Goal: Use online tool/utility: Utilize a website feature to perform a specific function

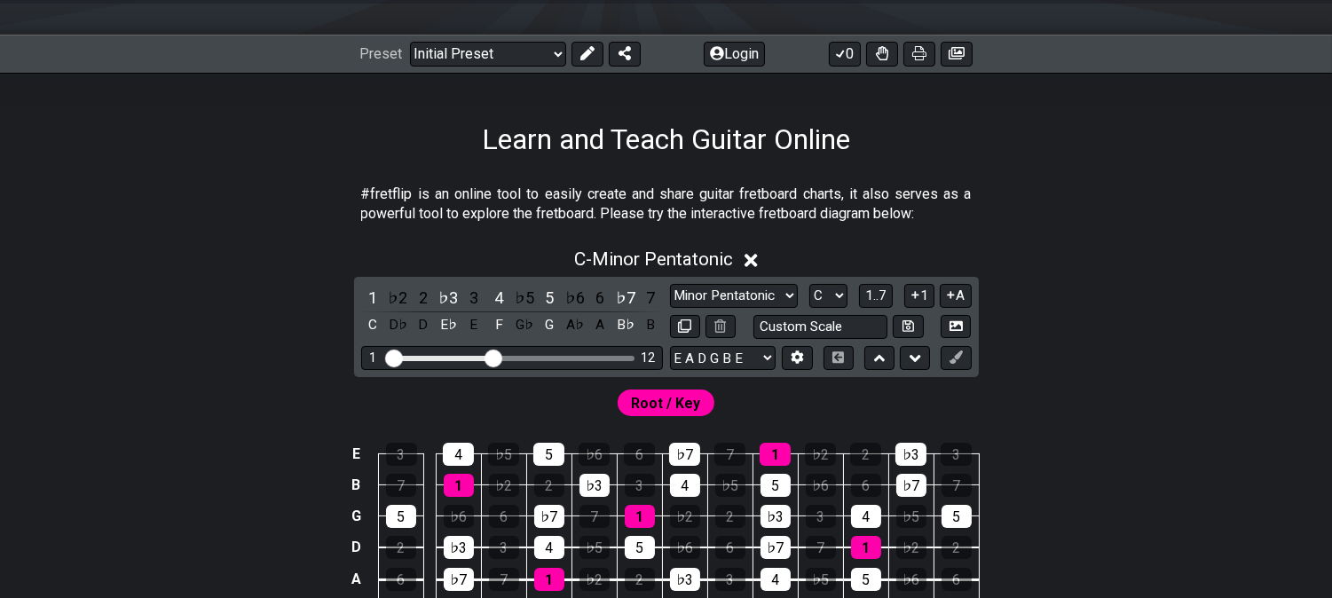
scroll to position [98, 0]
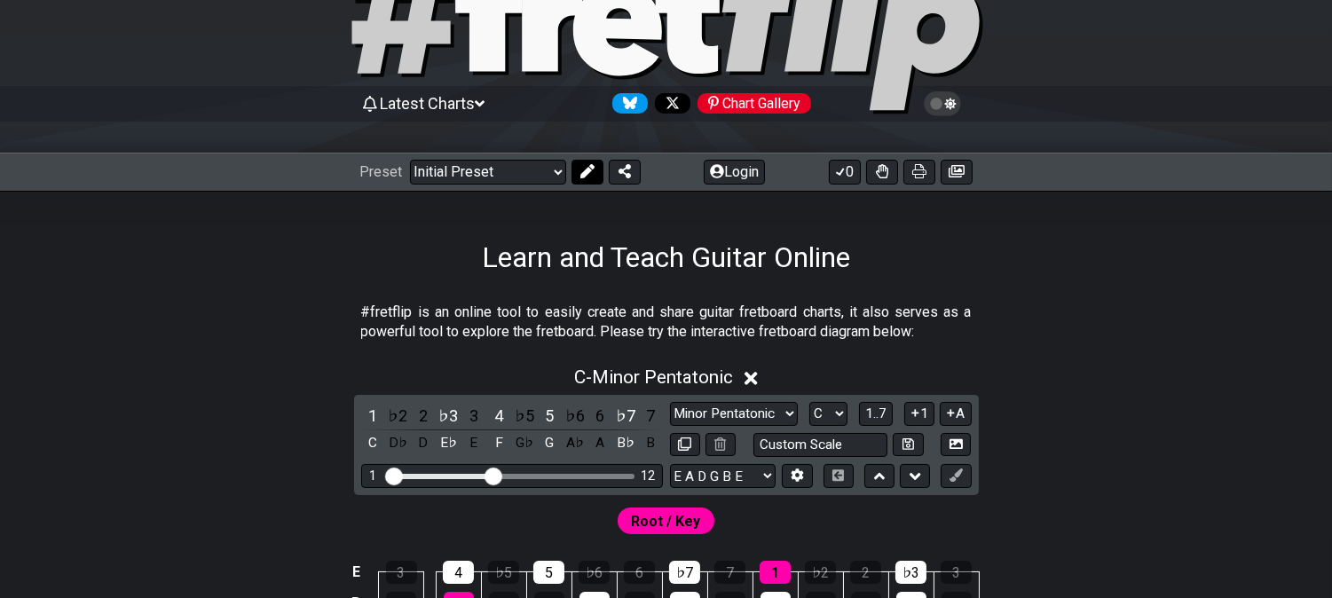
click at [582, 171] on icon at bounding box center [586, 171] width 14 height 14
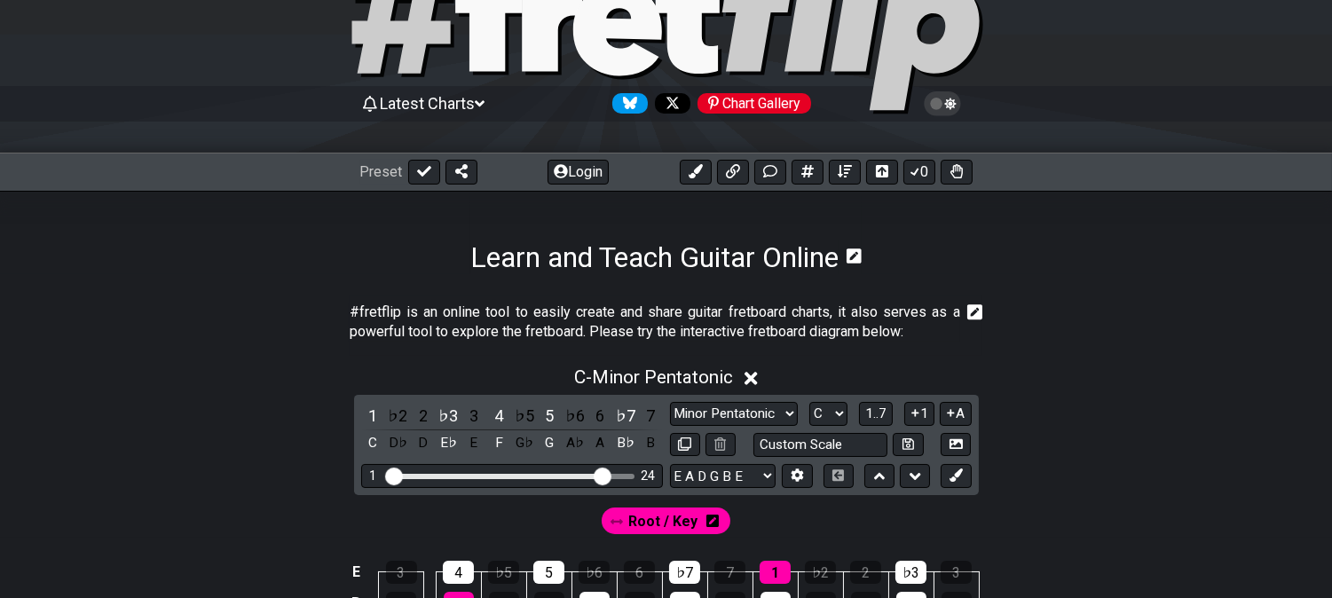
drag, startPoint x: 497, startPoint y: 471, endPoint x: 602, endPoint y: 477, distance: 104.9
click at [602, 475] on input "Visible fret range" at bounding box center [512, 475] width 252 height 0
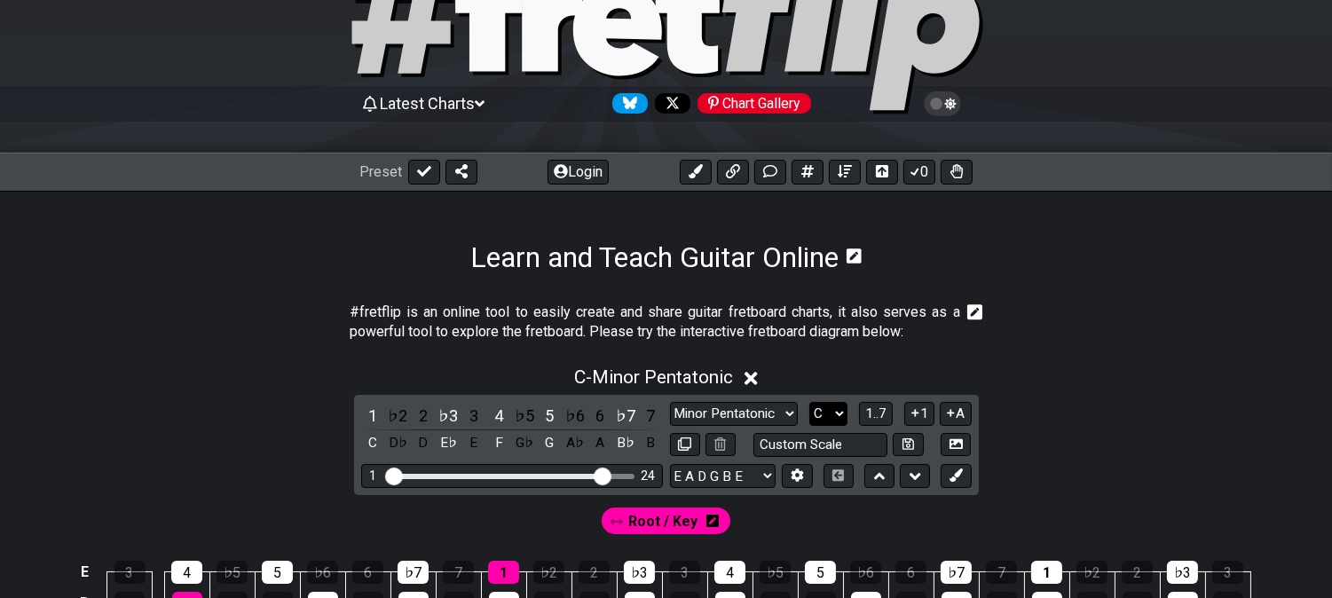
click at [822, 414] on select "A♭ A A♯ B♭ B C C♯ D♭ D D♯ E♭ E F F♯ G♭ G G♯" at bounding box center [828, 414] width 38 height 24
select select "A"
click at [809, 402] on select "A♭ A A♯ B♭ B C C♯ D♭ D D♯ E♭ E F F♯ G♭ G G♯" at bounding box center [828, 414] width 38 height 24
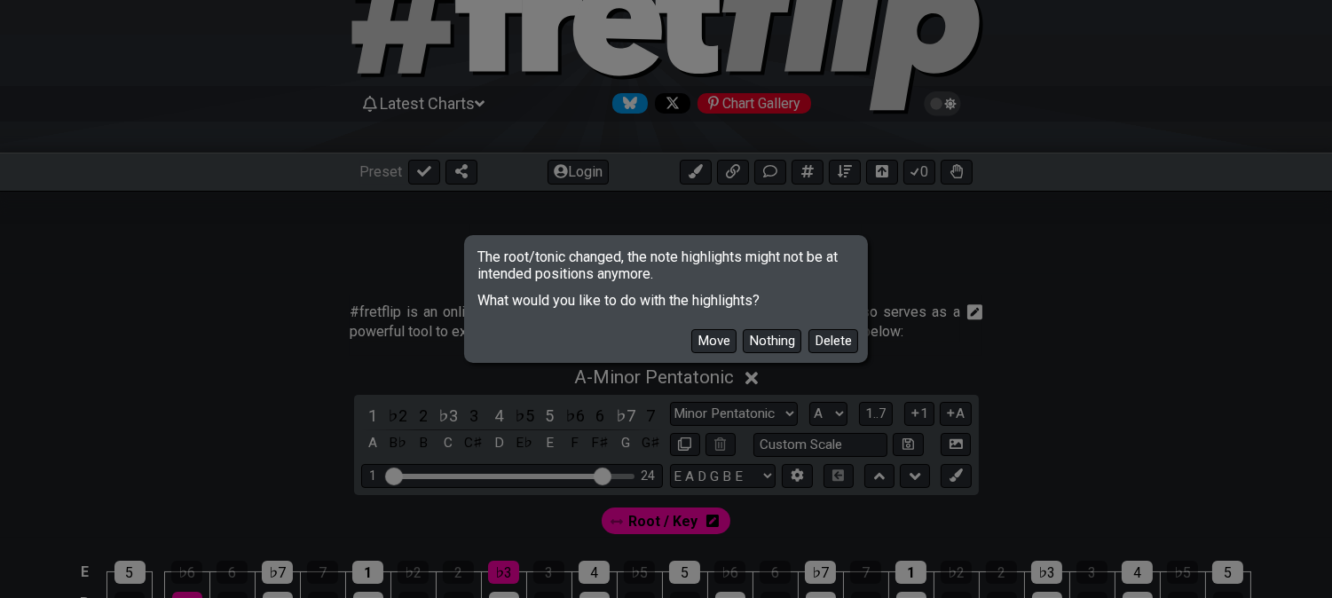
click at [841, 358] on div "Move Nothing Delete" at bounding box center [666, 334] width 397 height 51
click at [848, 346] on button "Delete" at bounding box center [833, 341] width 50 height 24
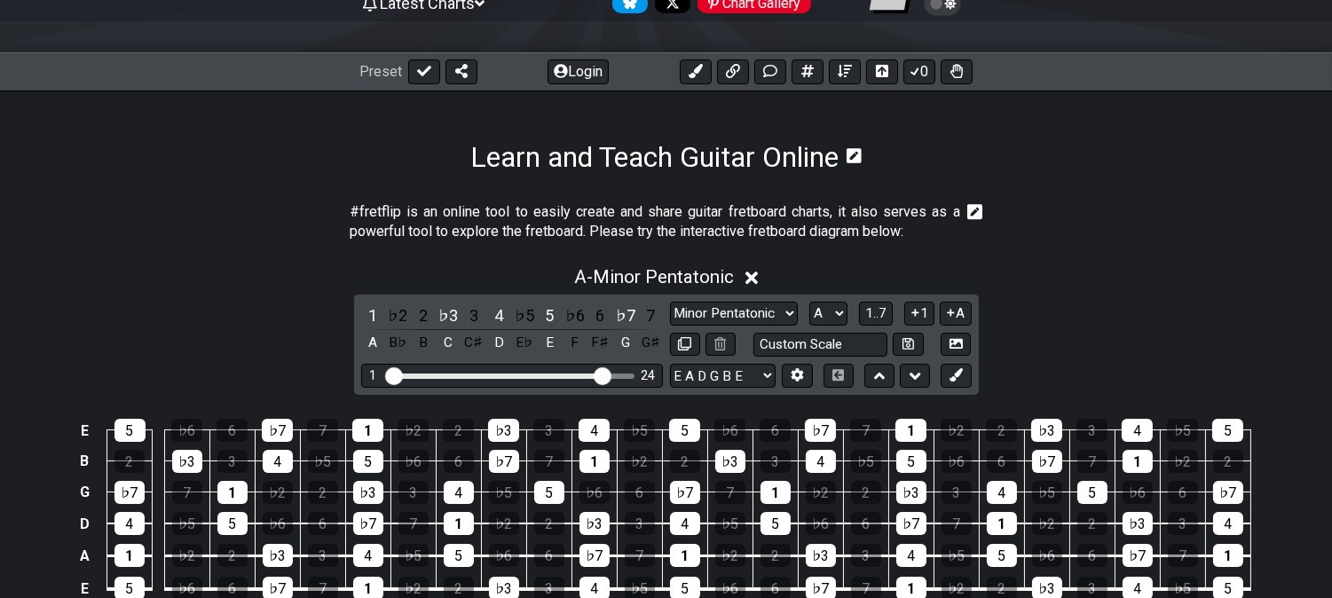
scroll to position [295, 0]
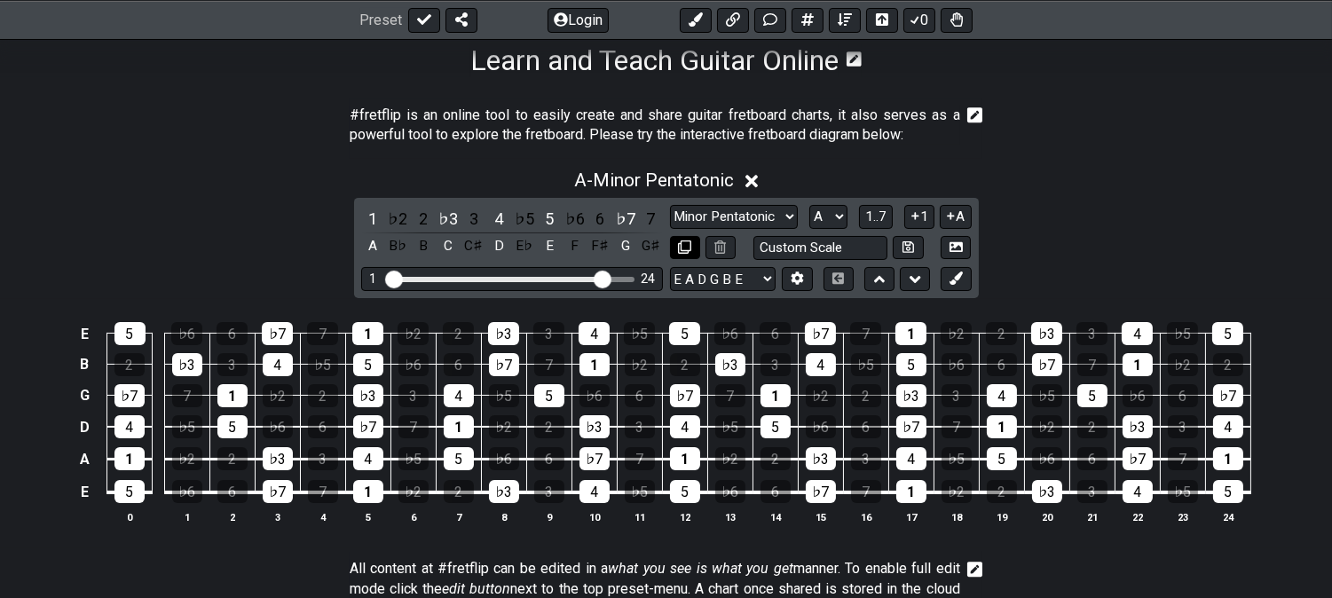
click at [686, 243] on icon at bounding box center [684, 246] width 13 height 13
select select "A"
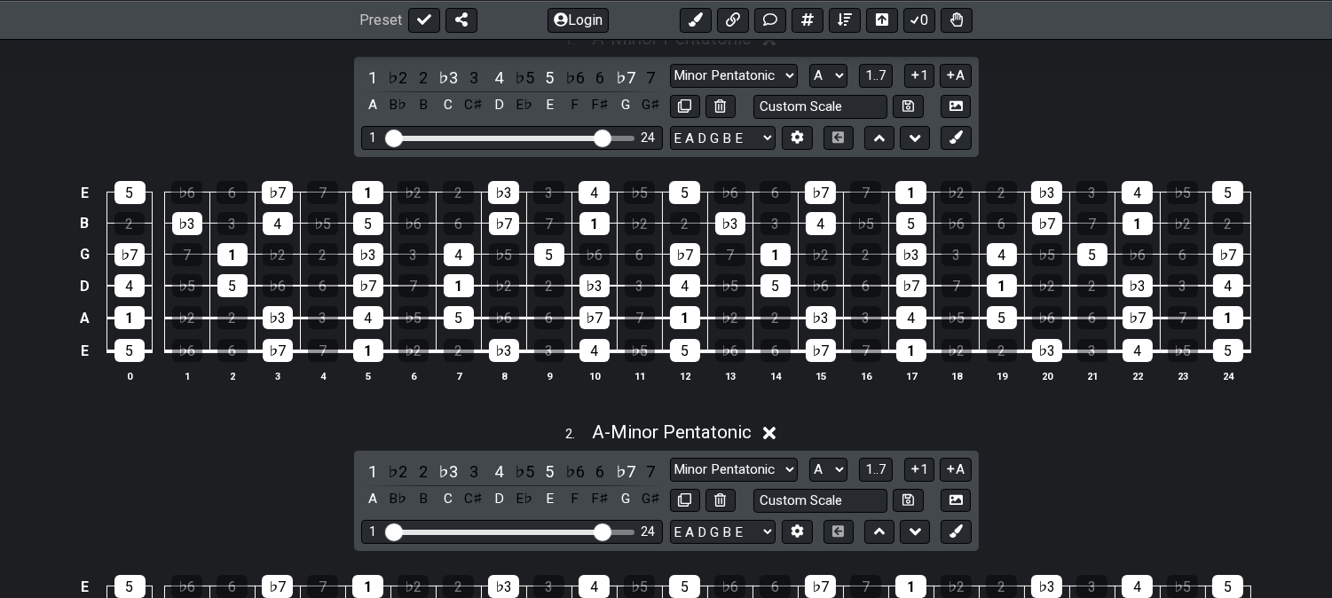
scroll to position [591, 0]
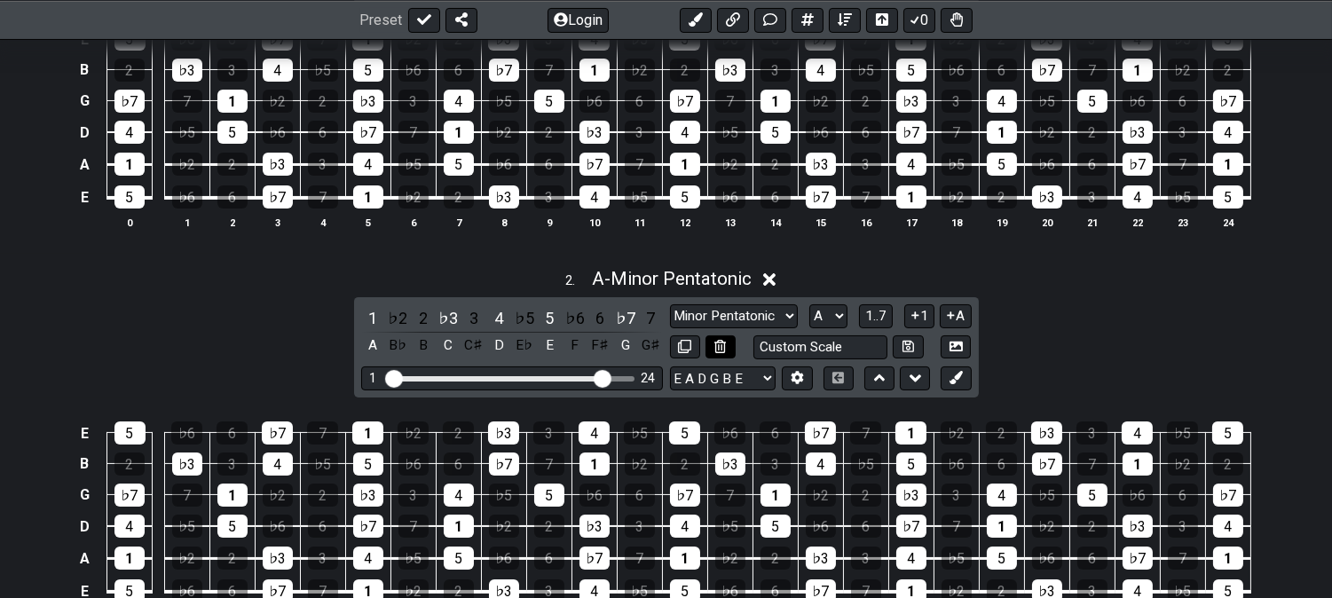
click at [719, 341] on icon at bounding box center [720, 346] width 12 height 13
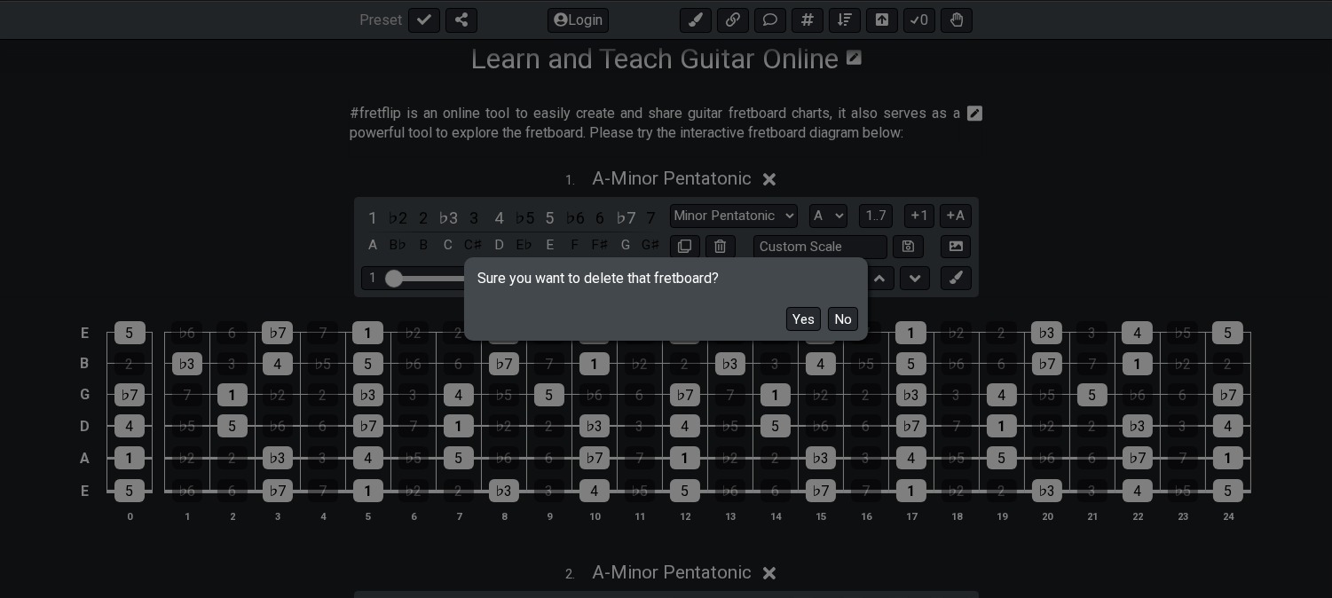
scroll to position [295, 0]
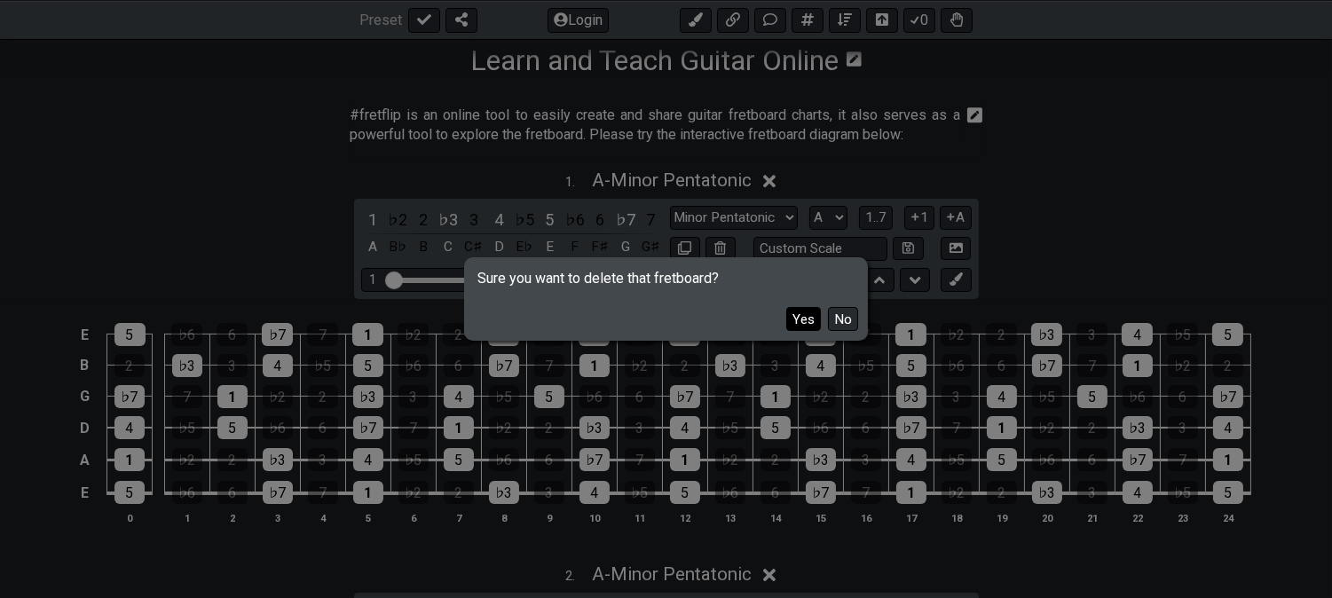
click at [804, 311] on button "Yes" at bounding box center [803, 319] width 35 height 24
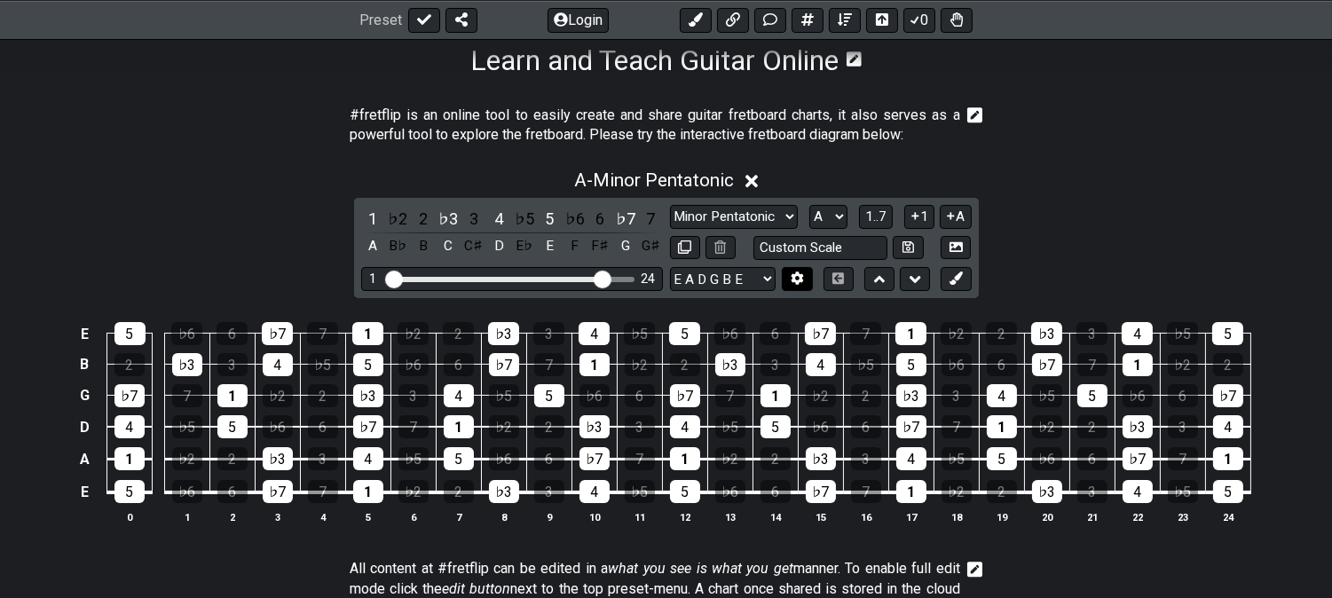
click at [787, 277] on button at bounding box center [797, 279] width 30 height 24
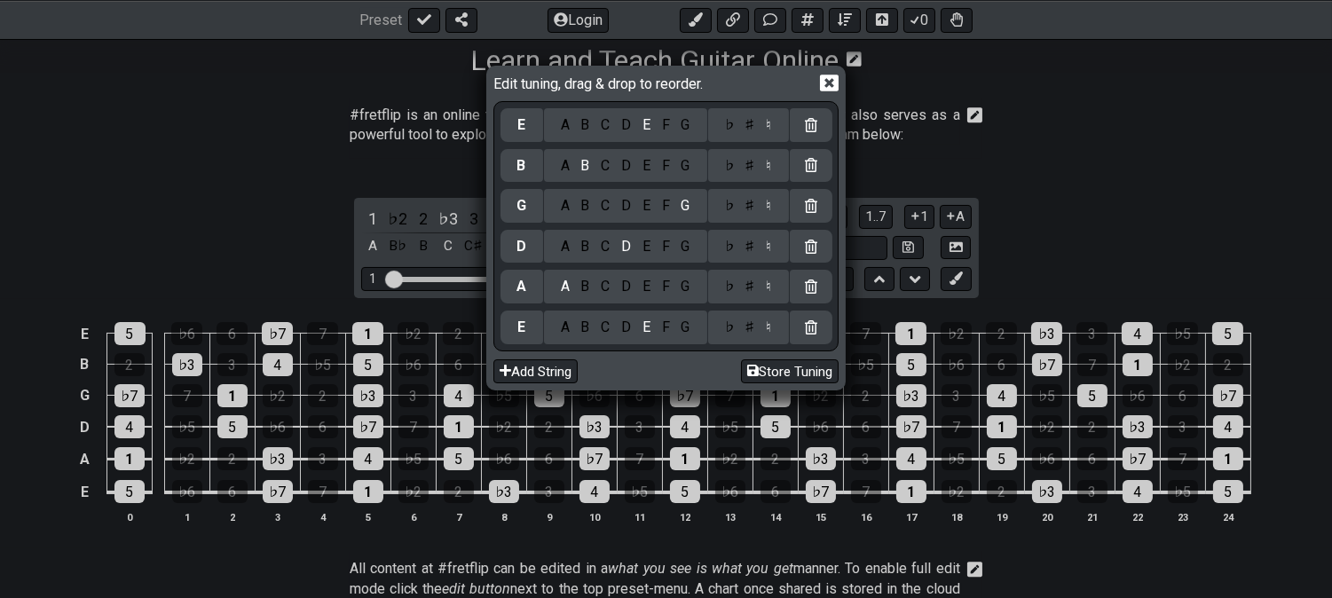
click at [731, 335] on div "♭" at bounding box center [729, 328] width 20 height 20
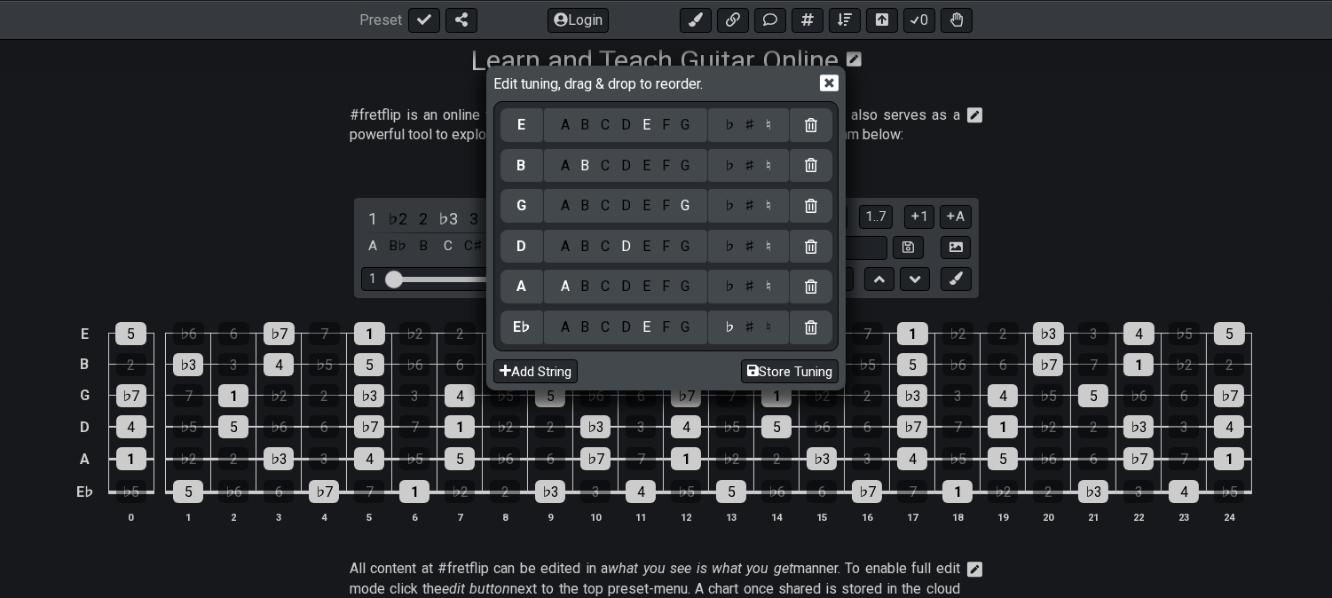
click at [726, 294] on div "♭" at bounding box center [729, 287] width 20 height 20
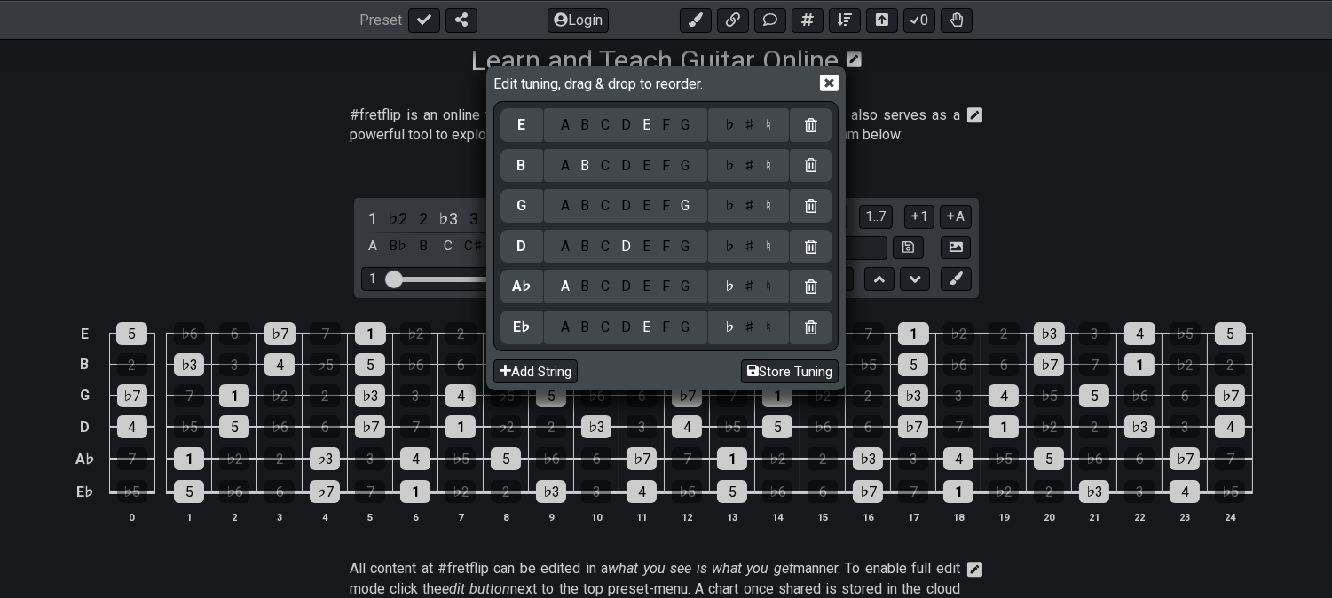
click at [734, 245] on div "♭" at bounding box center [729, 247] width 20 height 20
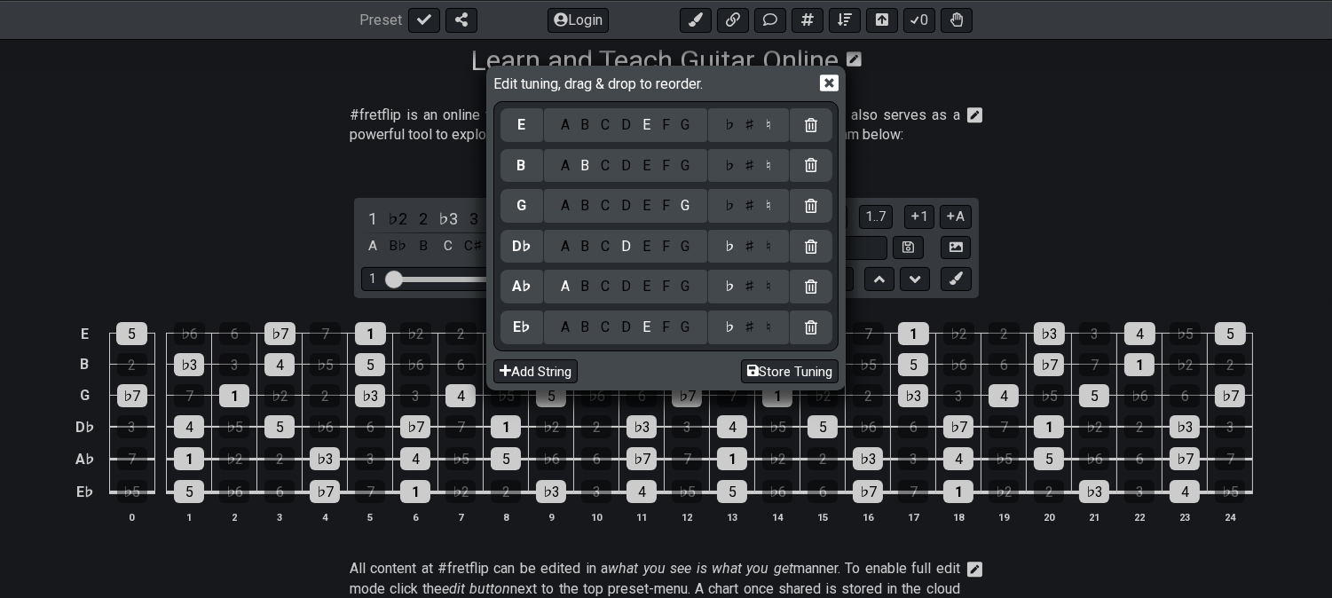
click at [728, 204] on div "♭" at bounding box center [729, 206] width 20 height 20
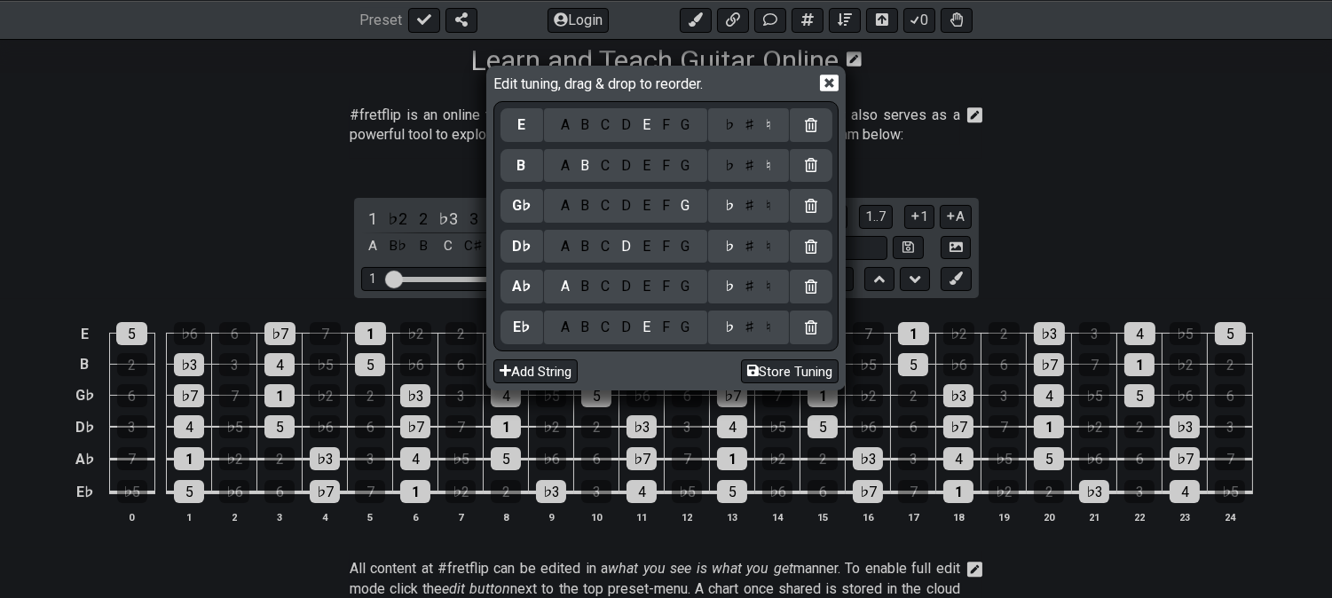
click at [827, 80] on icon at bounding box center [829, 83] width 19 height 19
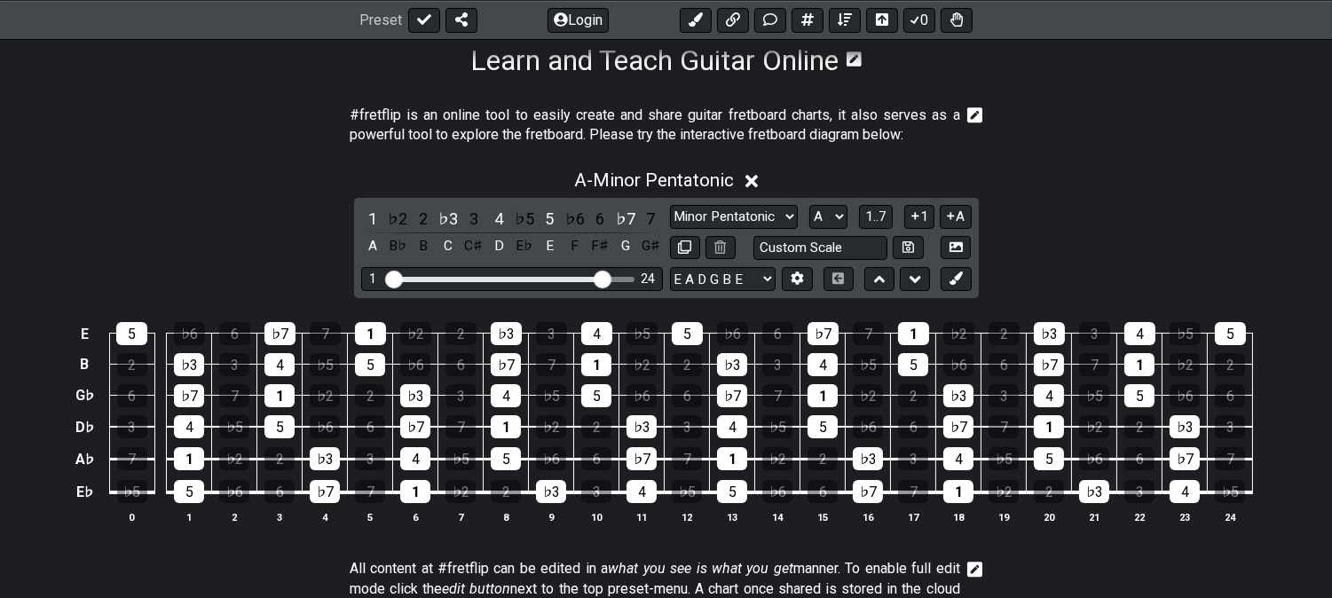
click at [688, 192] on div "A - Minor Pentatonic 1 ♭2 2 ♭3 3 4 ♭5 5 ♭6 6 ♭7 7 A B♭ B C C♯ D E♭ E F F♯ G G♯ …" at bounding box center [666, 353] width 1332 height 389
click at [688, 208] on select "Minor Pentatonic Click to edit Minor Pentatonic Major Pentatonic Minor Blues Ma…" at bounding box center [734, 217] width 128 height 24
select select "Major / [PERSON_NAME]"
click at [670, 205] on select "Minor Pentatonic Click to edit Minor Pentatonic Major Pentatonic Minor Blues Ma…" at bounding box center [734, 217] width 128 height 24
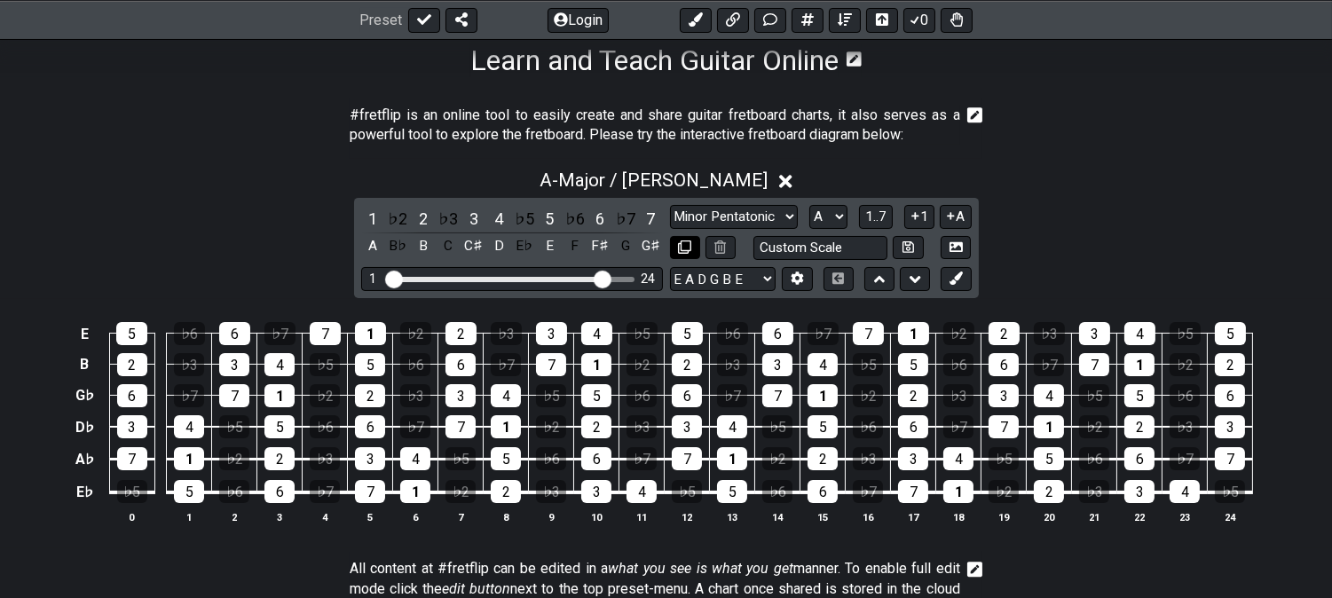
click at [680, 242] on icon at bounding box center [684, 246] width 13 height 13
select select "Major / [PERSON_NAME]"
select select "A"
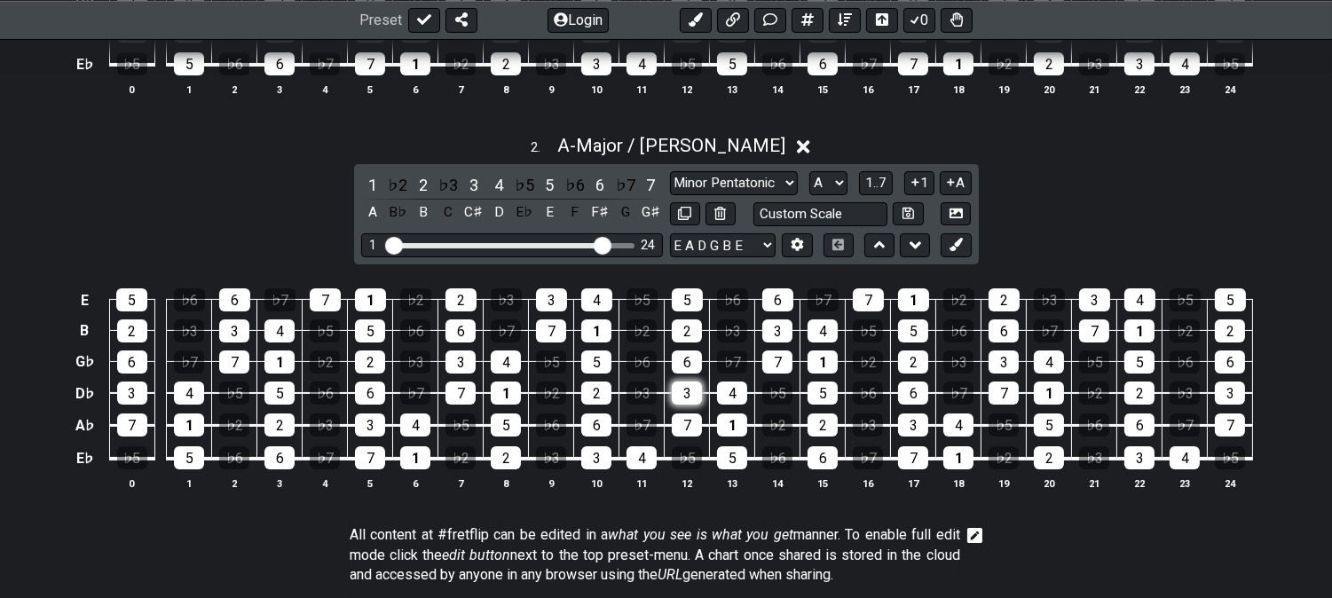
scroll to position [689, 0]
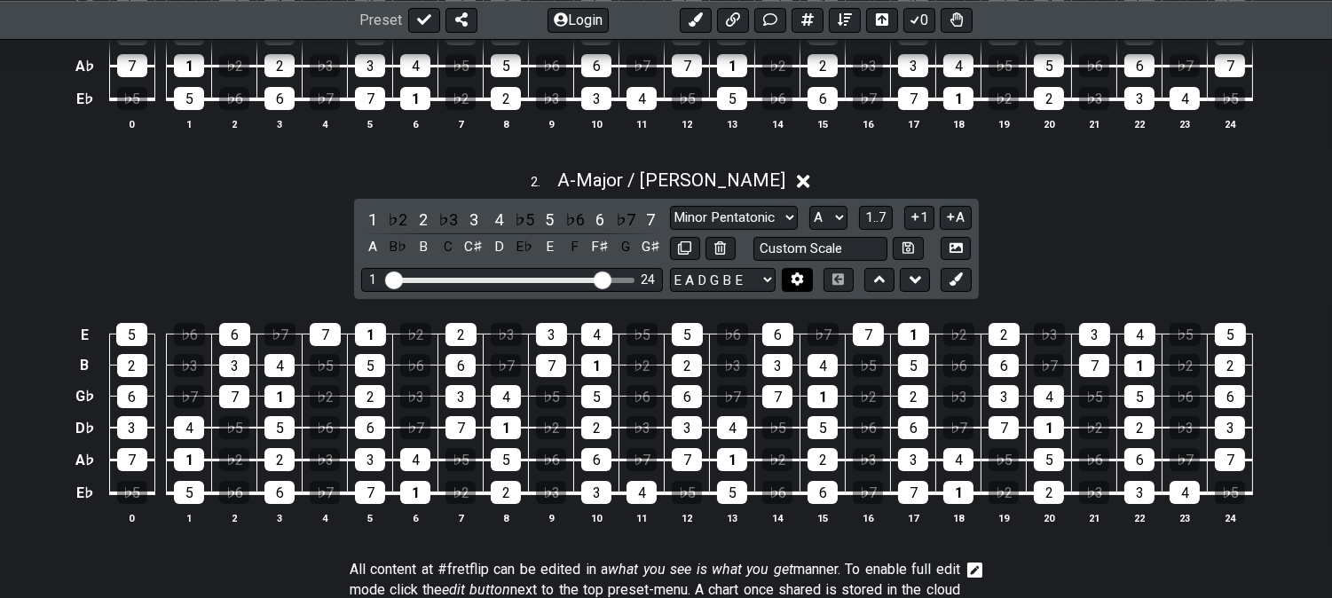
click at [787, 285] on button at bounding box center [797, 280] width 30 height 24
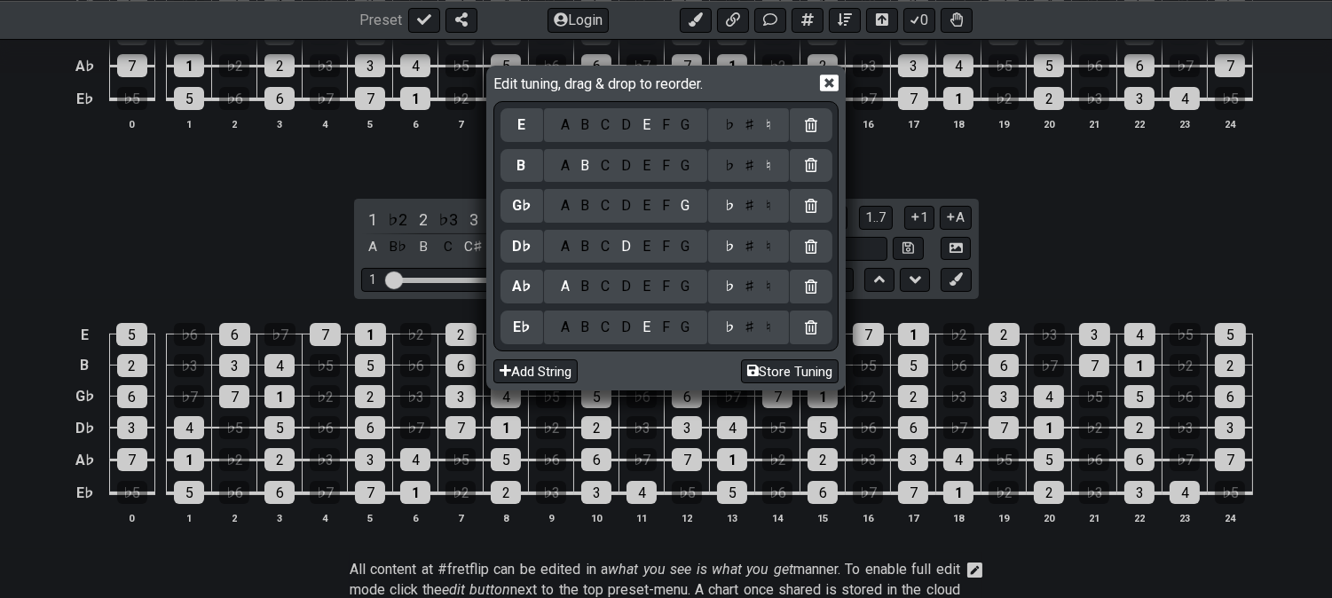
click at [624, 322] on div "D" at bounding box center [626, 328] width 21 height 20
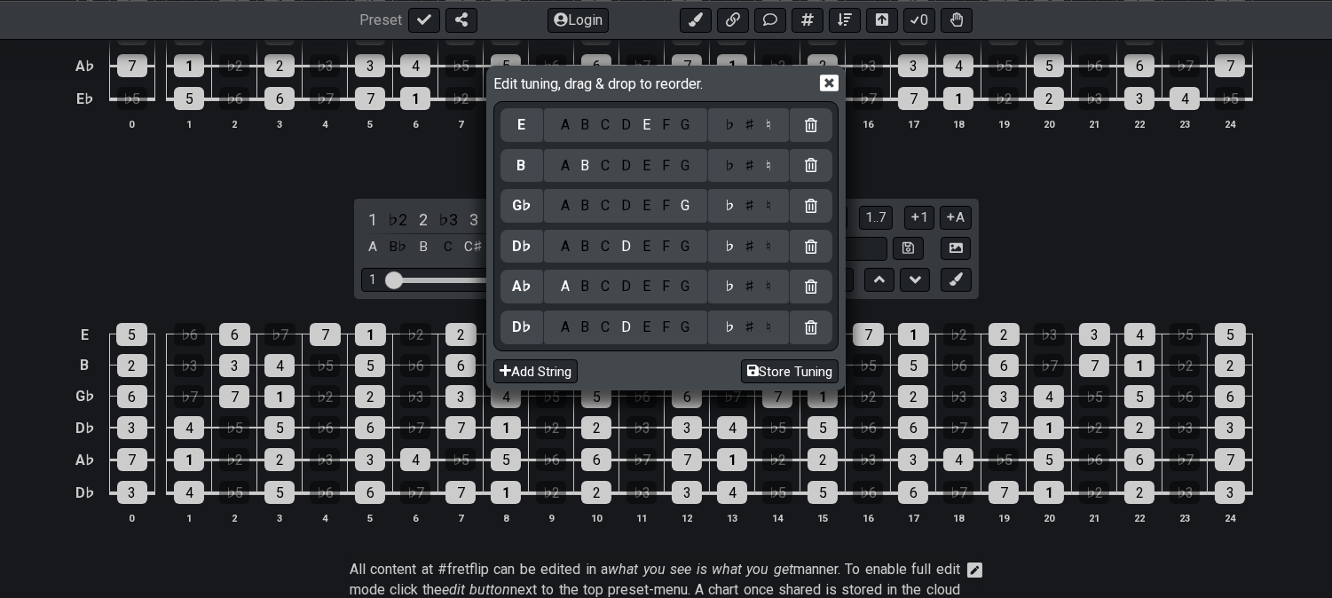
click at [828, 83] on icon at bounding box center [829, 83] width 19 height 19
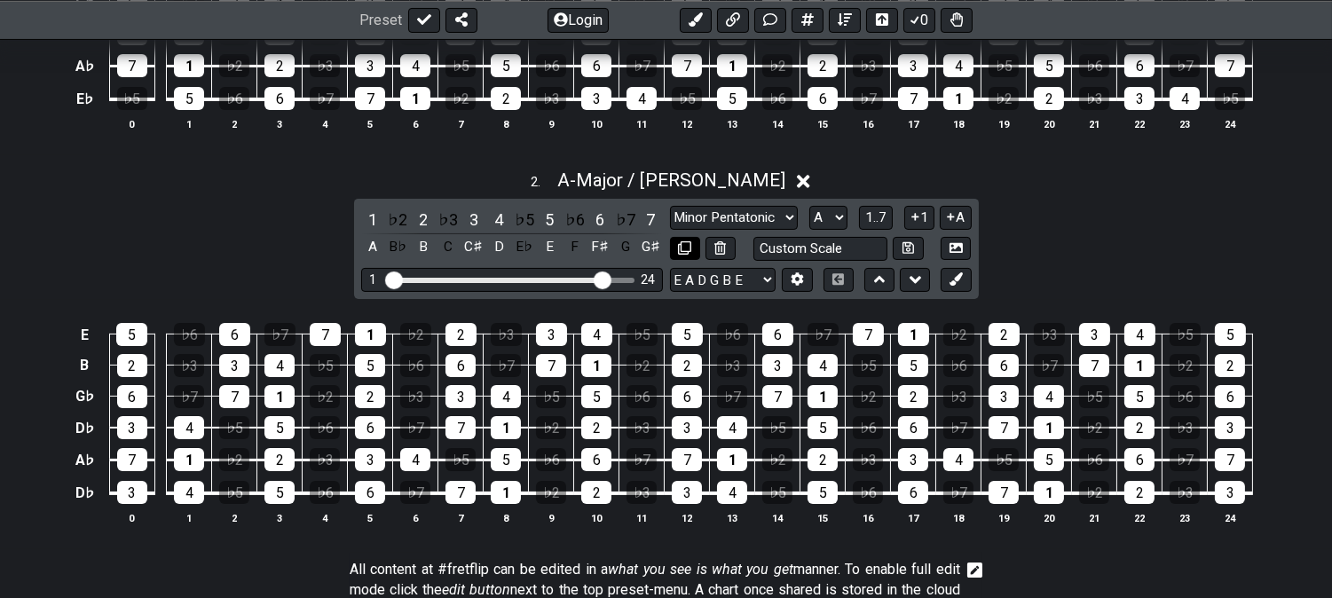
click at [679, 255] on button at bounding box center [685, 249] width 30 height 24
select select "Major / [PERSON_NAME]"
select select "A"
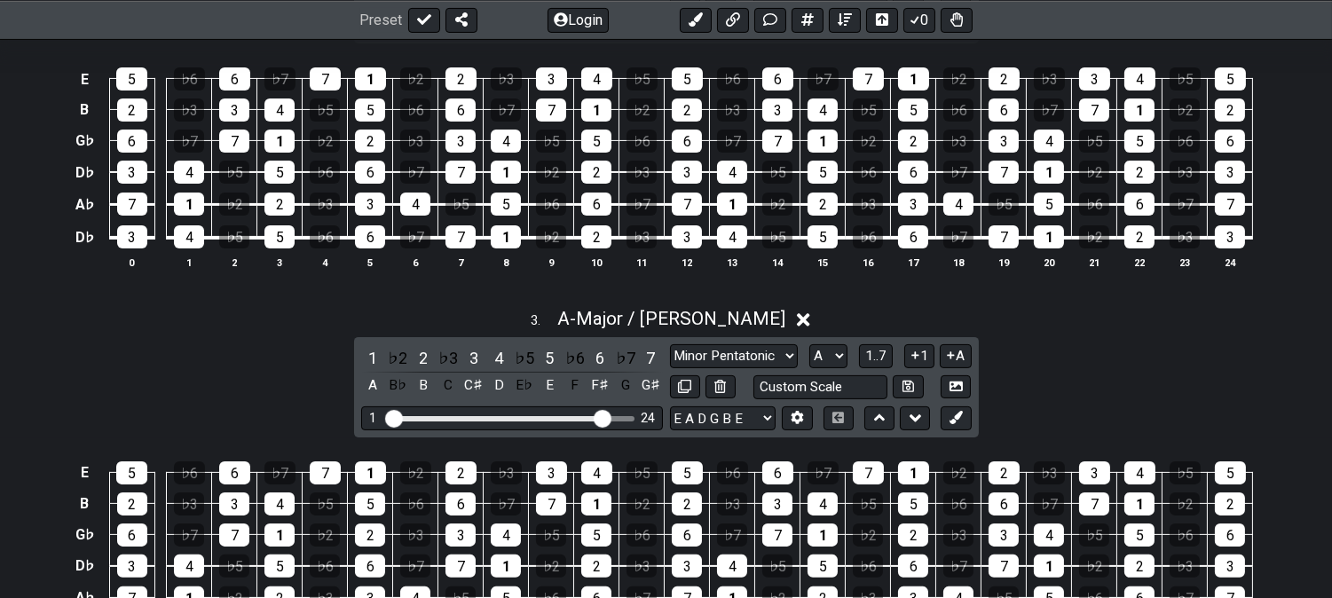
scroll to position [1183, 0]
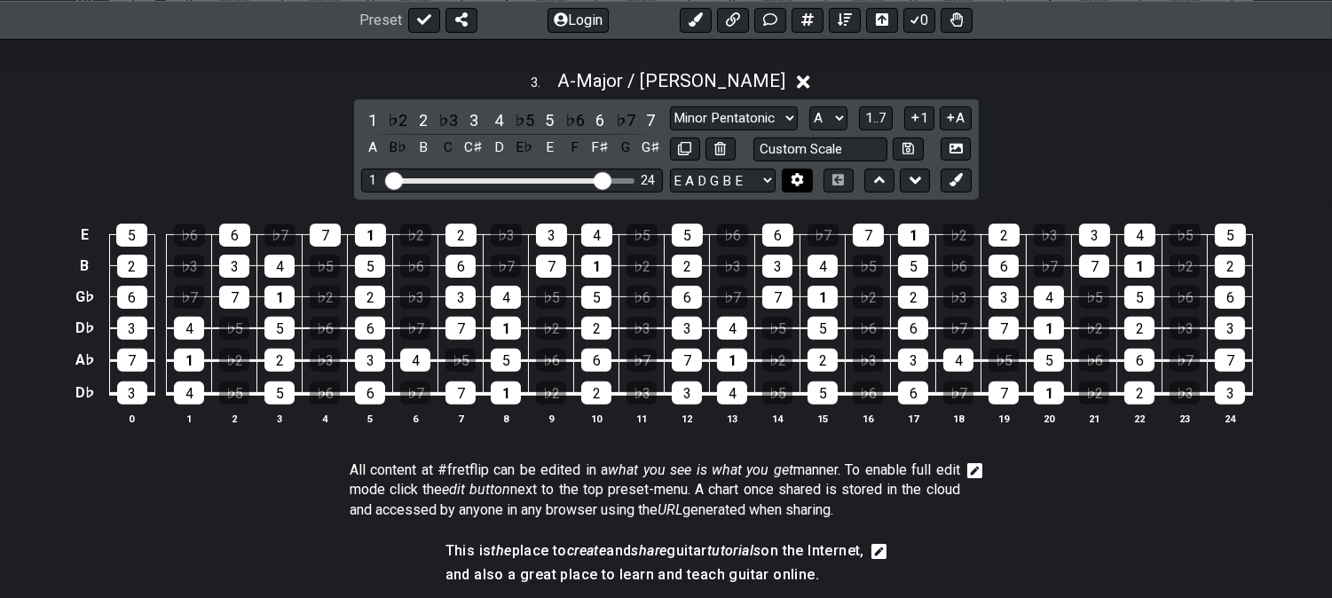
click at [791, 179] on icon at bounding box center [797, 179] width 13 height 13
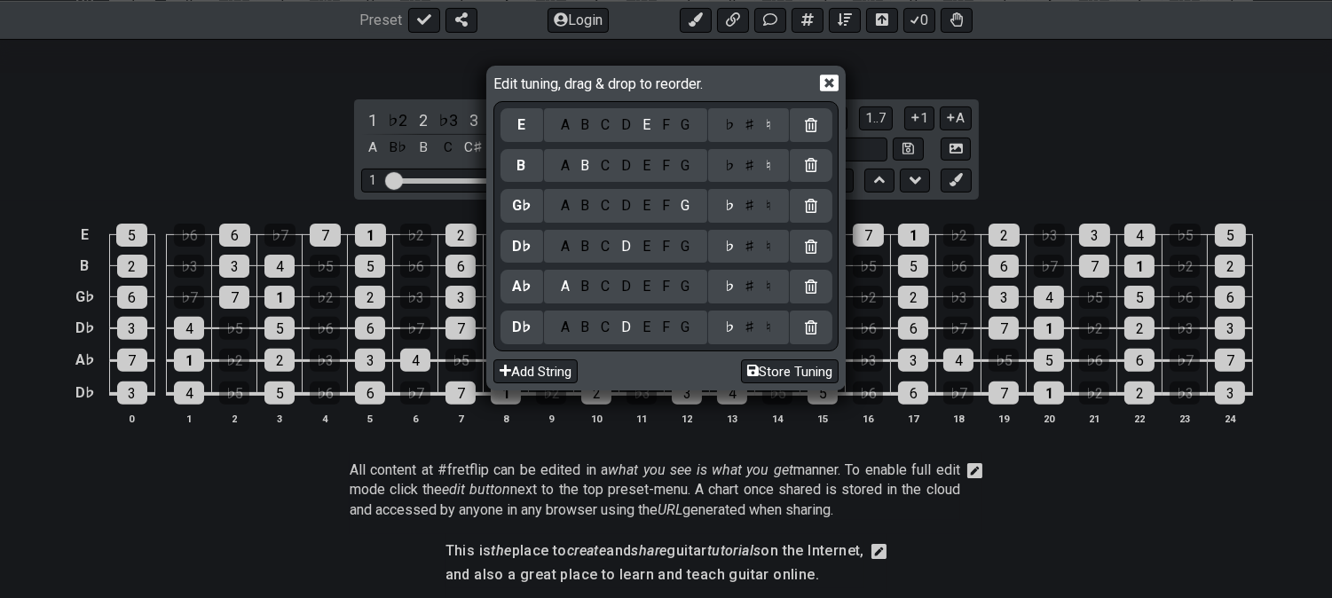
click at [685, 284] on div "G" at bounding box center [685, 287] width 20 height 20
click at [828, 80] on icon at bounding box center [829, 83] width 19 height 17
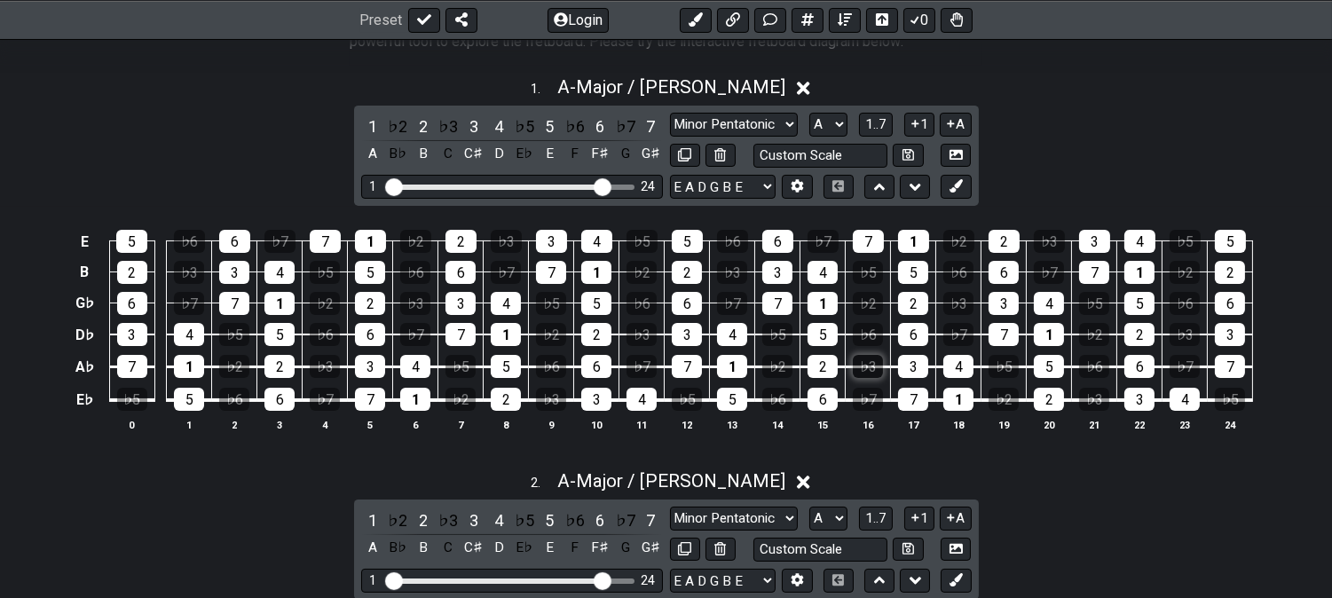
scroll to position [591, 0]
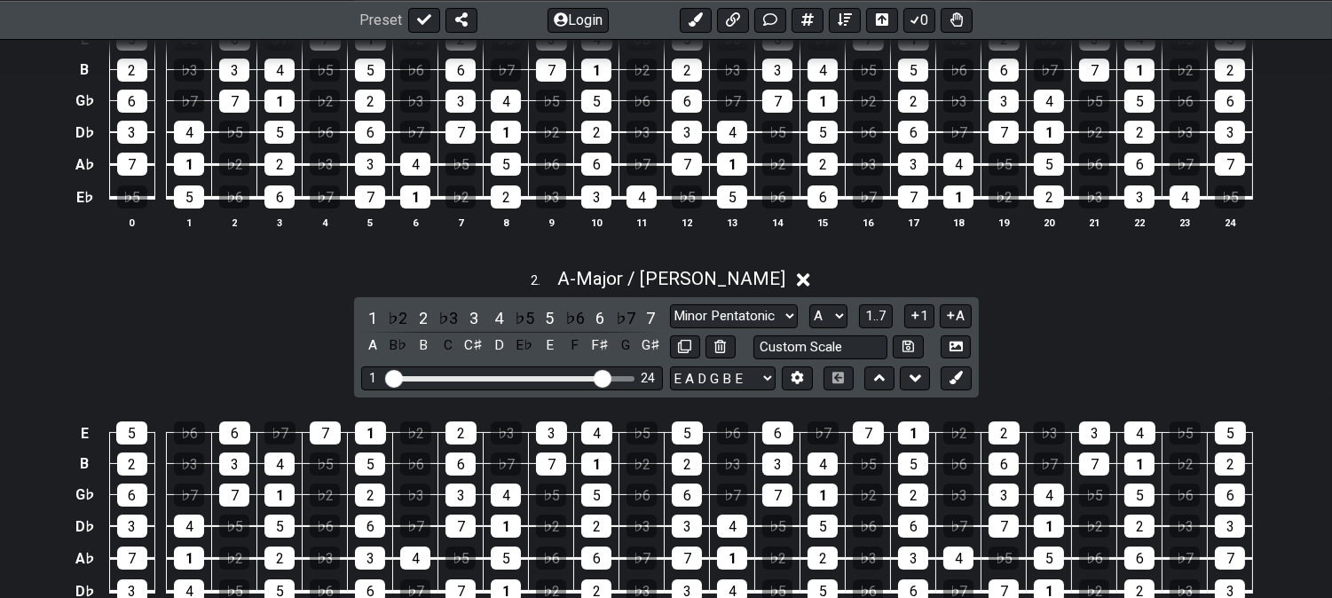
click at [103, 305] on div "2 . A - Major / Ionian 1 ♭2 2 ♭3 3 4 ♭5 5 ♭6 6 ♭7 7 A B♭ B C C♯ D E♭ E F F♯ G G…" at bounding box center [666, 452] width 1332 height 390
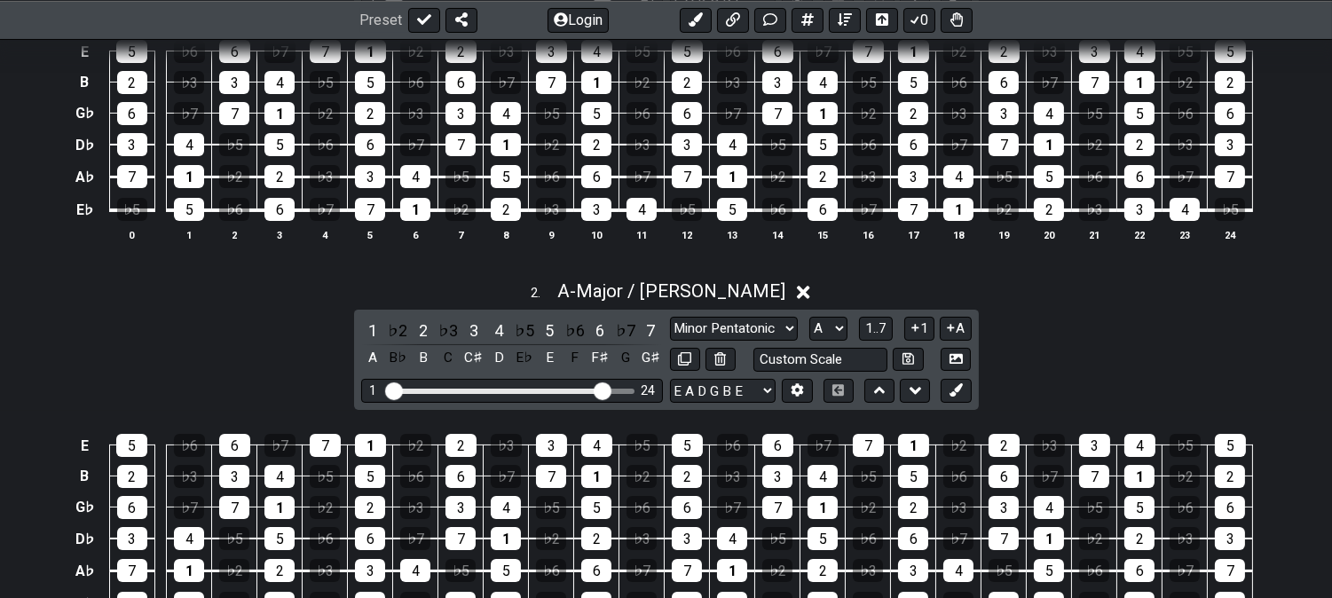
scroll to position [887, 0]
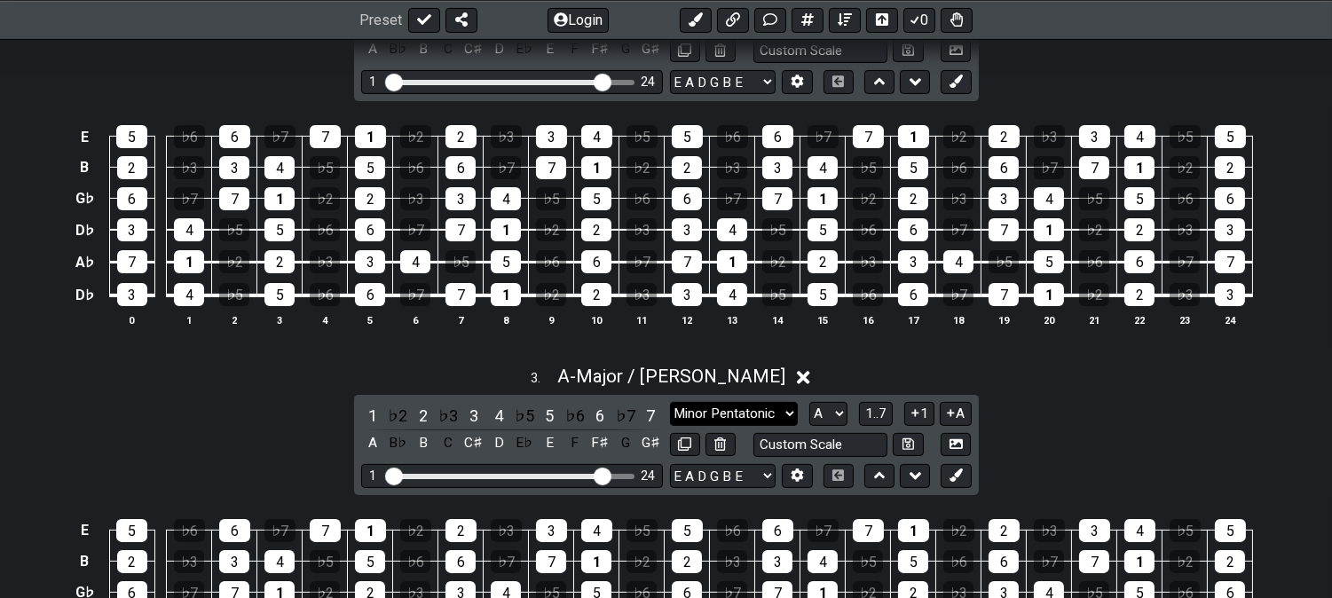
drag, startPoint x: 754, startPoint y: 406, endPoint x: 745, endPoint y: 415, distance: 12.5
click at [754, 406] on select "Minor Pentatonic Click to edit Minor Pentatonic Major Pentatonic Minor Blues Ma…" at bounding box center [734, 414] width 128 height 24
click at [175, 386] on div "3 . A - Major / Ionian" at bounding box center [666, 372] width 1332 height 34
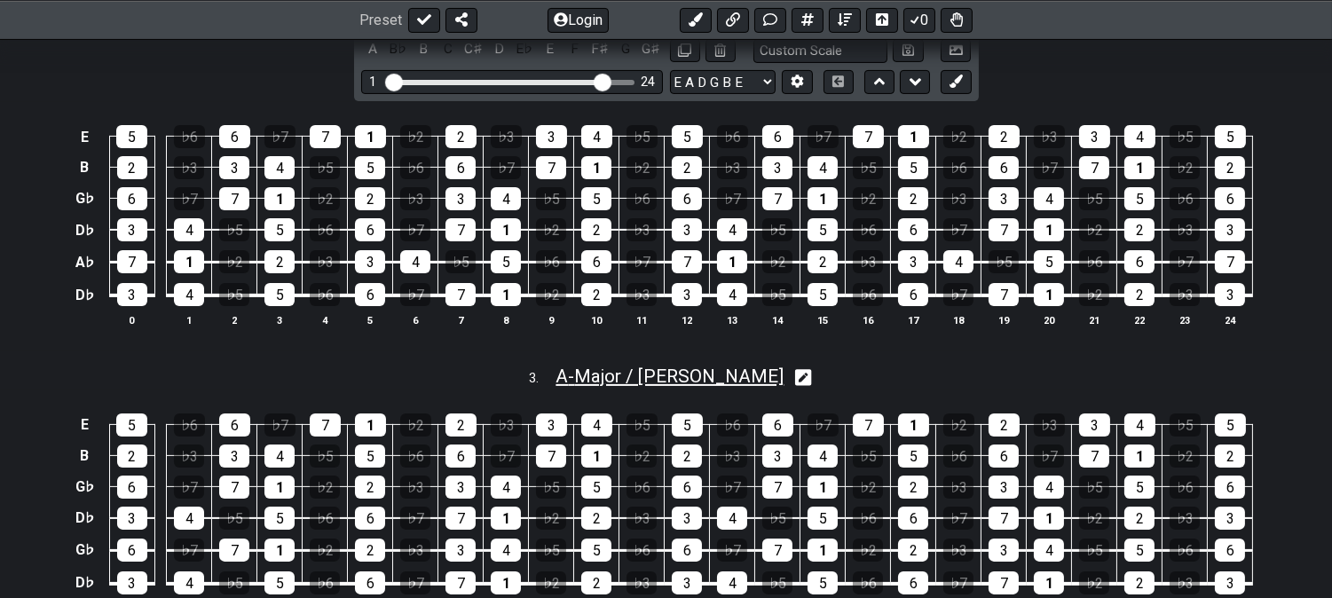
click at [686, 370] on span "A - Major / Ionian" at bounding box center [669, 376] width 228 height 21
select select "Major / [PERSON_NAME]"
select select "A"
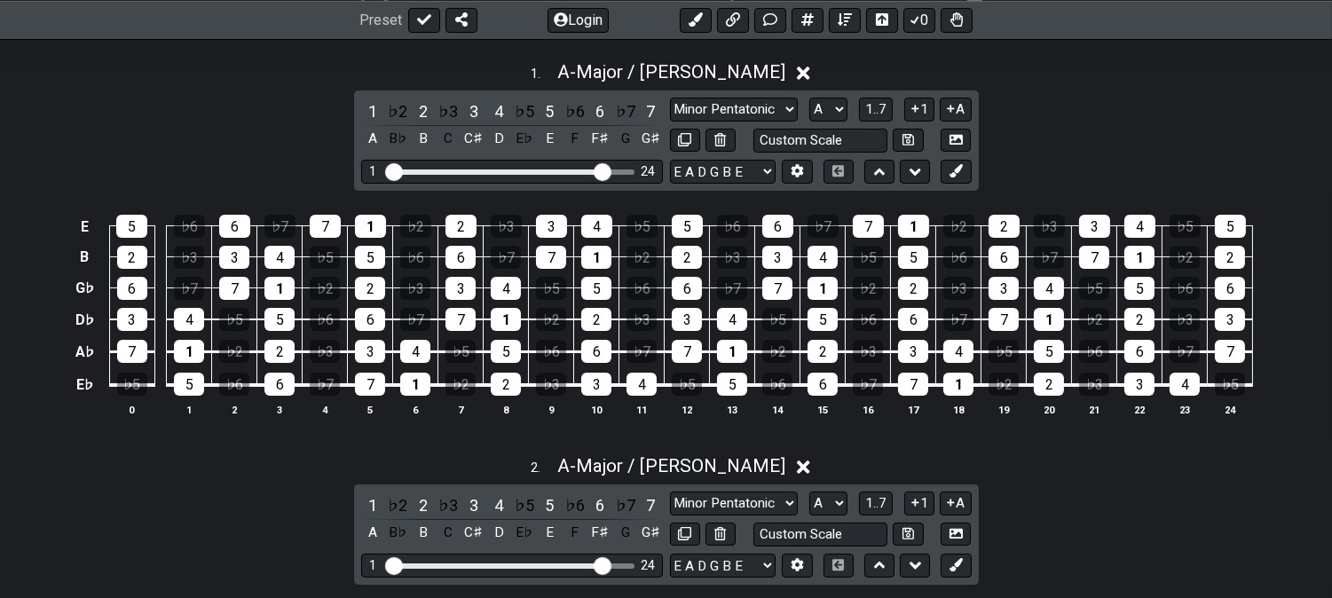
scroll to position [295, 0]
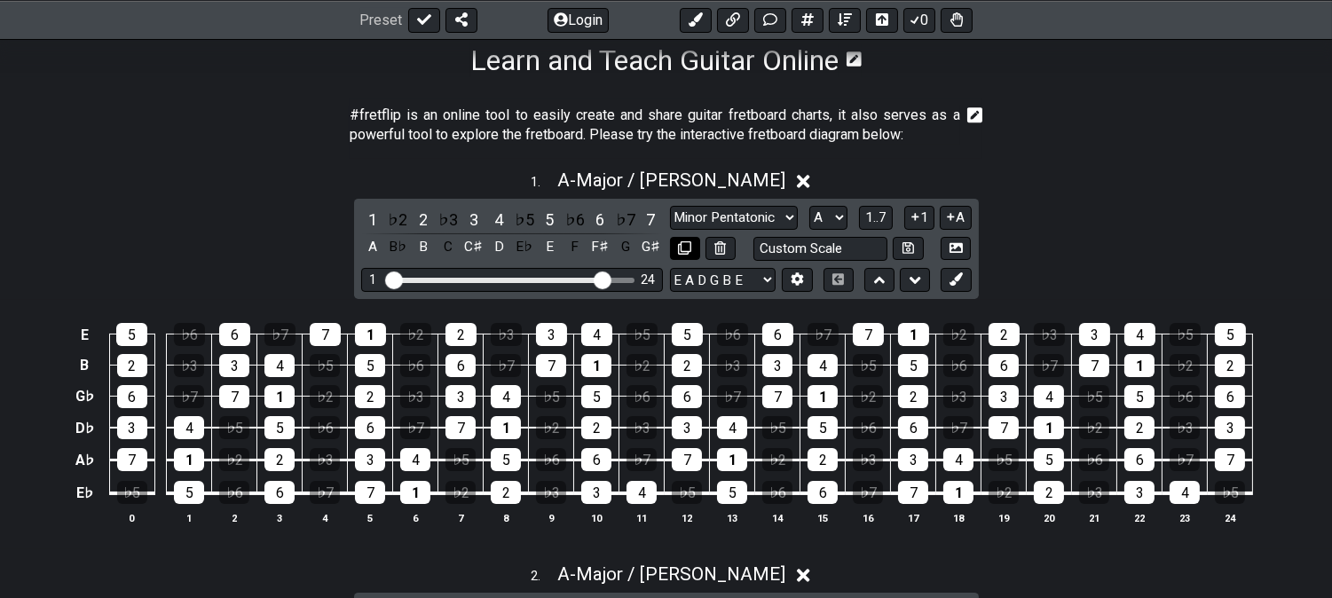
click at [670, 242] on button at bounding box center [685, 249] width 30 height 24
select select "Major / [PERSON_NAME]"
select select "A"
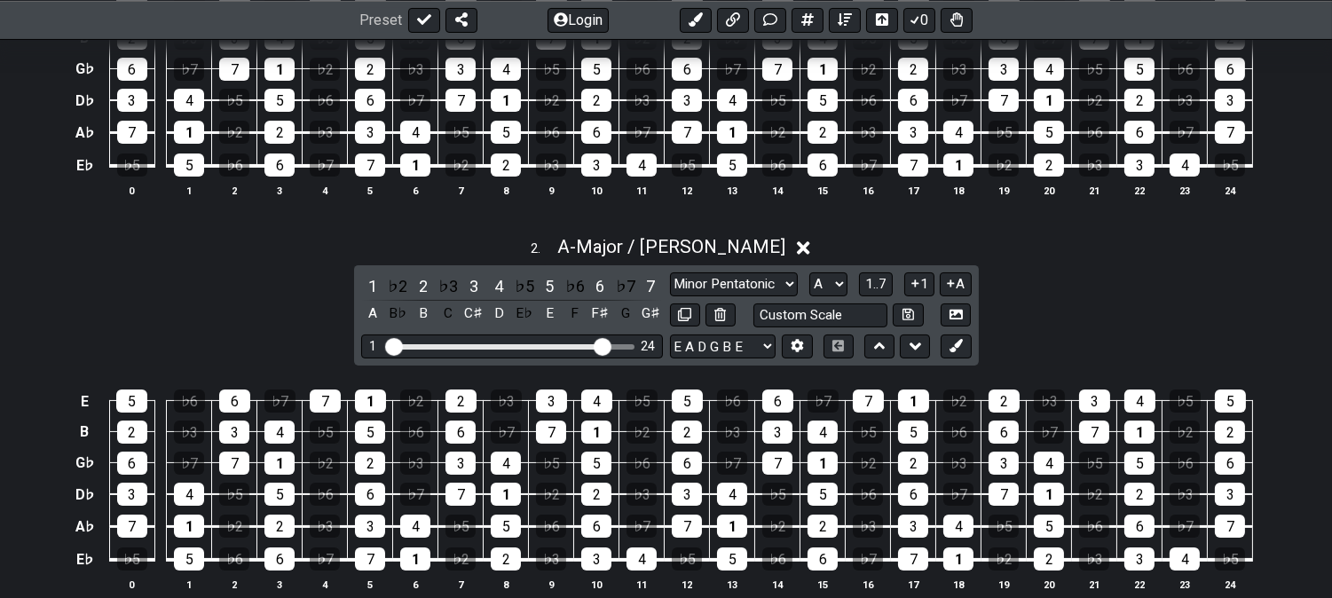
scroll to position [689, 0]
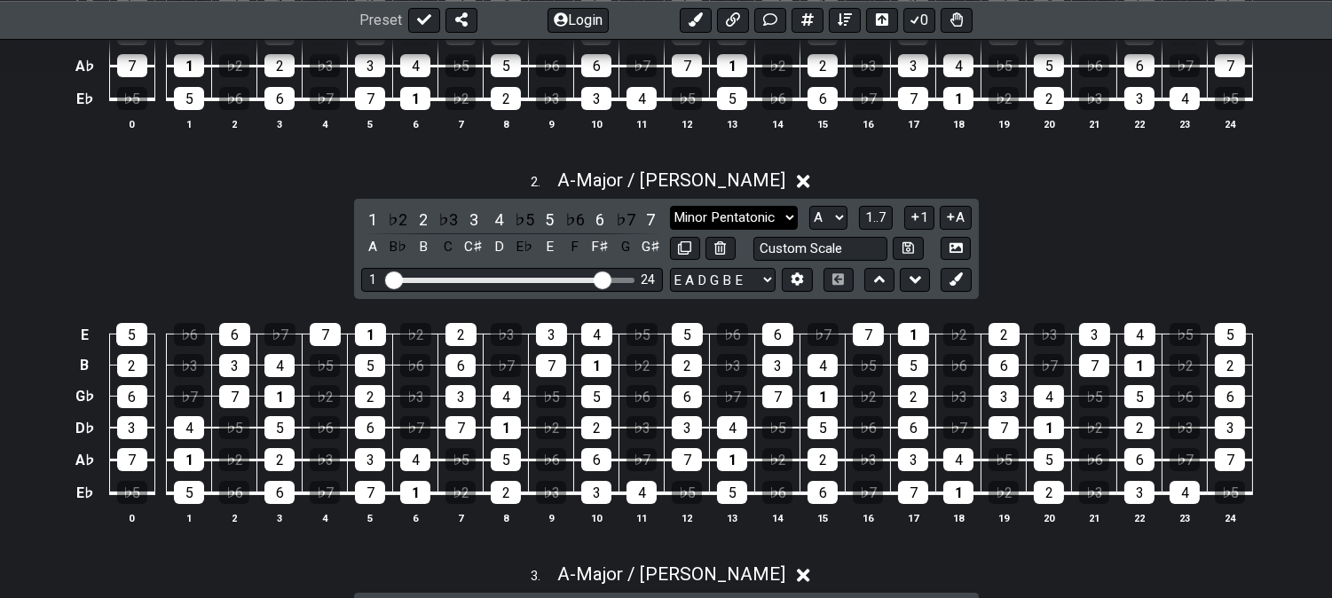
click at [699, 210] on select "Minor Pentatonic Click to edit Minor Pentatonic Major Pentatonic Minor Blues Ma…" at bounding box center [734, 218] width 128 height 24
click at [670, 206] on select "Minor Pentatonic Click to edit Minor Pentatonic Major Pentatonic Minor Blues Ma…" at bounding box center [734, 218] width 128 height 24
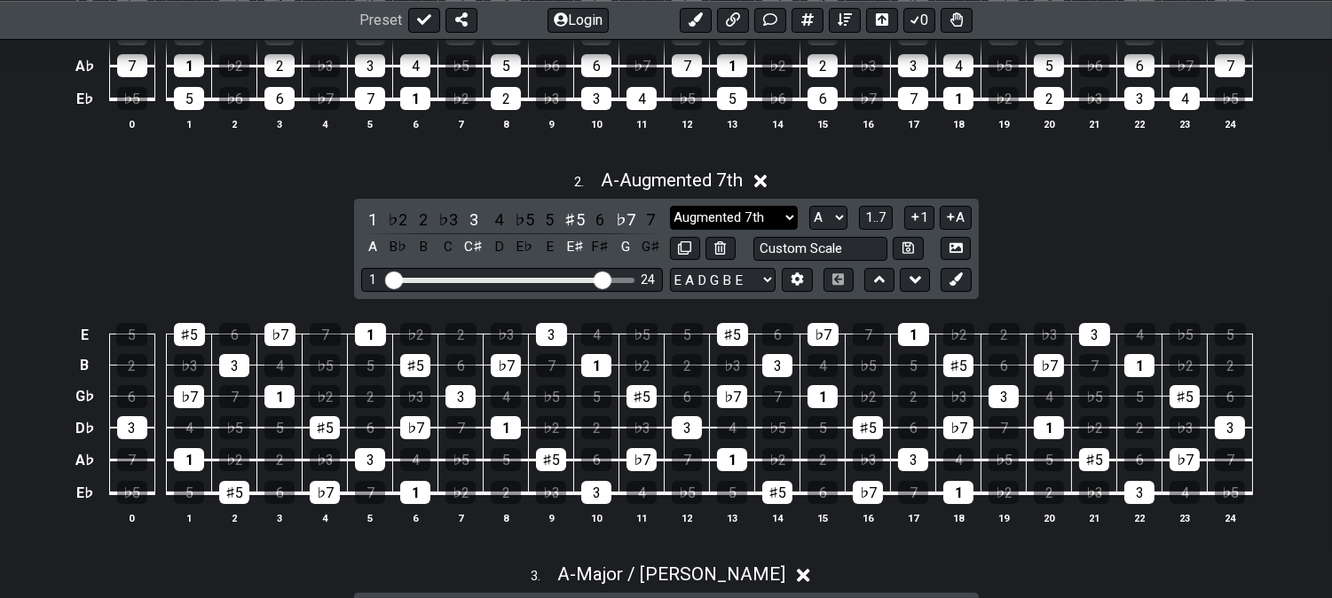
click at [711, 219] on select "Minor Pentatonic Click to edit Minor Pentatonic Major Pentatonic Minor Blues Ma…" at bounding box center [734, 218] width 128 height 24
click at [670, 206] on select "Minor Pentatonic Click to edit Minor Pentatonic Major Pentatonic Minor Blues Ma…" at bounding box center [734, 218] width 128 height 24
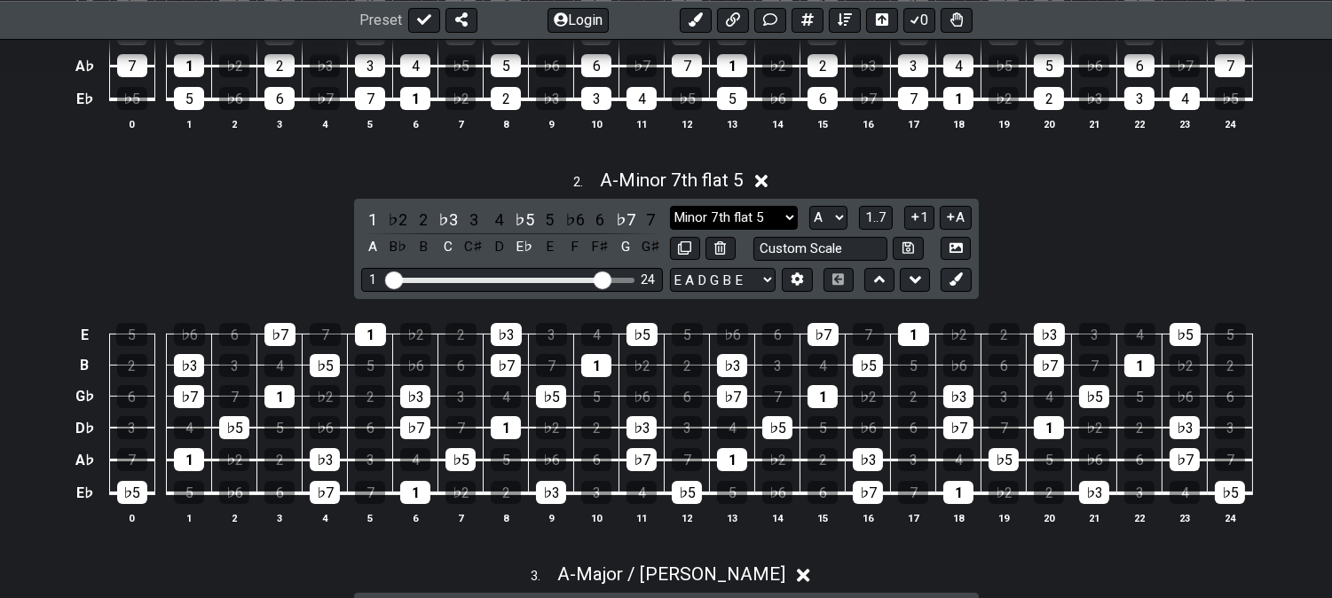
click at [730, 217] on select "Minor Pentatonic Click to edit Minor Pentatonic Major Pentatonic Minor Blues Ma…" at bounding box center [734, 218] width 128 height 24
select select "Sym. Dim. / Half-Whole"
click at [670, 206] on select "Minor Pentatonic Click to edit Minor Pentatonic Major Pentatonic Minor Blues Ma…" at bounding box center [734, 218] width 128 height 24
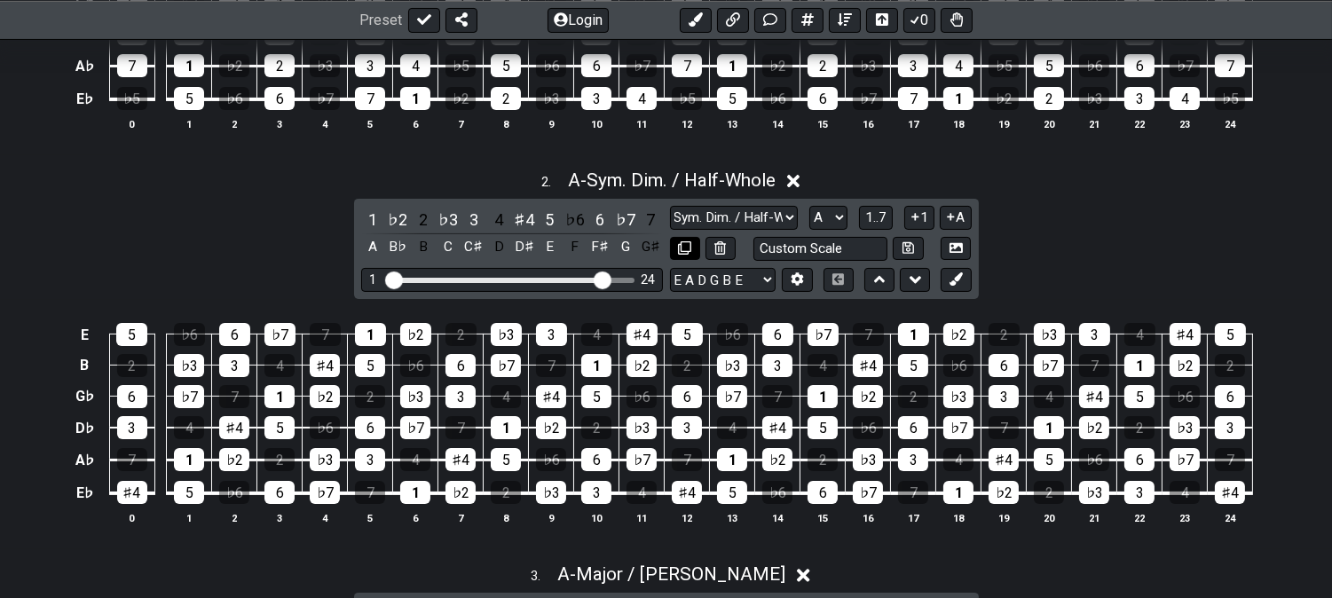
click at [692, 249] on button at bounding box center [685, 249] width 30 height 24
select select "Sym. Dim. / Half-Whole"
select select "Major / [PERSON_NAME]"
select select "A"
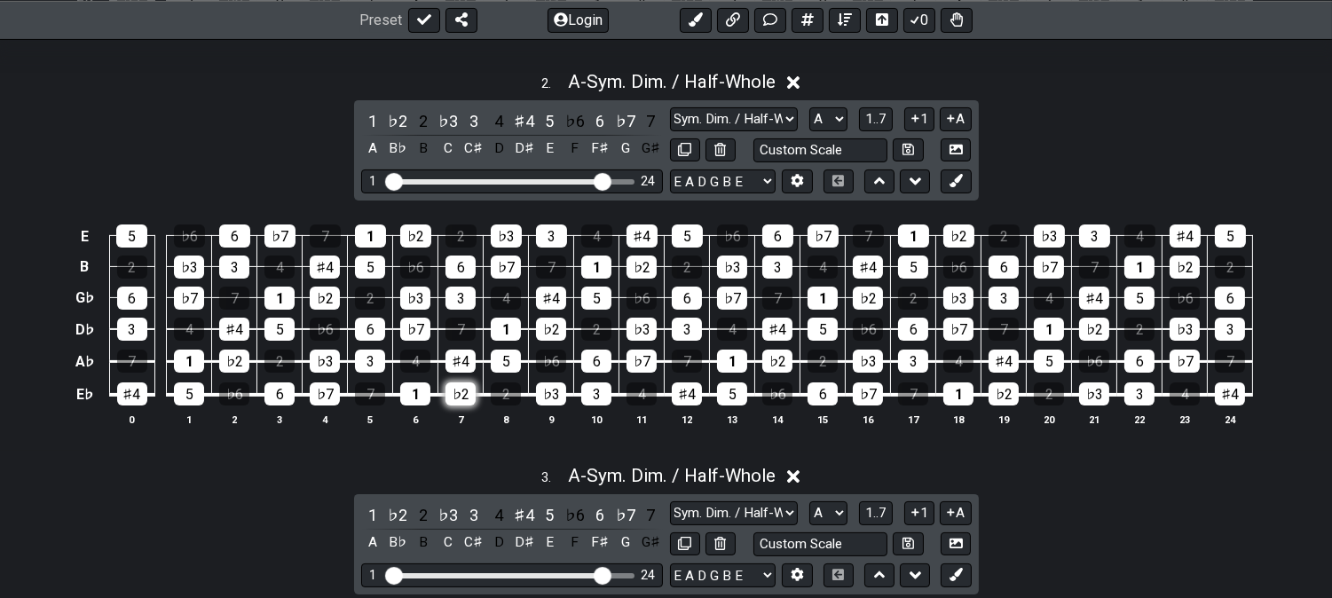
click at [450, 396] on div "♭2" at bounding box center [460, 393] width 30 height 23
click at [502, 364] on div "5" at bounding box center [506, 361] width 30 height 23
click at [560, 334] on div "♭2" at bounding box center [551, 329] width 30 height 23
click at [607, 297] on div "5" at bounding box center [596, 298] width 30 height 23
click at [641, 262] on div "♭2" at bounding box center [641, 267] width 30 height 23
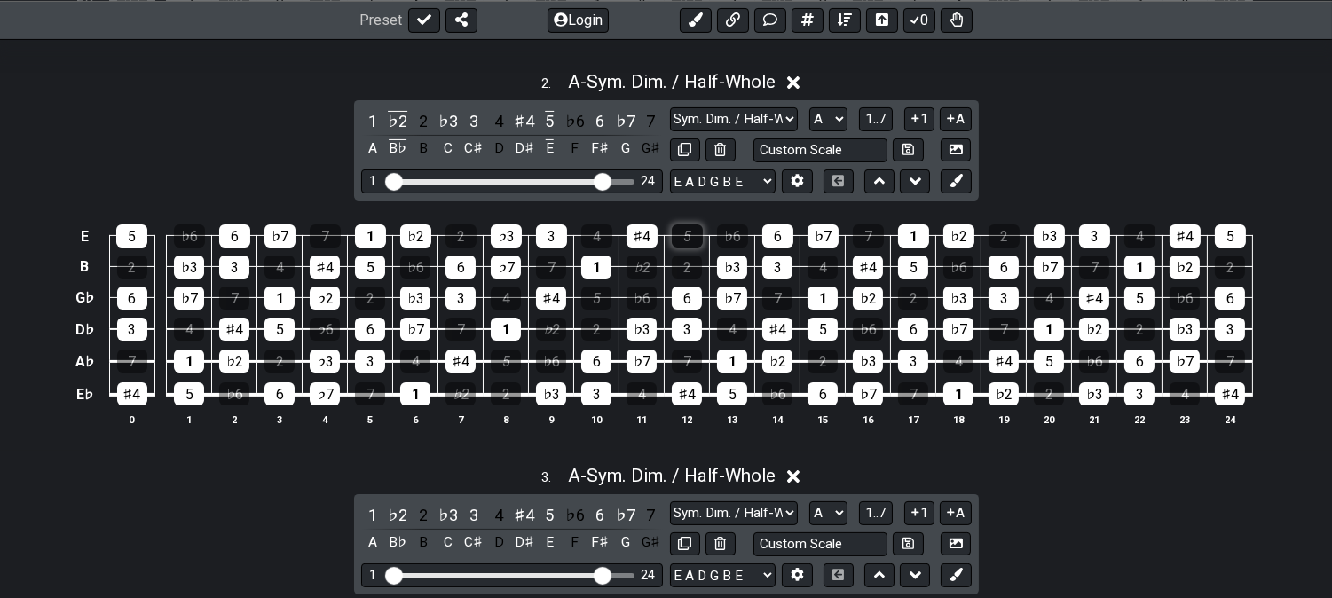
click at [687, 231] on div "5" at bounding box center [687, 235] width 31 height 23
click at [404, 111] on div "♭2" at bounding box center [397, 121] width 23 height 24
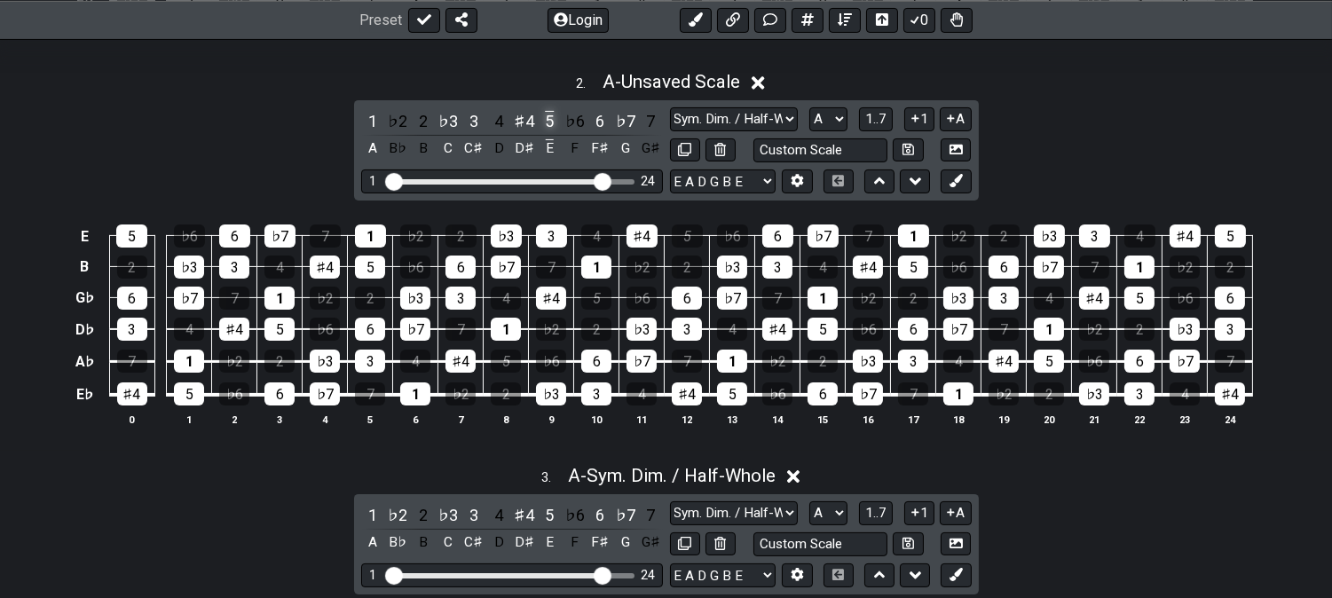
click at [555, 121] on div "5" at bounding box center [549, 121] width 23 height 24
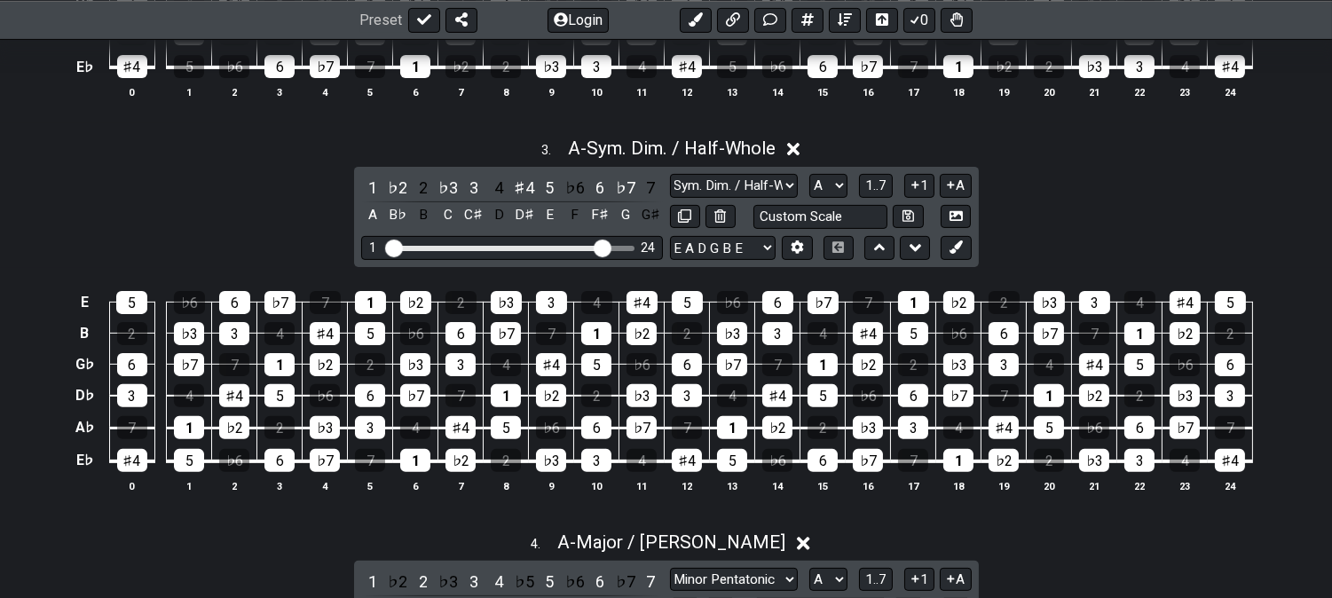
scroll to position [1084, 0]
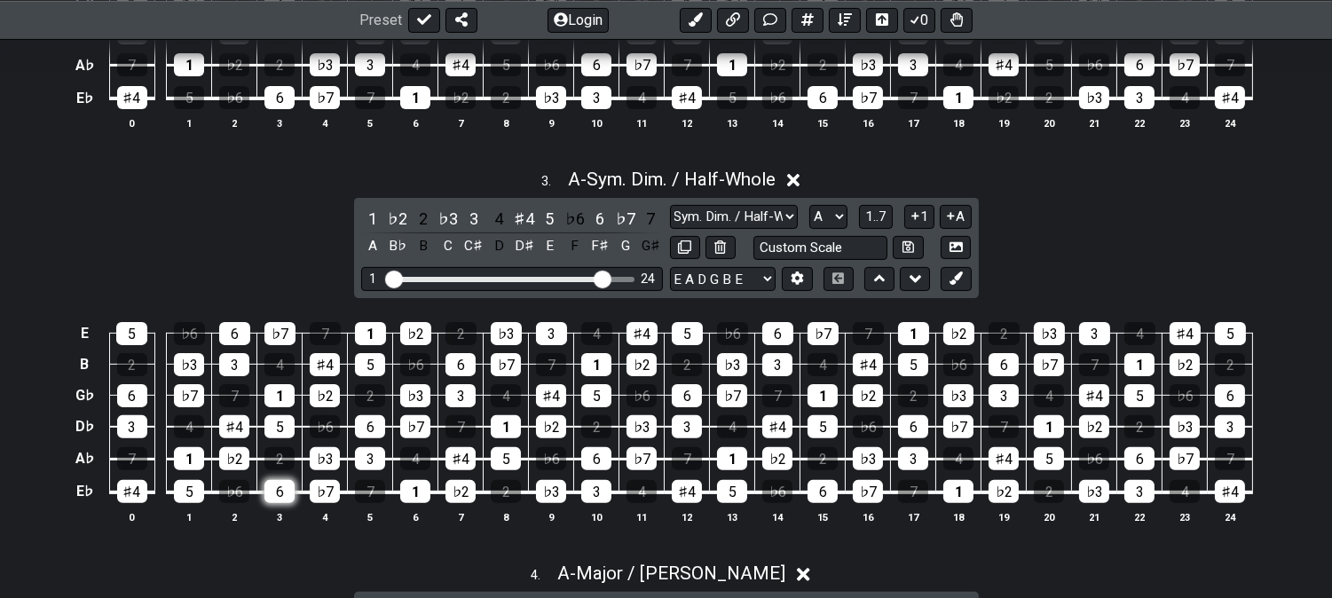
click at [272, 499] on div "6" at bounding box center [279, 491] width 30 height 23
click at [331, 454] on div "♭3" at bounding box center [325, 458] width 30 height 23
click at [379, 429] on div "6" at bounding box center [370, 426] width 30 height 23
drag, startPoint x: 413, startPoint y: 397, endPoint x: 426, endPoint y: 392, distance: 14.3
click at [413, 397] on div "♭3" at bounding box center [415, 395] width 30 height 23
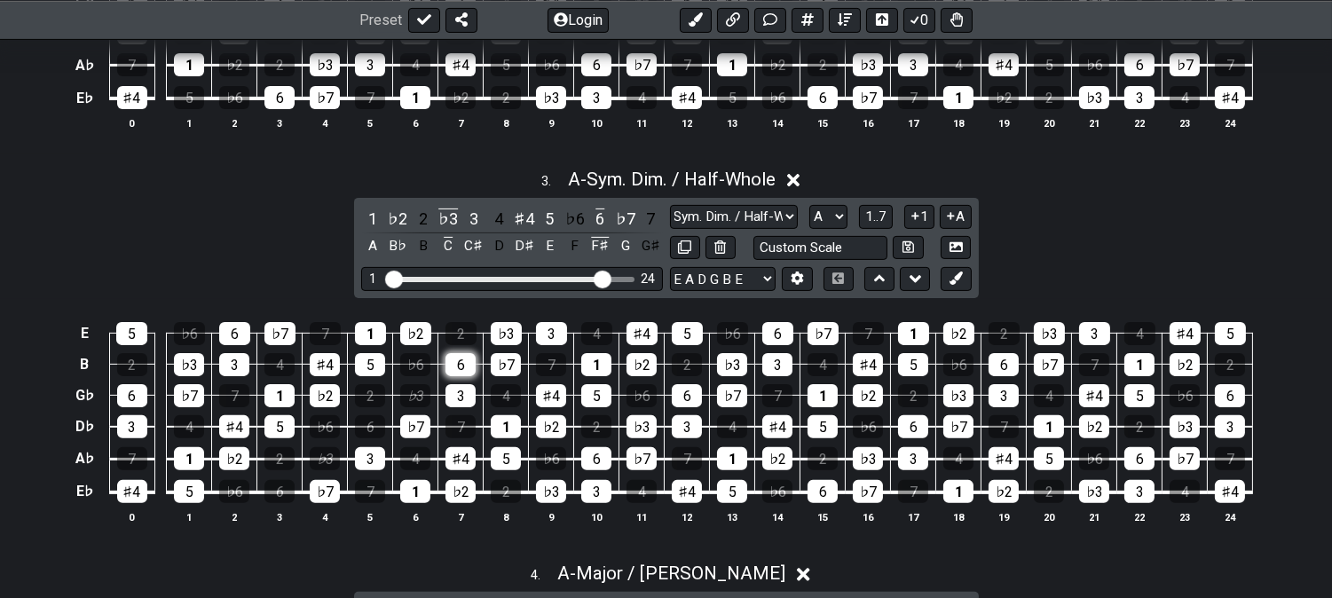
click at [474, 359] on div "6" at bounding box center [460, 364] width 30 height 23
click at [508, 332] on div "♭3" at bounding box center [506, 333] width 31 height 23
click at [446, 209] on div "♭3" at bounding box center [448, 219] width 23 height 24
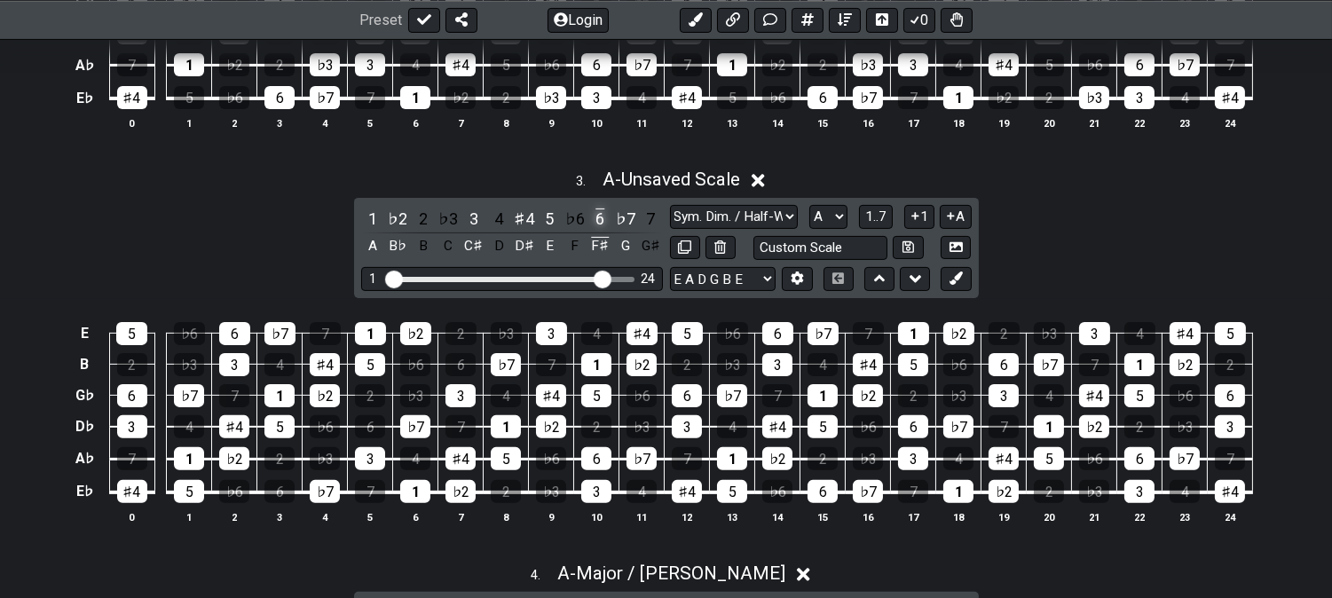
click at [609, 215] on div "6" at bounding box center [599, 219] width 23 height 24
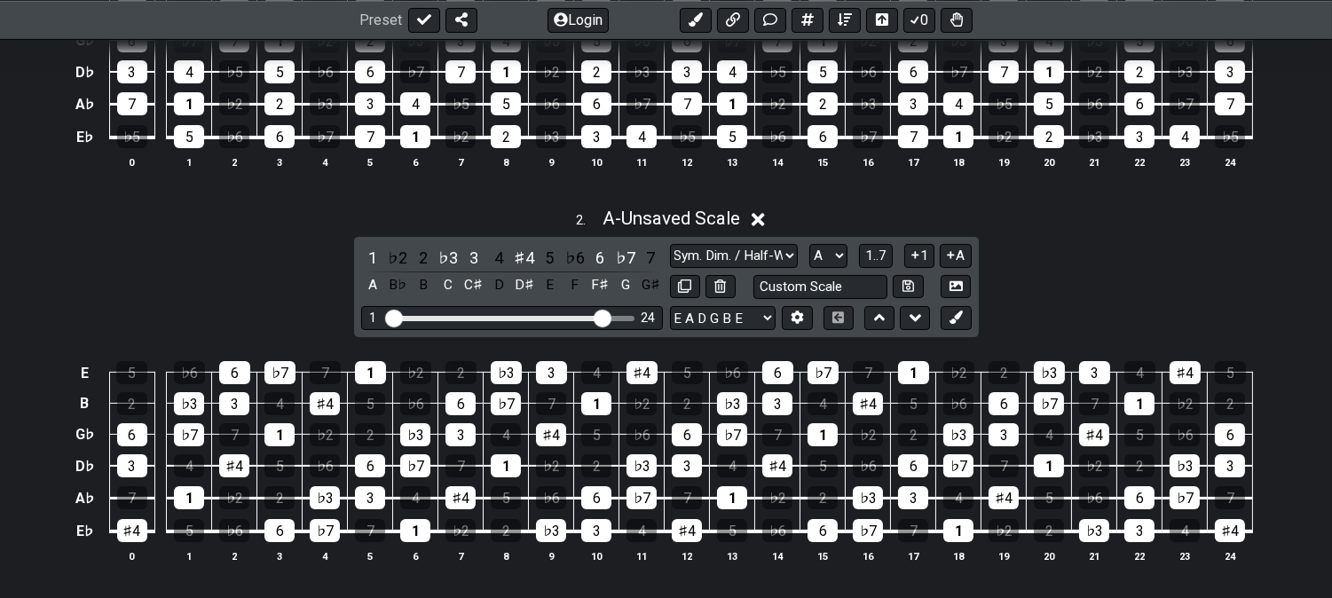
scroll to position [788, 0]
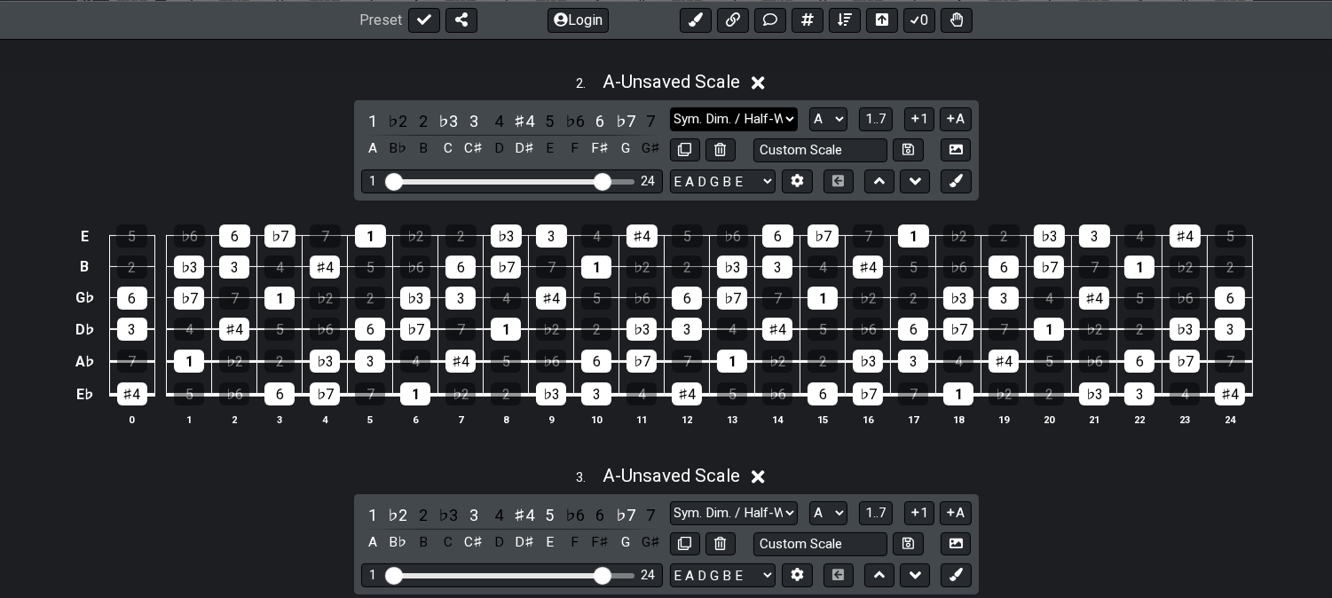
drag, startPoint x: 710, startPoint y: 113, endPoint x: 716, endPoint y: 128, distance: 16.3
click at [710, 113] on select "Minor Pentatonic Click to edit Minor Pentatonic Major Pentatonic Minor Blues Ma…" at bounding box center [734, 119] width 128 height 24
click at [741, 115] on select "Minor Pentatonic Click to edit Minor Pentatonic Major Pentatonic Minor Blues Ma…" at bounding box center [734, 119] width 128 height 24
click at [775, 115] on select "Minor Pentatonic Click to edit Minor Pentatonic Major Pentatonic Minor Blues Ma…" at bounding box center [734, 119] width 128 height 24
click at [670, 107] on select "Minor Pentatonic Click to edit Minor Pentatonic Major Pentatonic Minor Blues Ma…" at bounding box center [734, 119] width 128 height 24
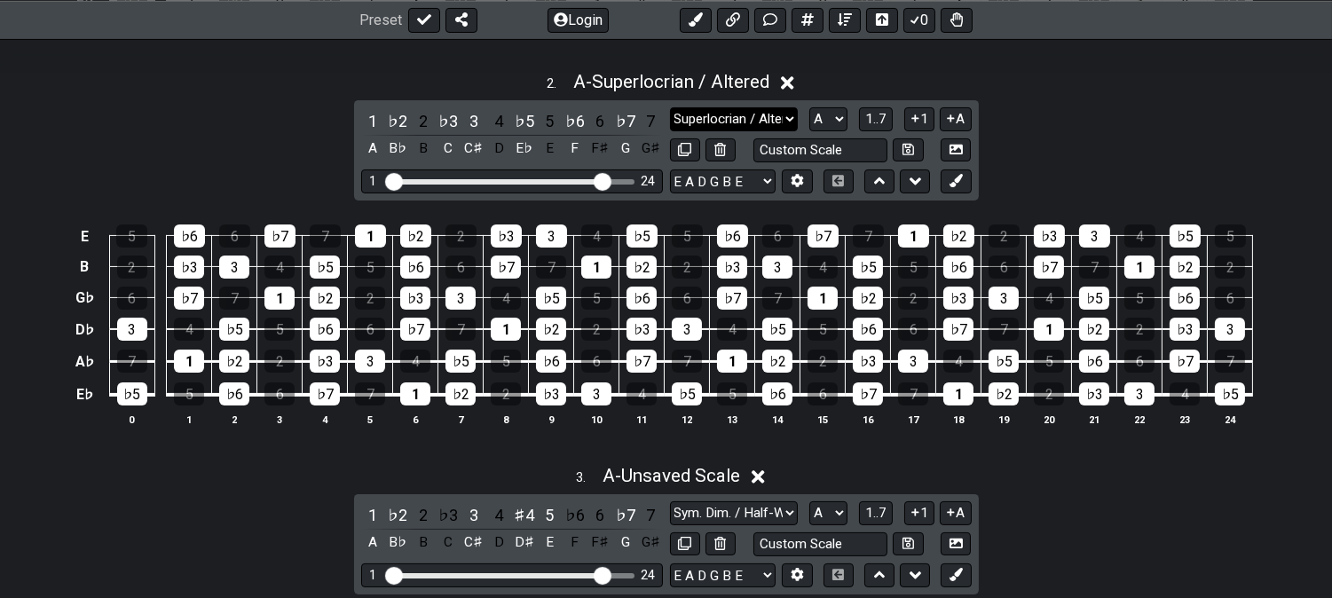
drag, startPoint x: 712, startPoint y: 116, endPoint x: 720, endPoint y: 126, distance: 12.6
click at [712, 116] on select "Minor Pentatonic Click to edit Minor Pentatonic Major Pentatonic Minor Blues Ma…" at bounding box center [734, 119] width 128 height 24
select select "Sym. Dim. / Half-Whole"
click at [670, 107] on select "Minor Pentatonic Click to edit Minor Pentatonic Major Pentatonic Minor Blues Ma…" at bounding box center [734, 119] width 128 height 24
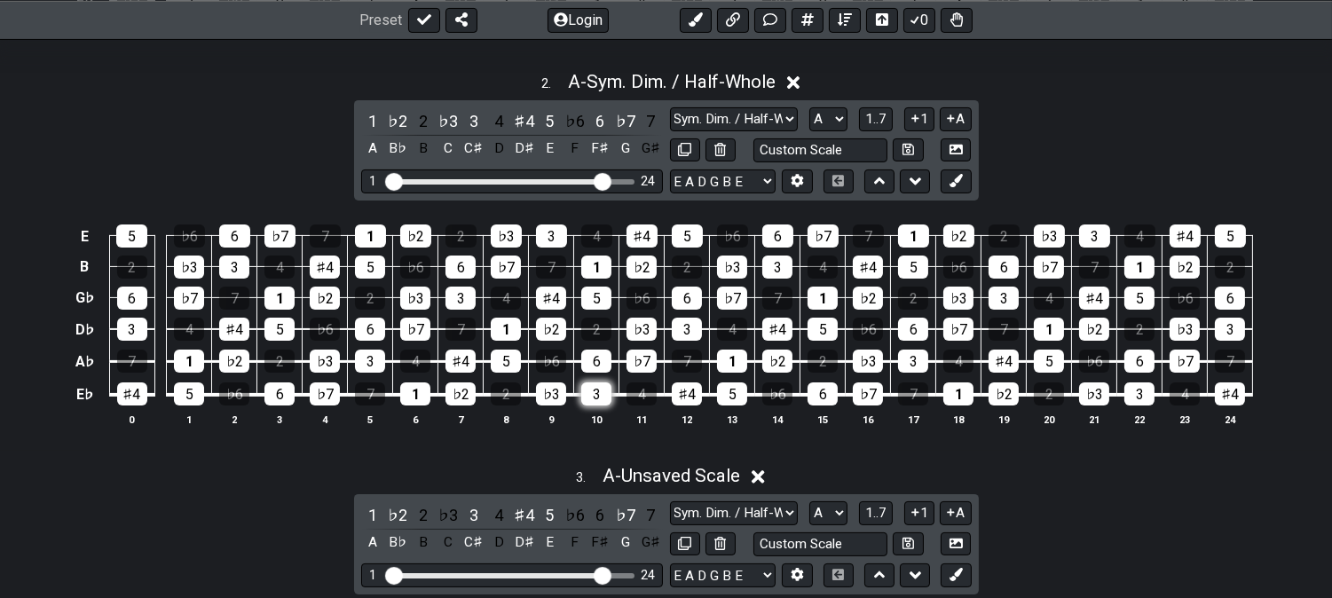
click at [596, 397] on div "3" at bounding box center [596, 393] width 30 height 23
click at [646, 362] on div "♭7" at bounding box center [641, 361] width 30 height 23
click at [688, 326] on div "3" at bounding box center [687, 329] width 30 height 23
click at [732, 294] on div "♭7" at bounding box center [732, 298] width 30 height 23
click at [791, 251] on td "3" at bounding box center [777, 251] width 45 height 31
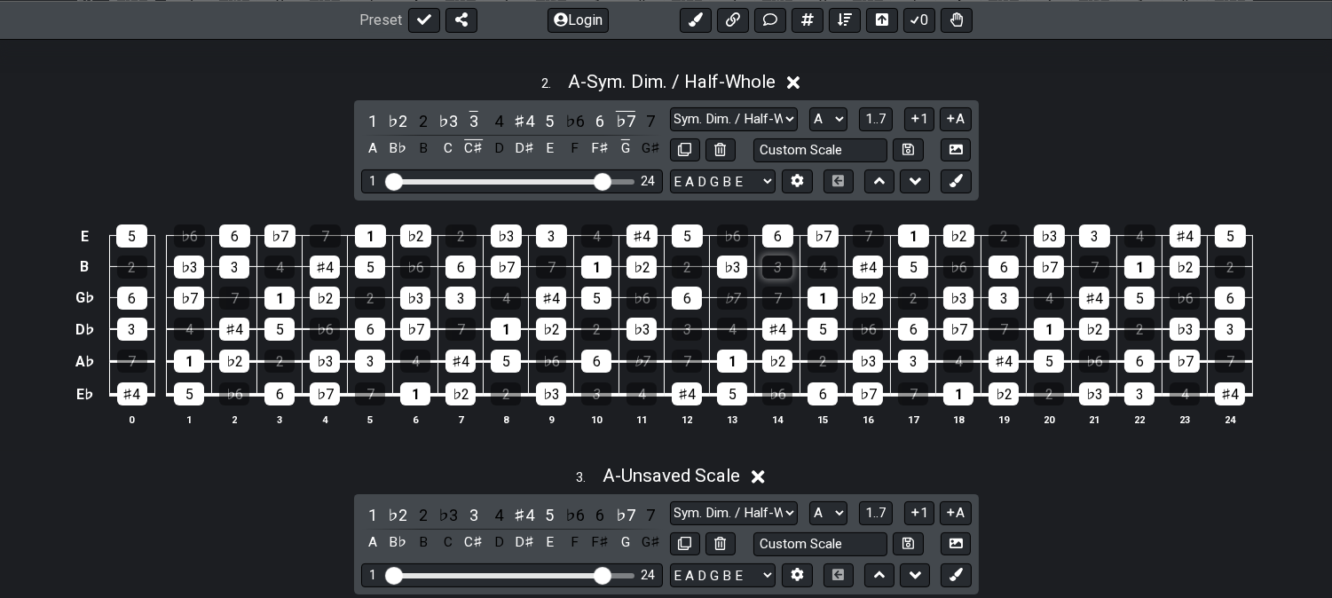
click at [775, 271] on div "3" at bounding box center [777, 267] width 30 height 23
click at [814, 232] on div "♭7" at bounding box center [822, 235] width 31 height 23
drag, startPoint x: 625, startPoint y: 111, endPoint x: 442, endPoint y: 122, distance: 183.1
click at [625, 112] on div "♭7" at bounding box center [625, 121] width 23 height 24
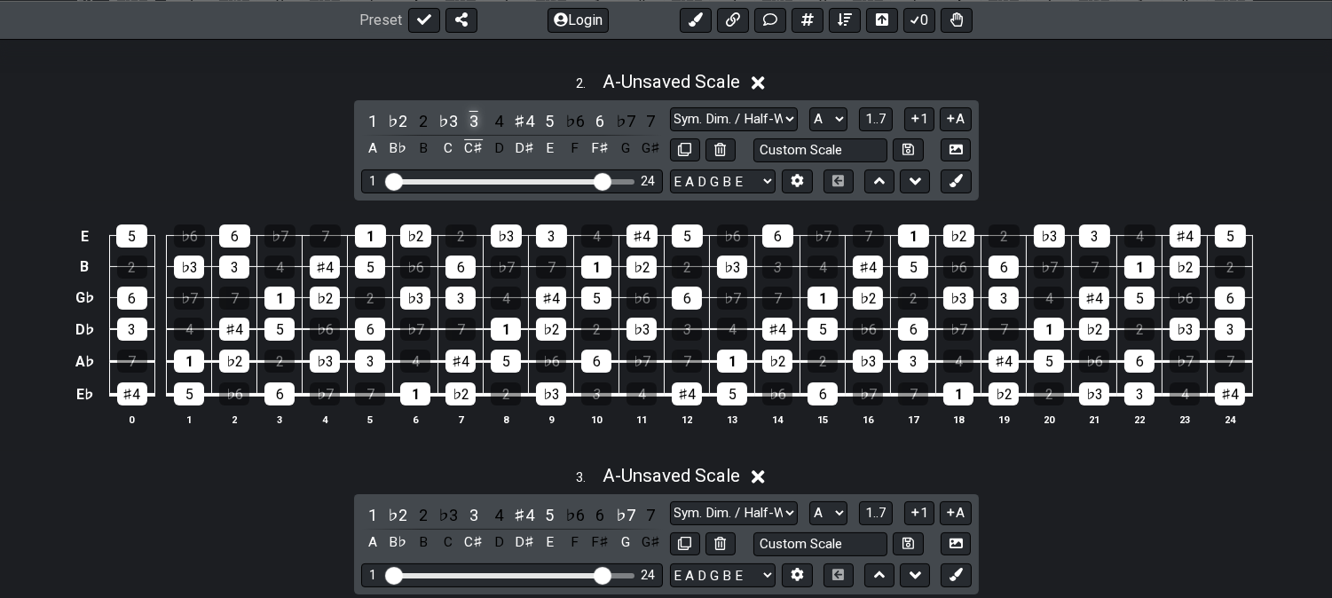
click at [472, 120] on div "3" at bounding box center [473, 121] width 23 height 24
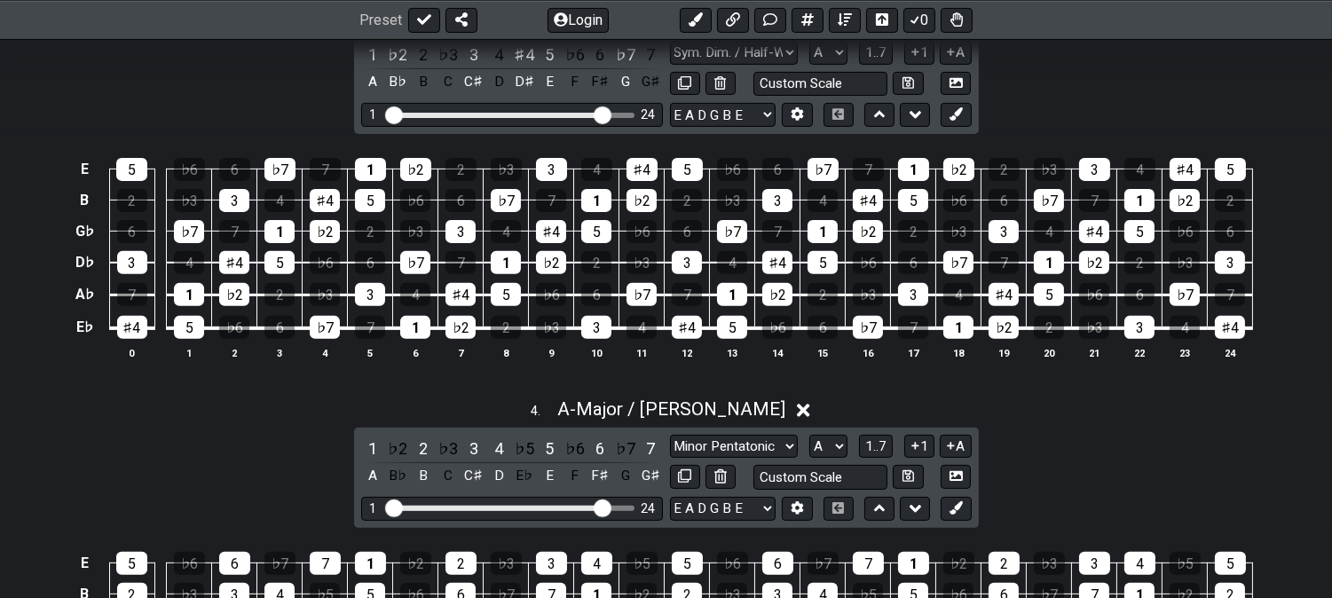
scroll to position [887, 0]
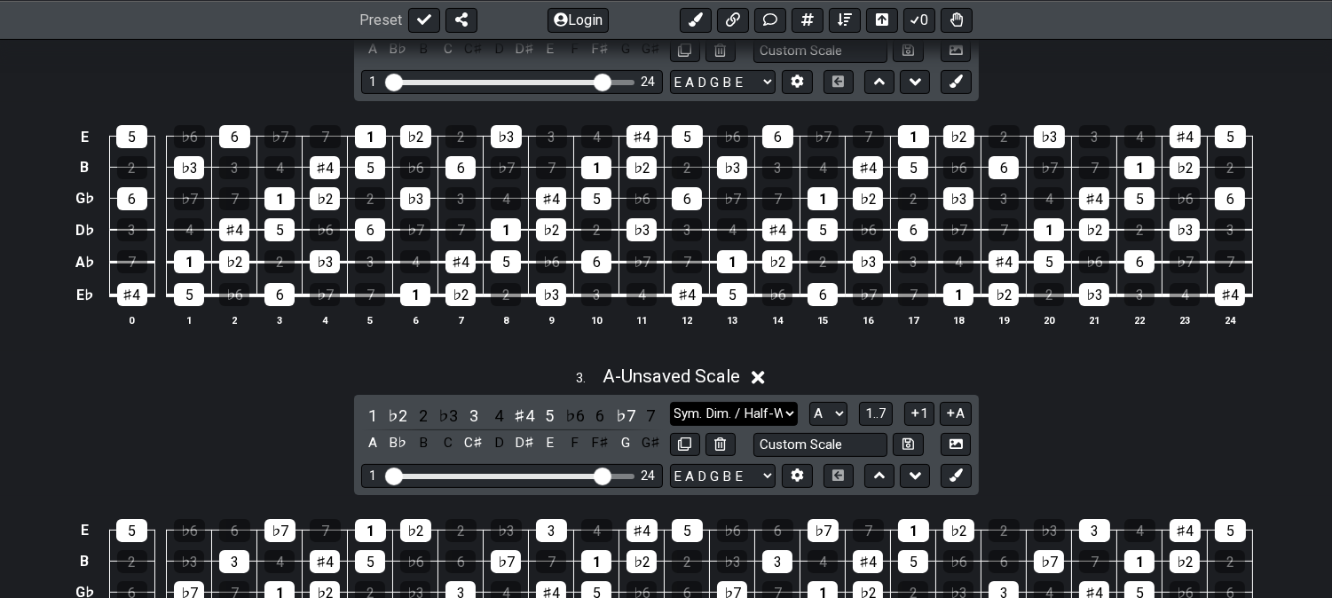
click at [696, 404] on select "Minor Pentatonic Click to edit Minor Pentatonic Major Pentatonic Minor Blues Ma…" at bounding box center [734, 414] width 128 height 24
click at [670, 403] on select "Minor Pentatonic Click to edit Minor Pentatonic Major Pentatonic Minor Blues Ma…" at bounding box center [734, 414] width 128 height 24
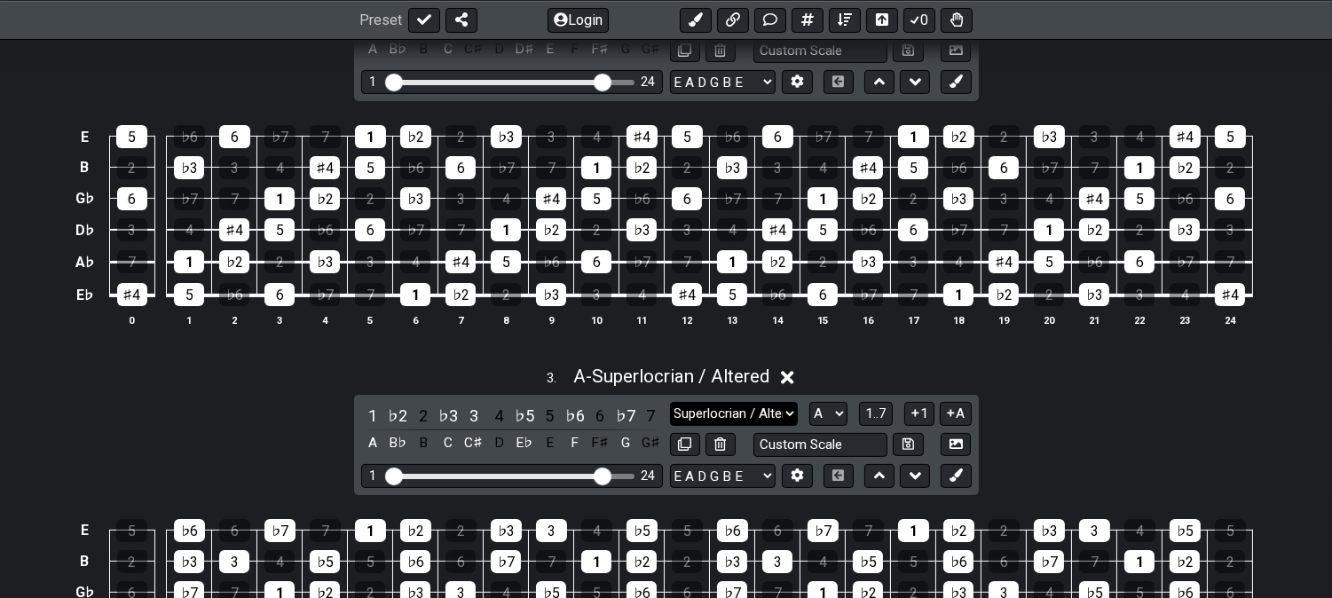
click at [728, 409] on select "Minor Pentatonic Click to edit Minor Pentatonic Major Pentatonic Minor Blues Ma…" at bounding box center [734, 414] width 128 height 24
select select "Sym. Dim. / Half-Whole"
click at [670, 403] on select "Minor Pentatonic Click to edit Minor Pentatonic Major Pentatonic Minor Blues Ma…" at bounding box center [734, 414] width 128 height 24
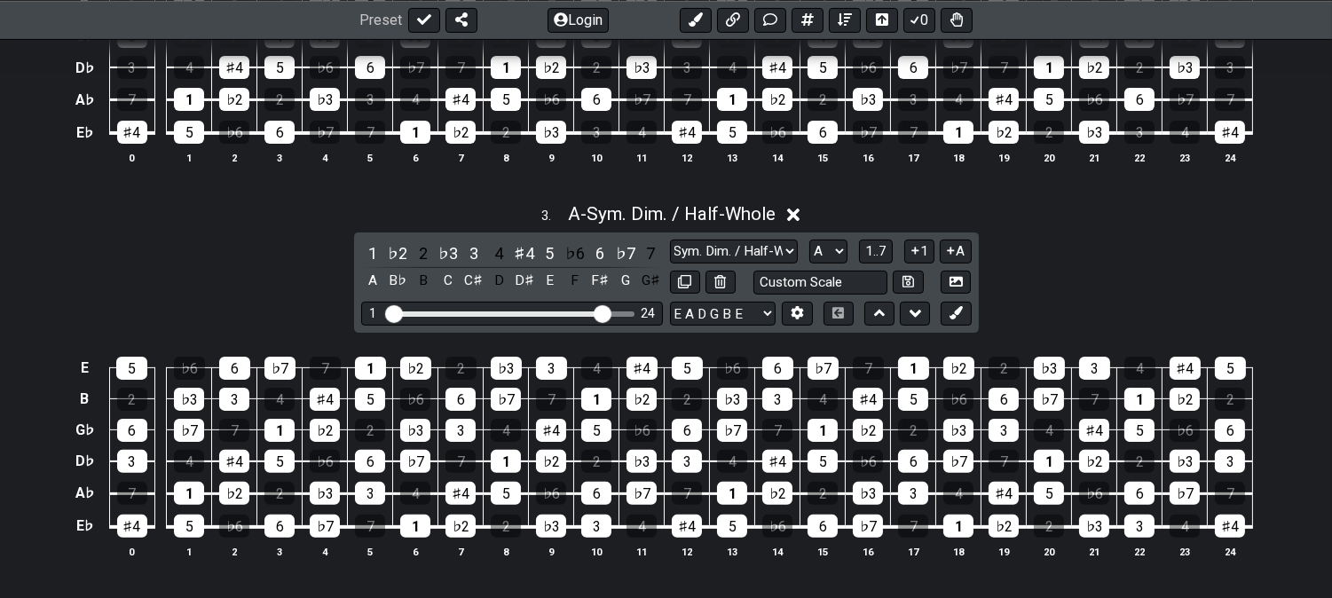
scroll to position [1084, 0]
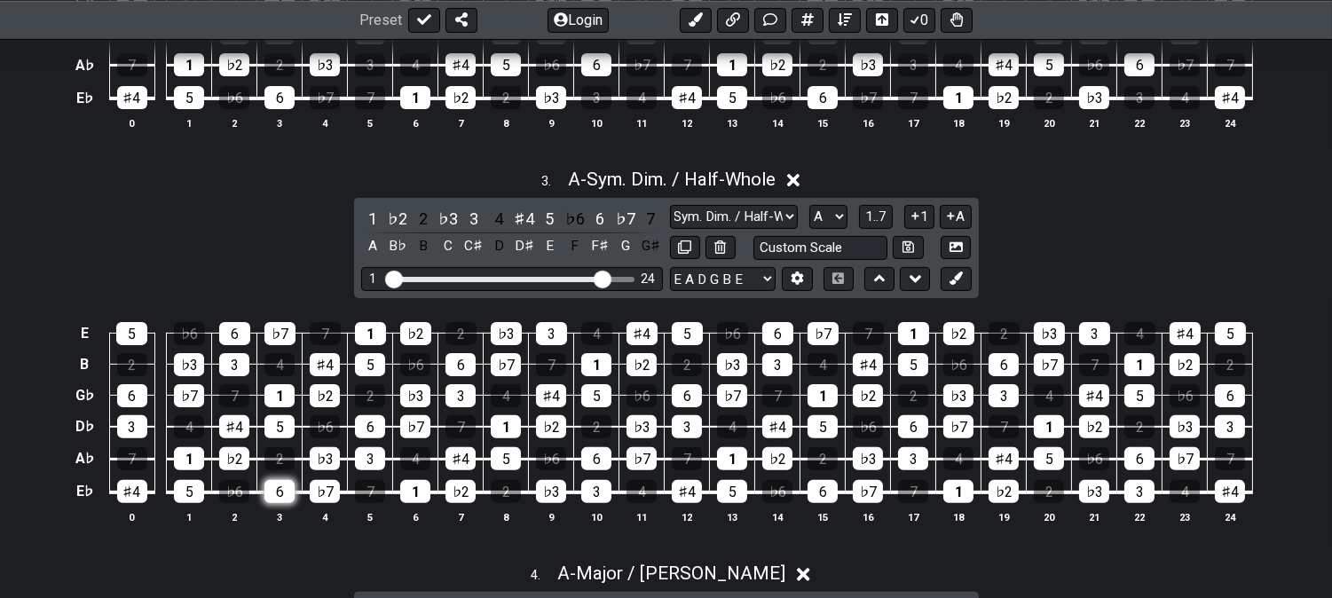
click at [286, 492] on div "6" at bounding box center [279, 491] width 30 height 23
click at [328, 462] on div "♭3" at bounding box center [325, 458] width 30 height 23
click at [378, 426] on div "6" at bounding box center [370, 426] width 30 height 23
drag, startPoint x: 415, startPoint y: 397, endPoint x: 474, endPoint y: 348, distance: 76.2
click at [417, 396] on div "♭3" at bounding box center [415, 395] width 30 height 23
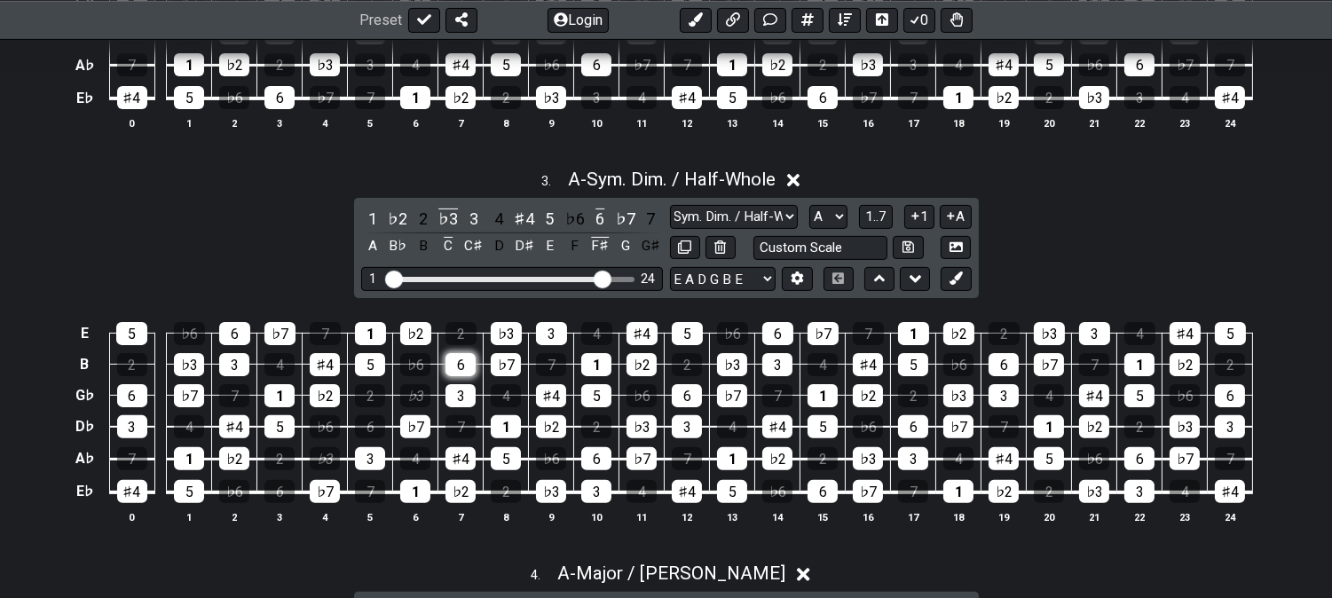
click at [471, 359] on div "6" at bounding box center [460, 364] width 30 height 23
click at [515, 332] on div "♭3" at bounding box center [506, 333] width 31 height 23
click at [444, 213] on div "♭3" at bounding box center [448, 219] width 23 height 24
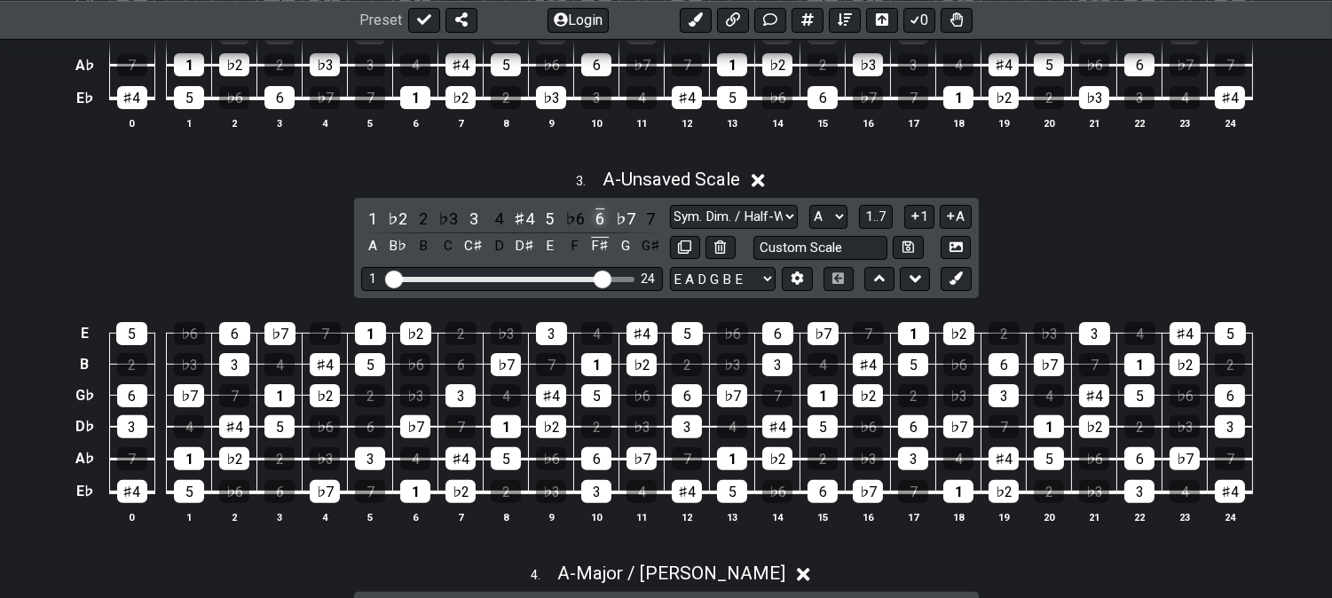
click at [602, 215] on div "6" at bounding box center [599, 219] width 23 height 24
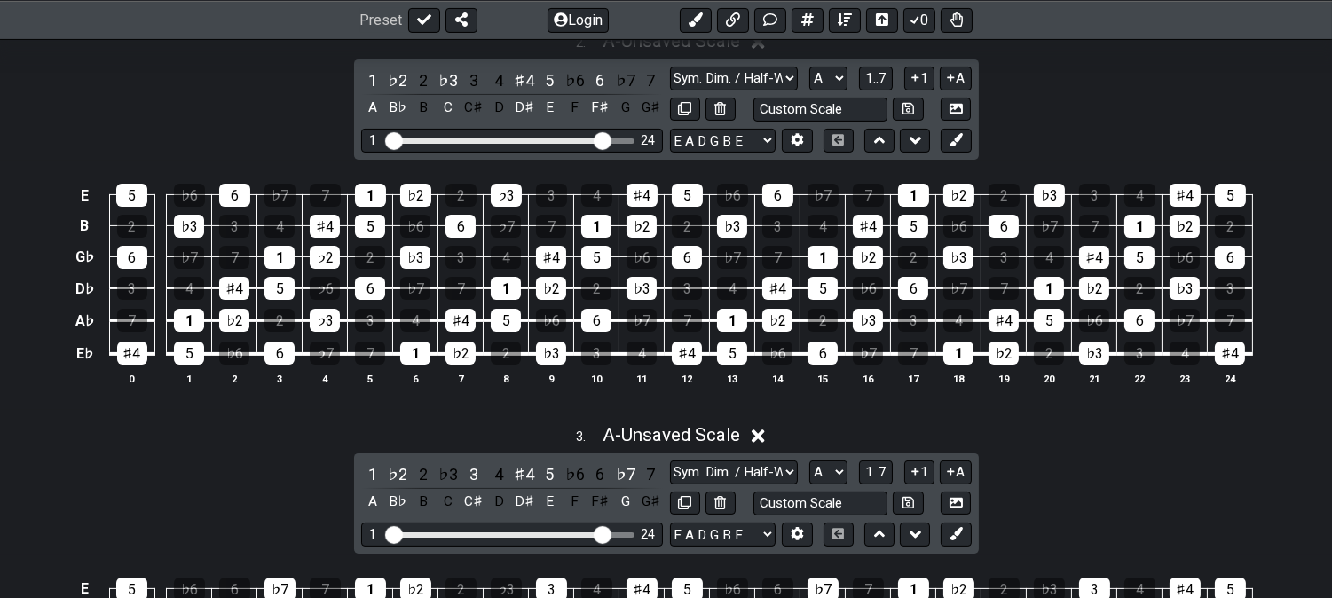
scroll to position [788, 0]
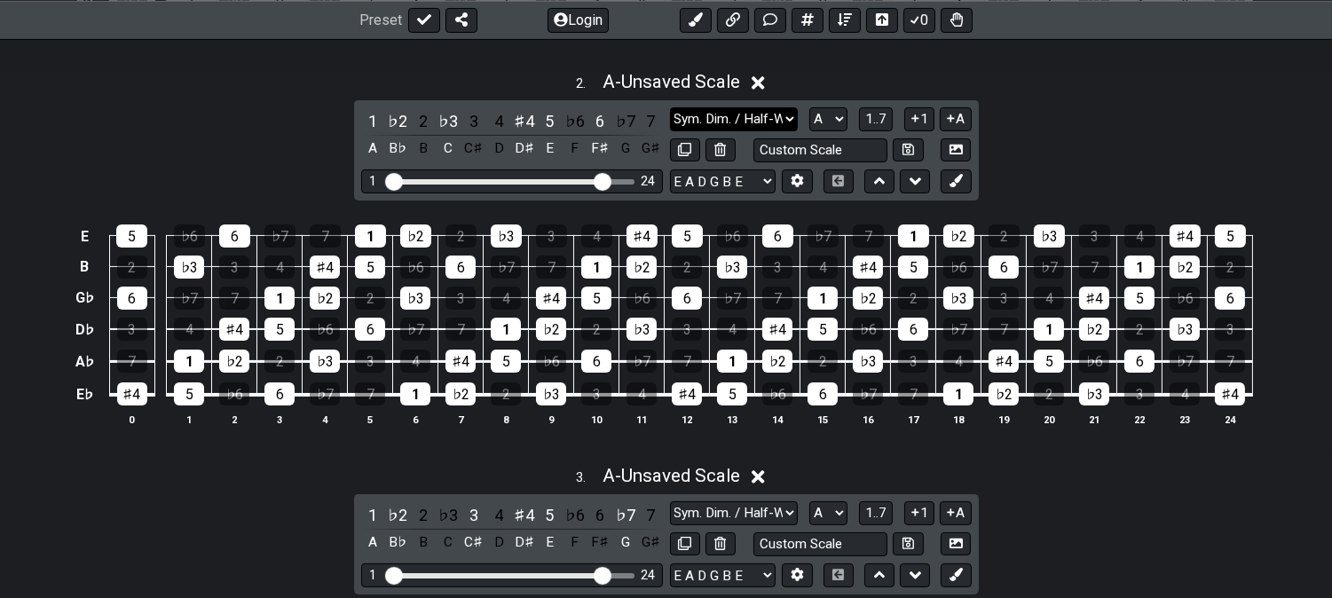
click at [749, 121] on select "Minor Pentatonic Click to edit Minor Pentatonic Major Pentatonic Minor Blues Ma…" at bounding box center [734, 119] width 128 height 24
click at [670, 107] on select "Minor Pentatonic Click to edit Minor Pentatonic Major Pentatonic Minor Blues Ma…" at bounding box center [734, 119] width 128 height 24
click at [705, 112] on select "Minor Pentatonic Click to edit Minor Pentatonic Major Pentatonic Minor Blues Ma…" at bounding box center [734, 119] width 128 height 24
click at [670, 107] on select "Minor Pentatonic Click to edit Minor Pentatonic Major Pentatonic Minor Blues Ma…" at bounding box center [734, 119] width 128 height 24
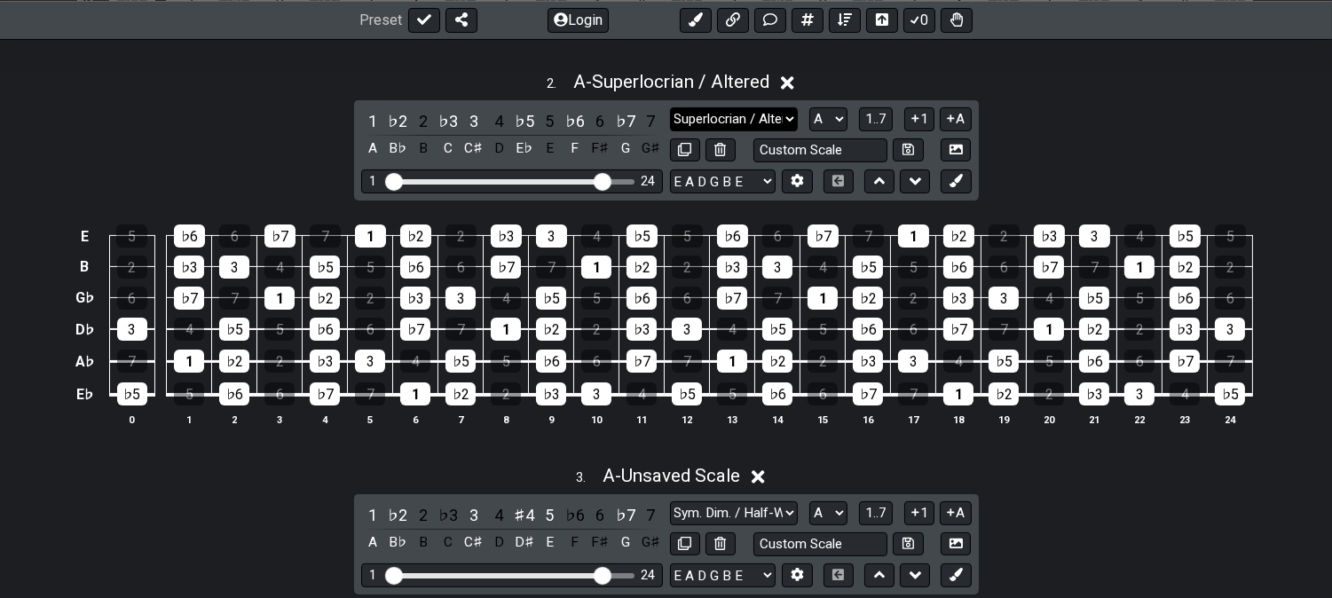
drag, startPoint x: 702, startPoint y: 111, endPoint x: 704, endPoint y: 127, distance: 16.2
click at [702, 111] on select "Minor Pentatonic Click to edit Minor Pentatonic Major Pentatonic Minor Blues Ma…" at bounding box center [734, 119] width 128 height 24
select select "Sym. Dim. / Half-Whole"
click at [670, 107] on select "Minor Pentatonic Click to edit Minor Pentatonic Major Pentatonic Minor Blues Ma…" at bounding box center [734, 119] width 128 height 24
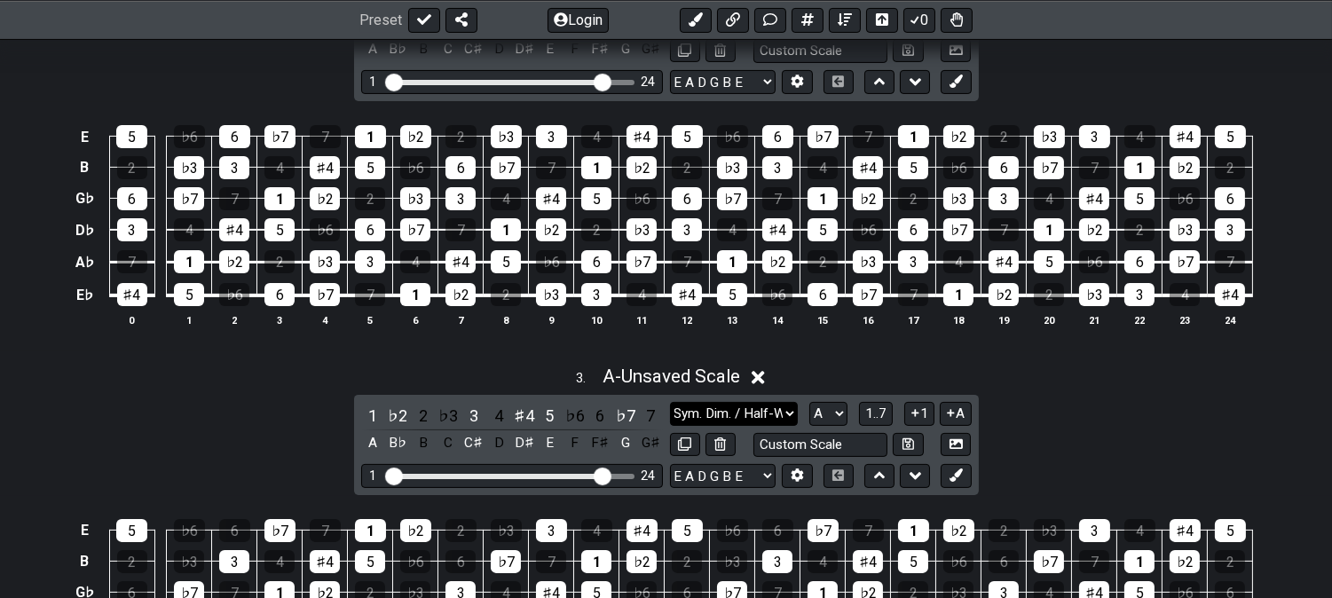
click at [723, 426] on select "Minor Pentatonic Click to edit Minor Pentatonic Major Pentatonic Minor Blues Ma…" at bounding box center [734, 414] width 128 height 24
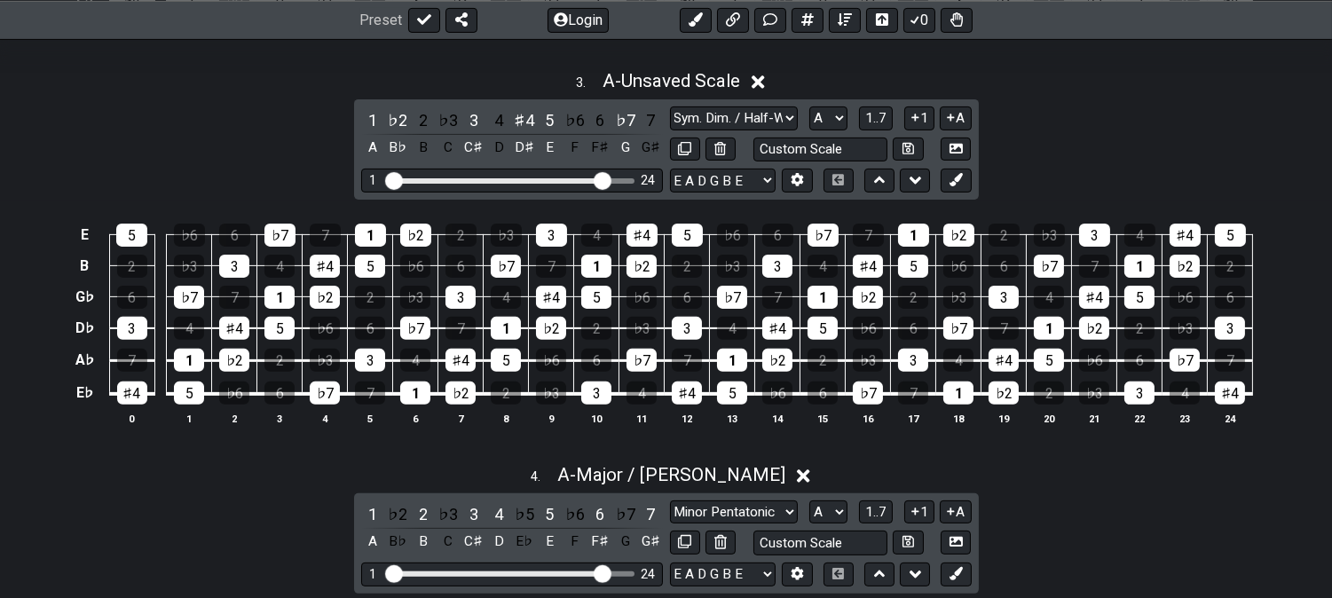
scroll to position [986, 0]
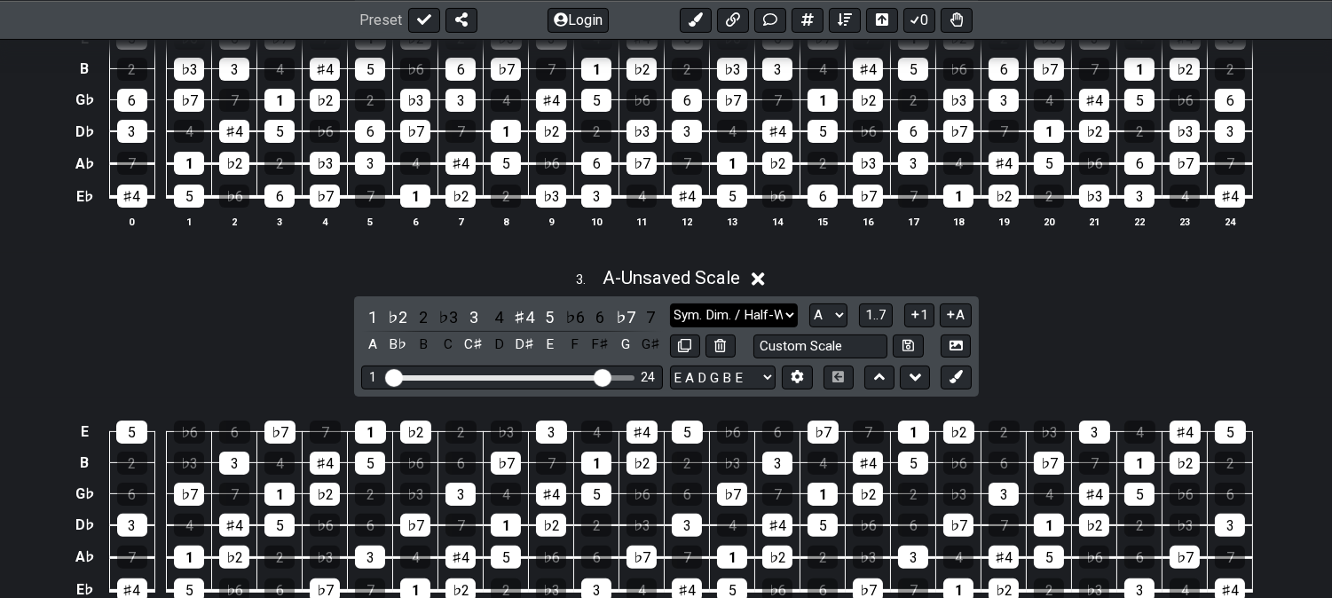
click at [711, 307] on select "Minor Pentatonic Click to edit Minor Pentatonic Major Pentatonic Minor Blues Ma…" at bounding box center [734, 315] width 128 height 24
click at [670, 304] on select "Minor Pentatonic Click to edit Minor Pentatonic Major Pentatonic Minor Blues Ma…" at bounding box center [734, 315] width 128 height 24
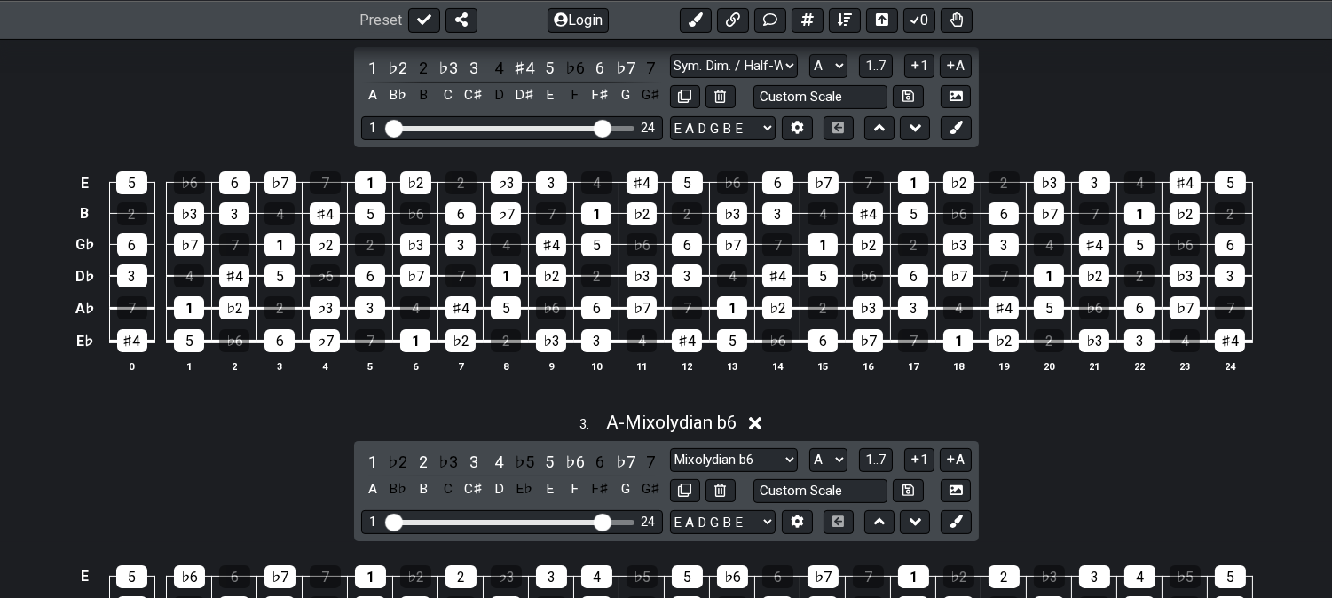
scroll to position [1084, 0]
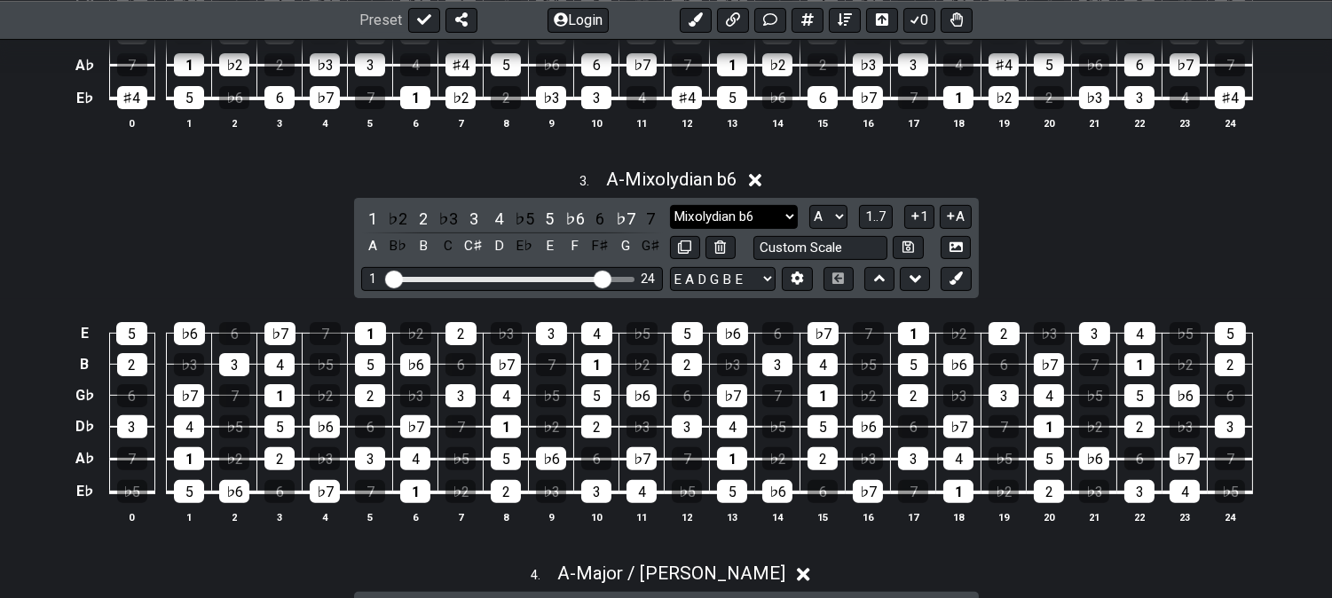
click at [706, 210] on select "Minor Pentatonic Click to edit Minor Pentatonic Major Pentatonic Minor Blues Ma…" at bounding box center [734, 217] width 128 height 24
drag, startPoint x: 764, startPoint y: 211, endPoint x: 764, endPoint y: 225, distance: 14.2
click at [764, 225] on select "Minor Pentatonic Click to edit Minor Pentatonic Major Pentatonic Minor Blues Ma…" at bounding box center [734, 217] width 128 height 24
select select "Major 7th"
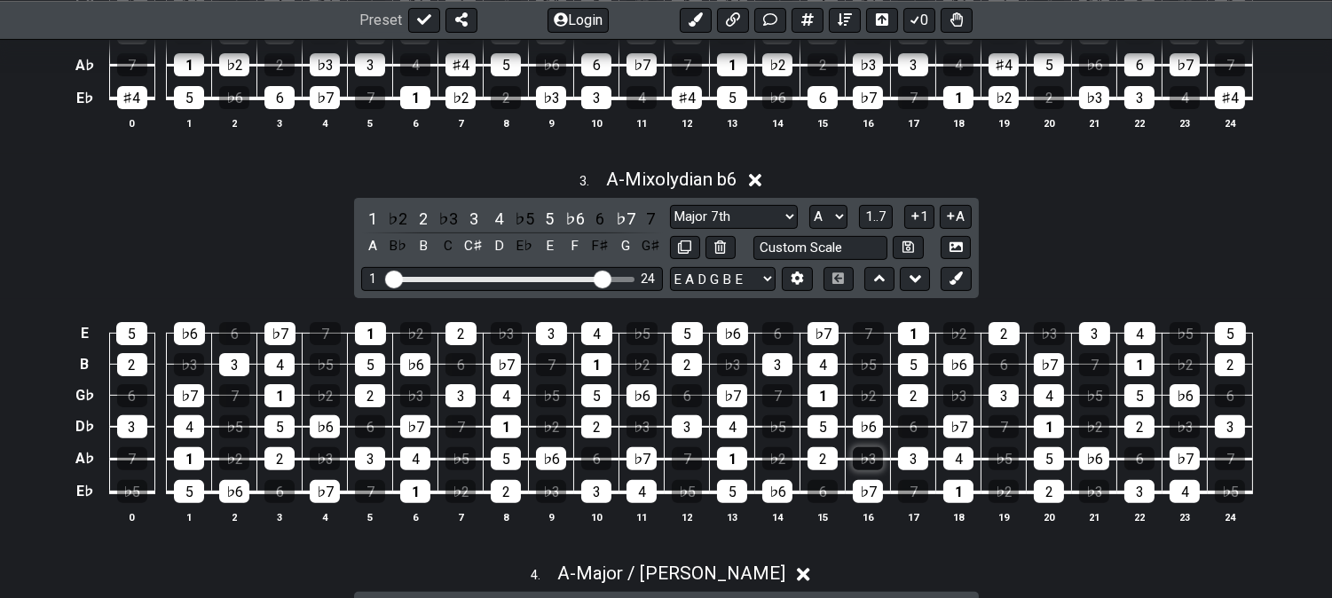
click at [670, 206] on select "Minor Pentatonic Click to edit Minor Pentatonic Major Pentatonic Minor Blues Ma…" at bounding box center [734, 217] width 128 height 24
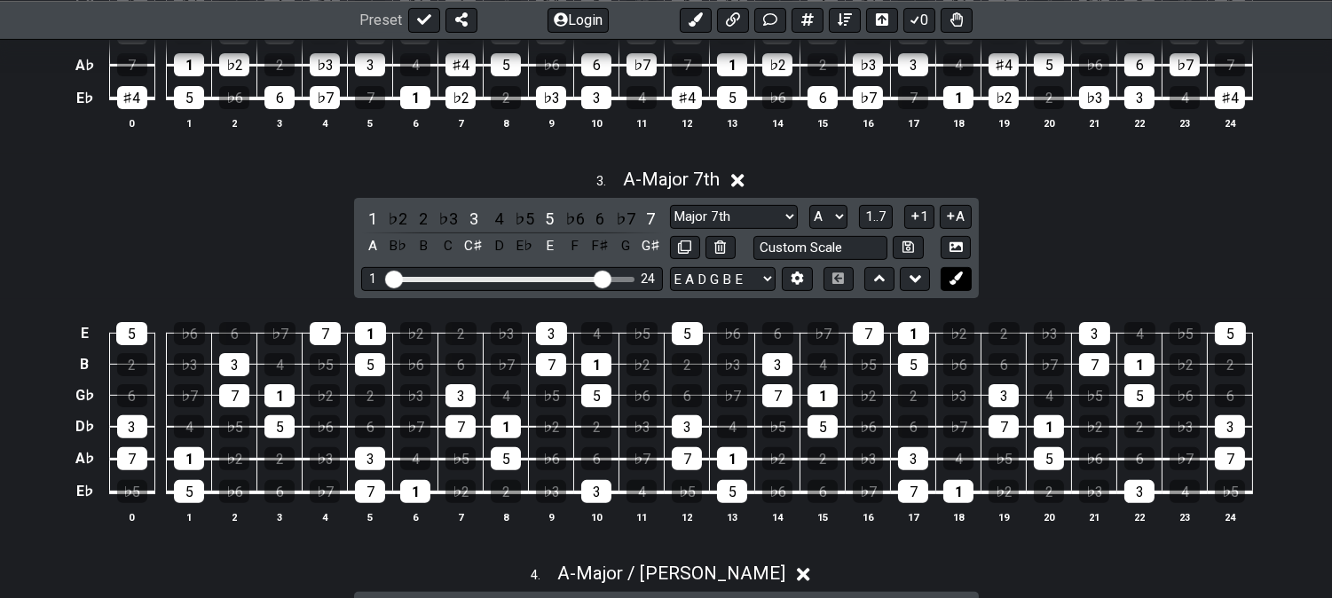
click at [955, 285] on icon at bounding box center [955, 277] width 13 height 13
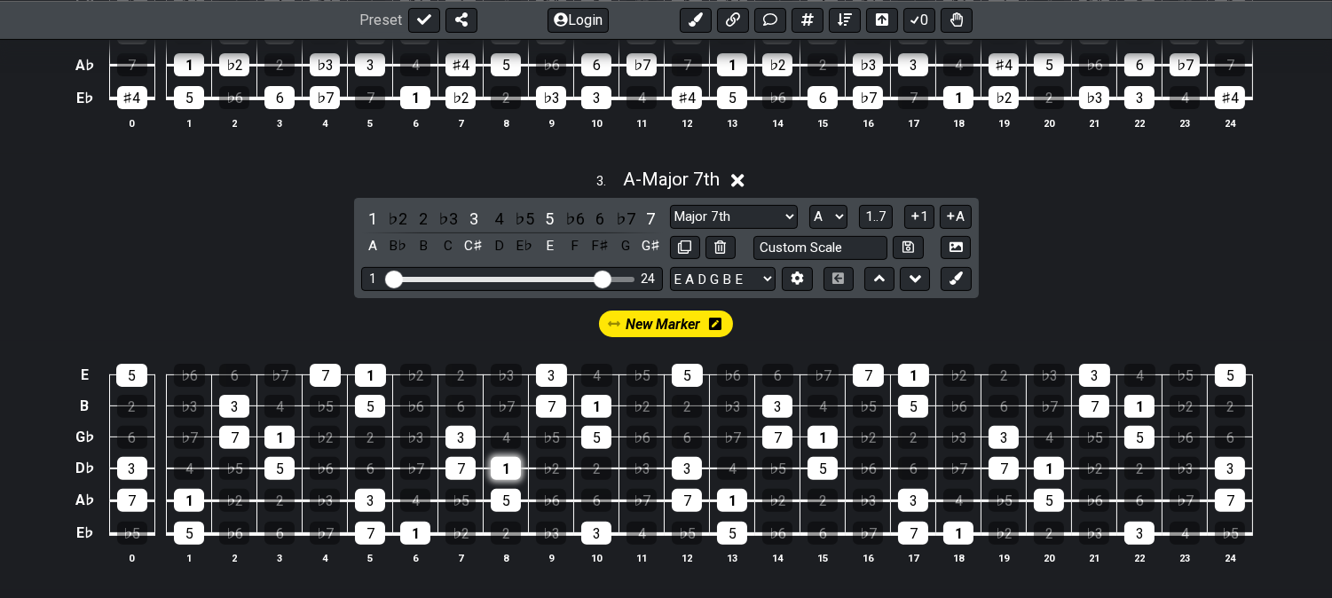
click at [507, 463] on div "1" at bounding box center [506, 468] width 30 height 23
click at [467, 436] on div "3" at bounding box center [460, 437] width 30 height 23
click at [547, 405] on div "7" at bounding box center [551, 406] width 30 height 23
click at [963, 282] on button at bounding box center [955, 279] width 30 height 24
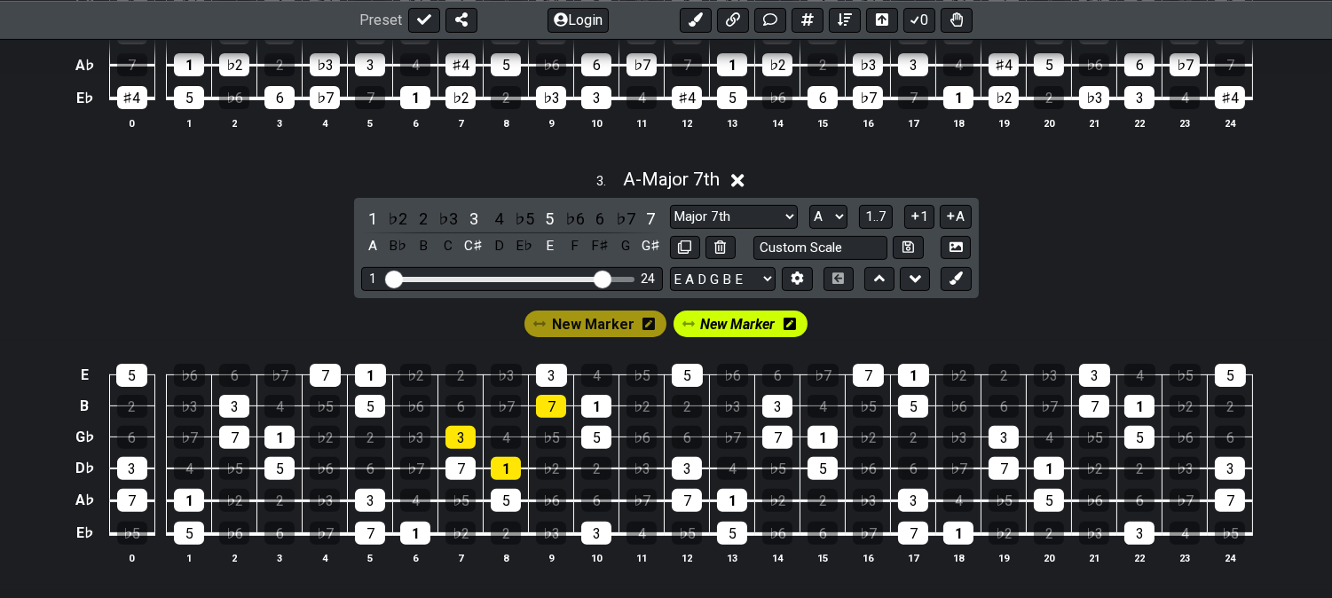
click at [791, 334] on icon at bounding box center [789, 324] width 12 height 26
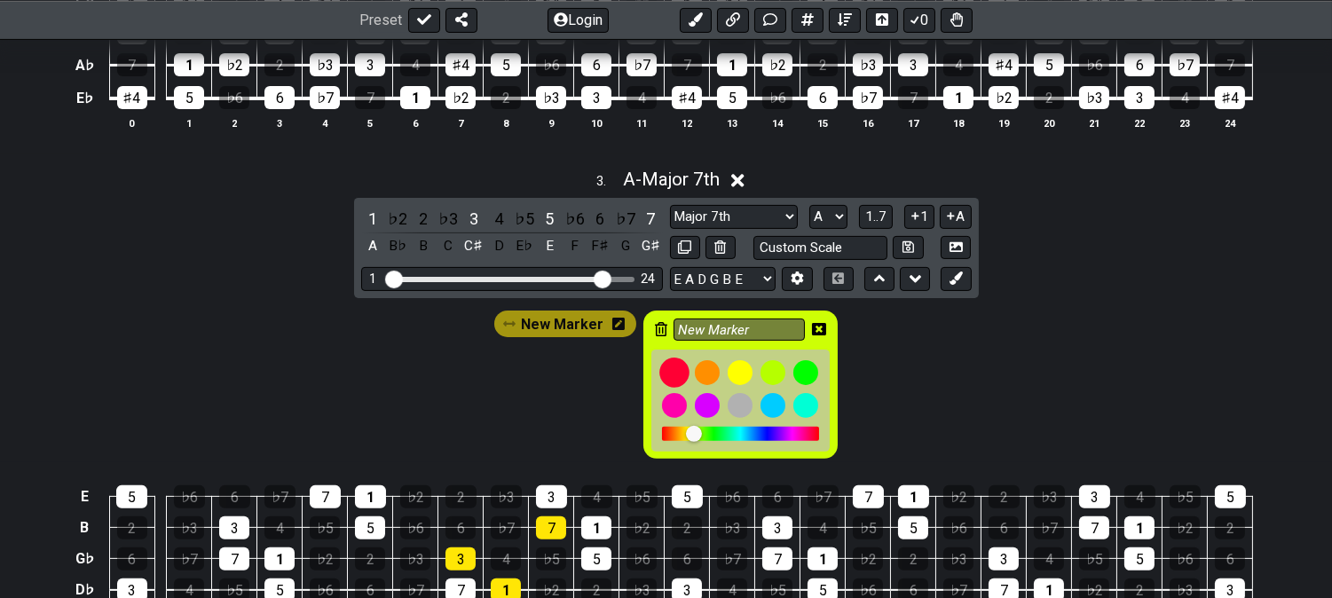
click at [674, 376] on div at bounding box center [675, 373] width 30 height 30
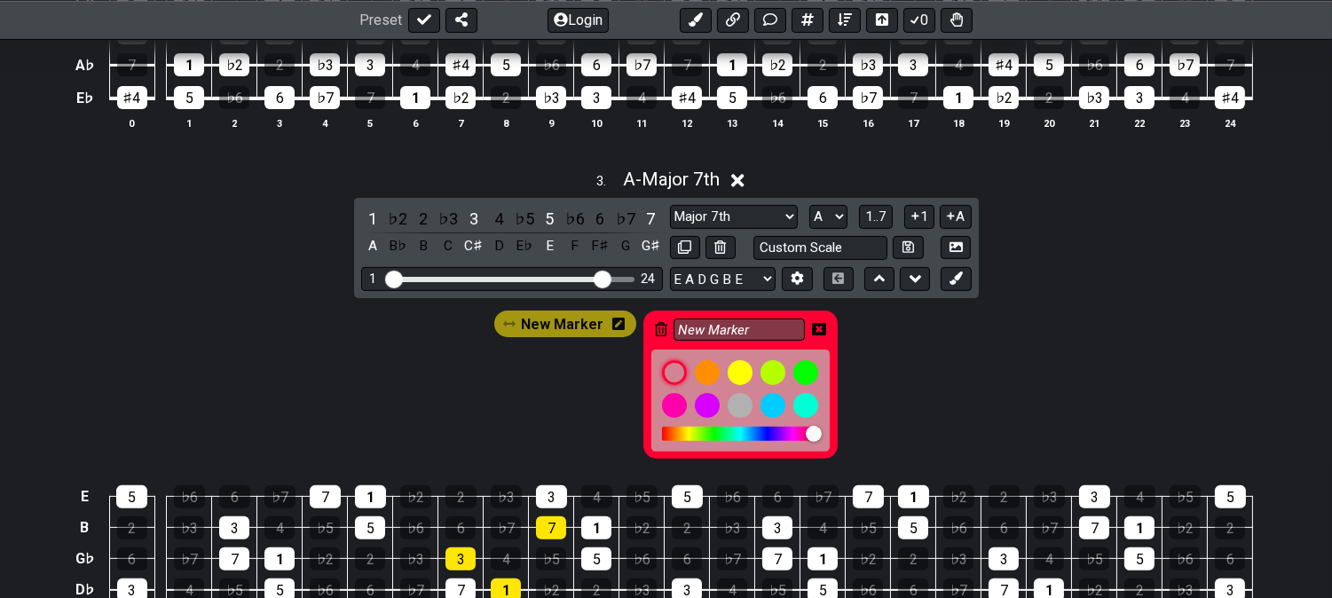
click at [821, 330] on icon at bounding box center [819, 329] width 14 height 12
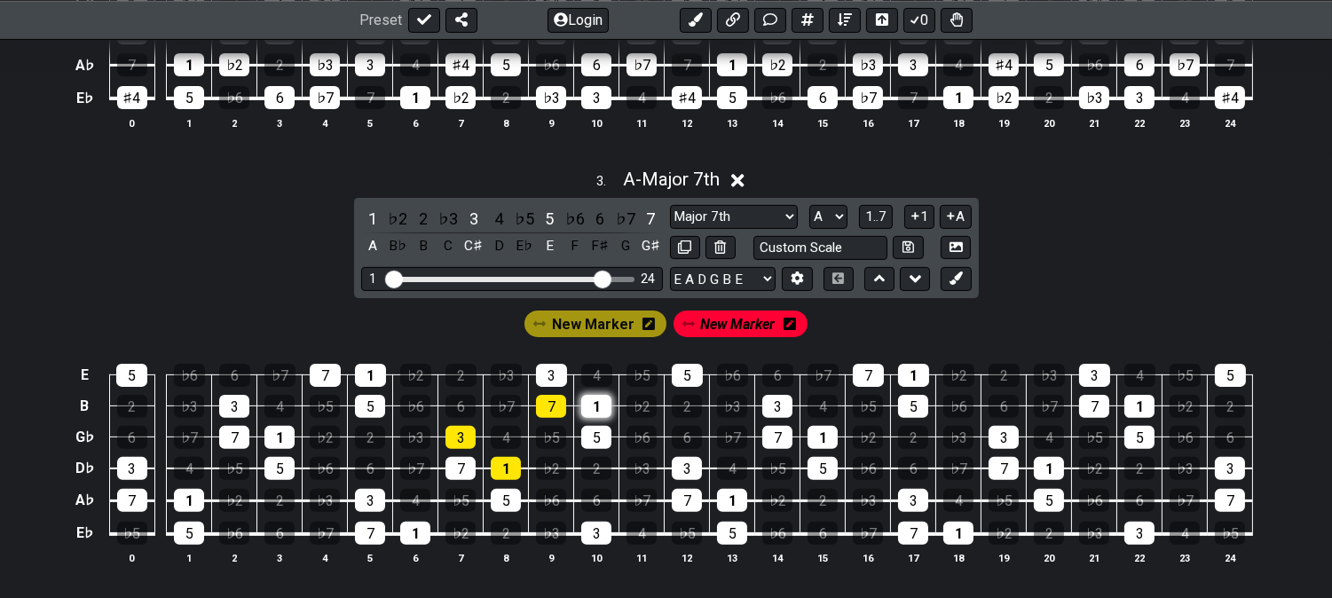
click at [594, 413] on div "1" at bounding box center [596, 406] width 30 height 23
click at [588, 438] on div "5" at bounding box center [596, 437] width 30 height 23
click at [680, 465] on div "3" at bounding box center [687, 468] width 30 height 23
click at [967, 275] on button at bounding box center [955, 279] width 30 height 24
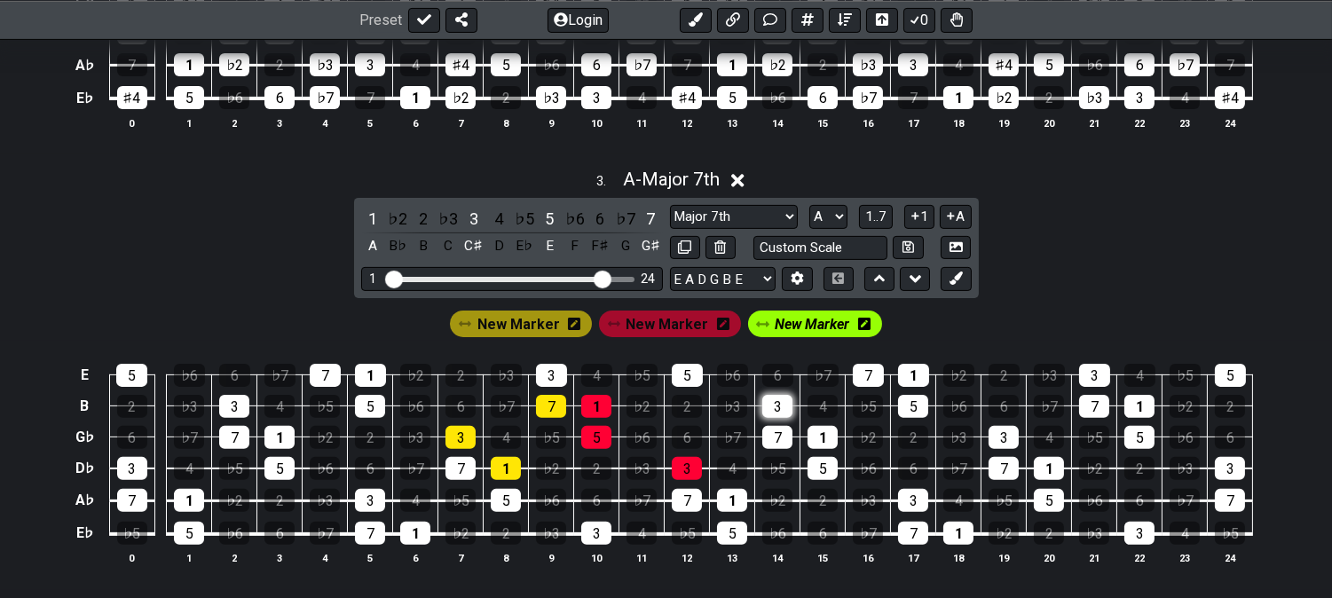
click at [775, 409] on div "3" at bounding box center [777, 406] width 30 height 23
click at [775, 436] on div "7" at bounding box center [777, 437] width 30 height 23
click at [825, 474] on div "5" at bounding box center [822, 468] width 30 height 23
click at [858, 331] on icon at bounding box center [864, 324] width 12 height 14
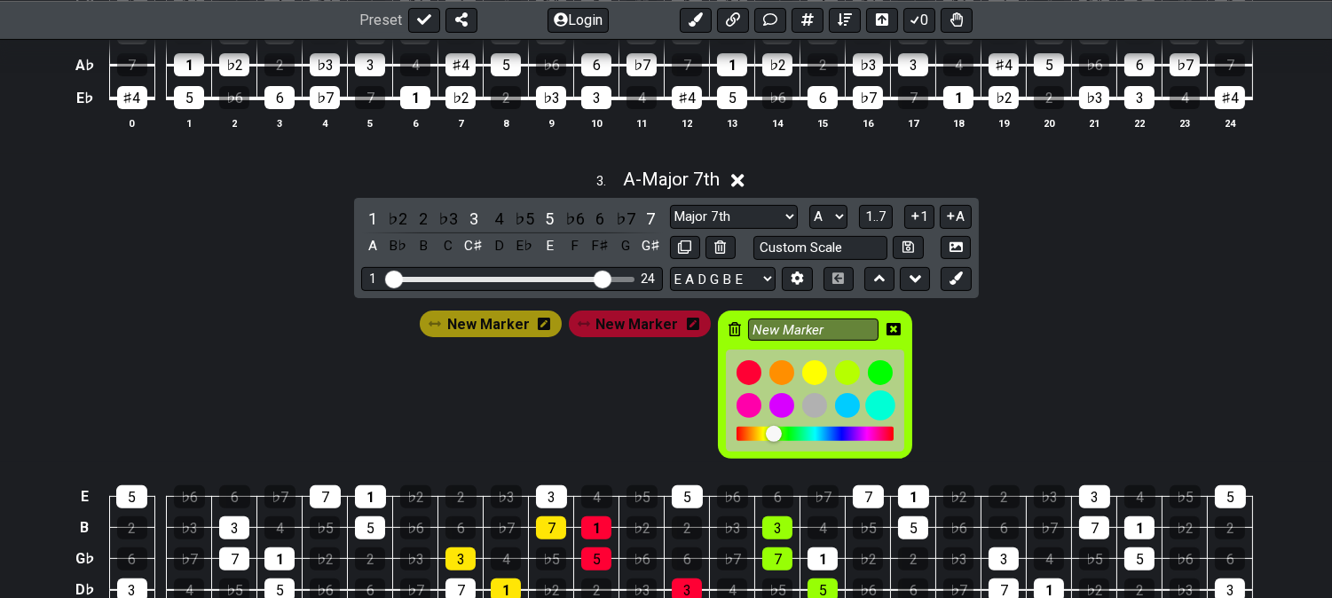
click at [871, 405] on div at bounding box center [880, 405] width 30 height 30
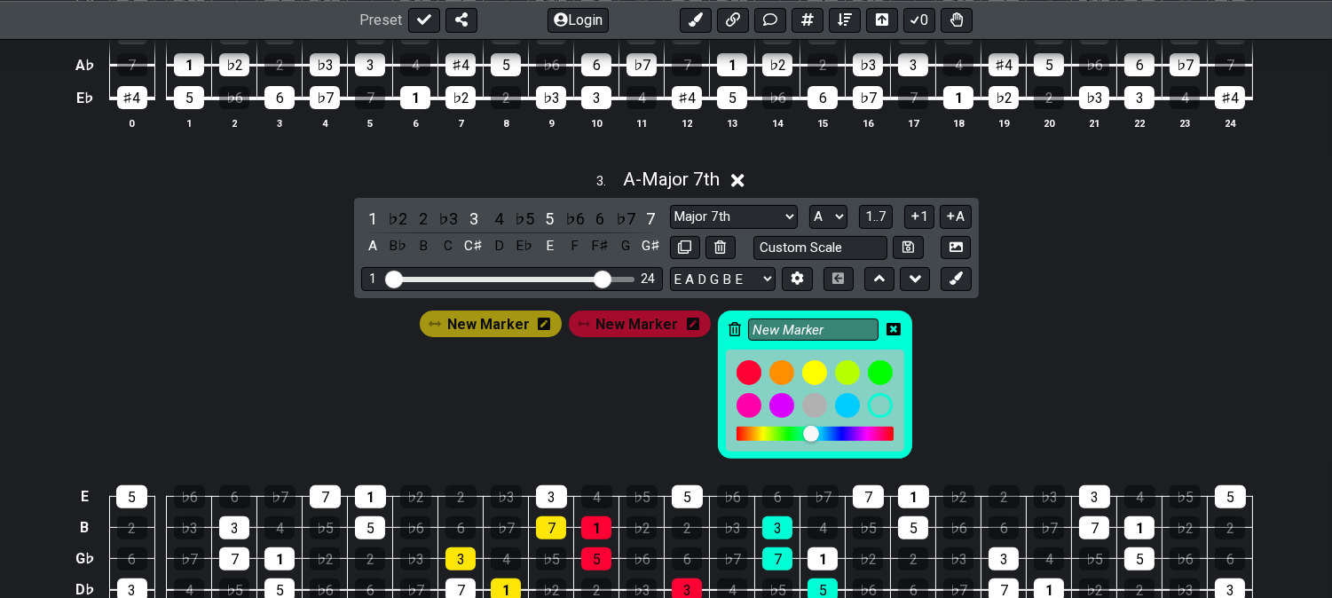
click at [893, 326] on icon at bounding box center [893, 329] width 14 height 12
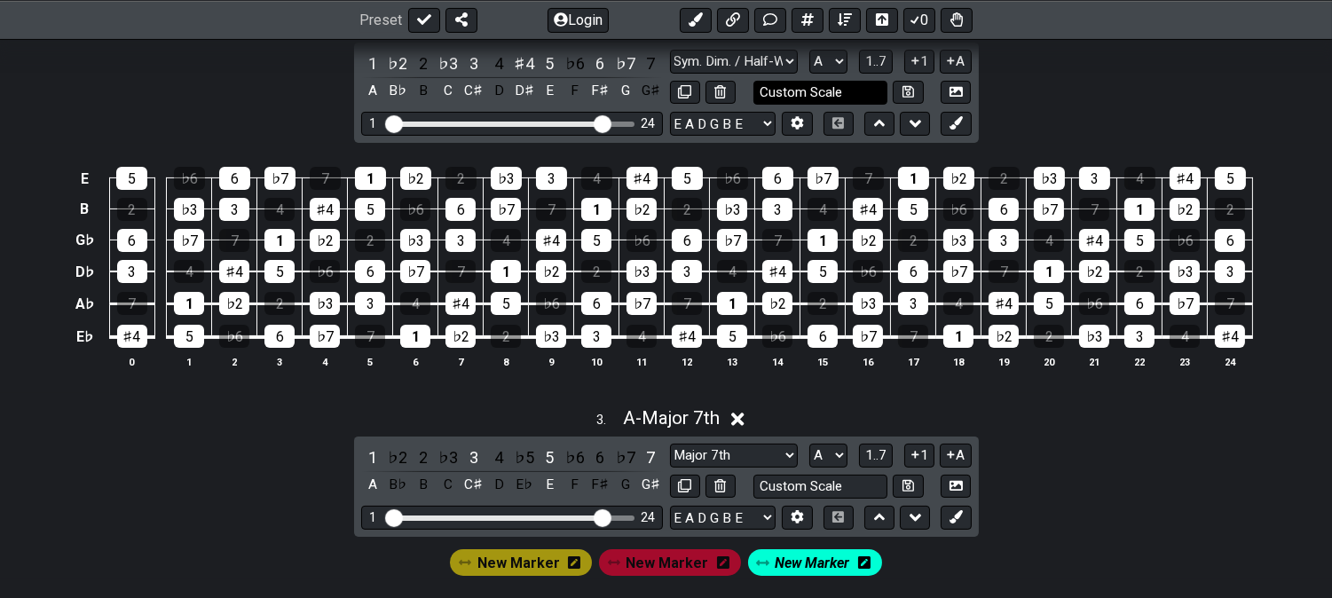
scroll to position [689, 0]
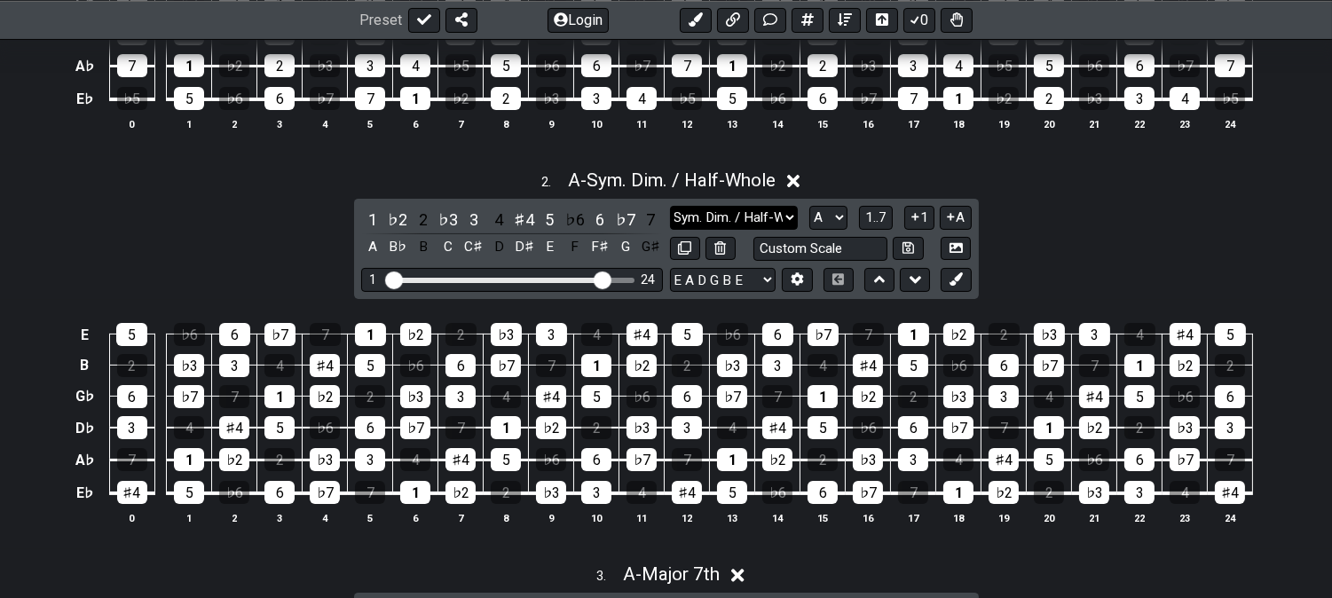
click at [758, 214] on select "Minor Pentatonic Click to edit Minor Pentatonic Major Pentatonic Minor Blues Ma…" at bounding box center [734, 218] width 128 height 24
select select "Major / [PERSON_NAME]"
click at [670, 206] on select "Minor Pentatonic Click to edit Minor Pentatonic Major Pentatonic Minor Blues Ma…" at bounding box center [734, 218] width 128 height 24
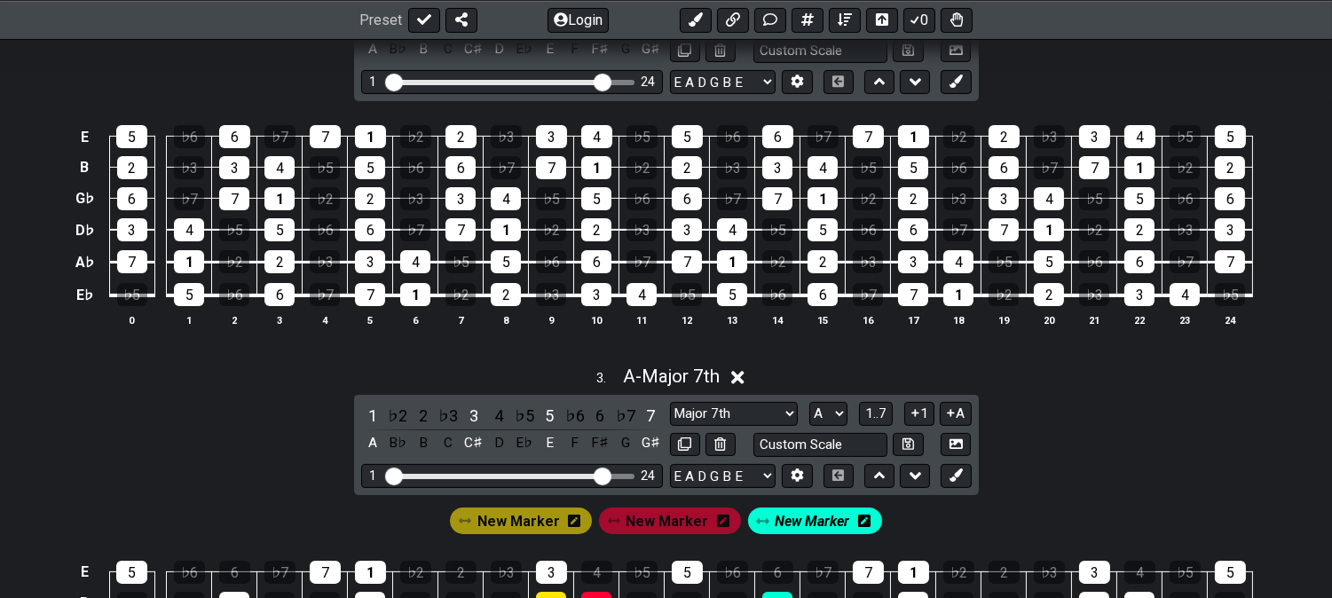
scroll to position [788, 0]
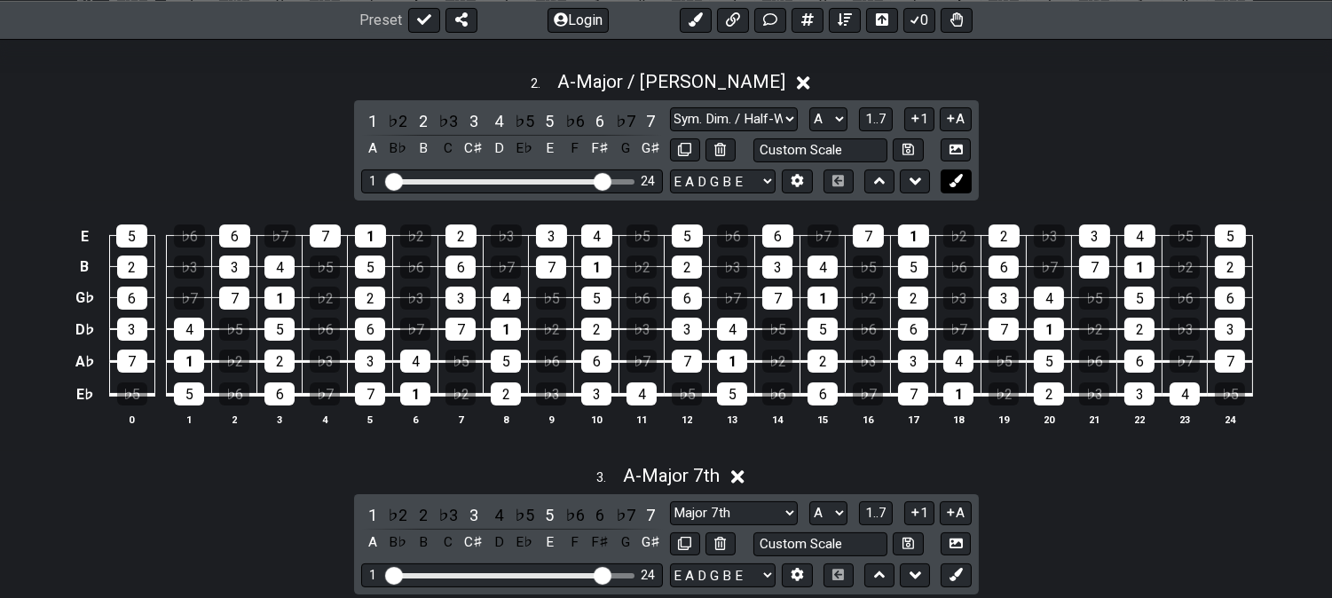
click at [956, 187] on icon at bounding box center [955, 180] width 13 height 13
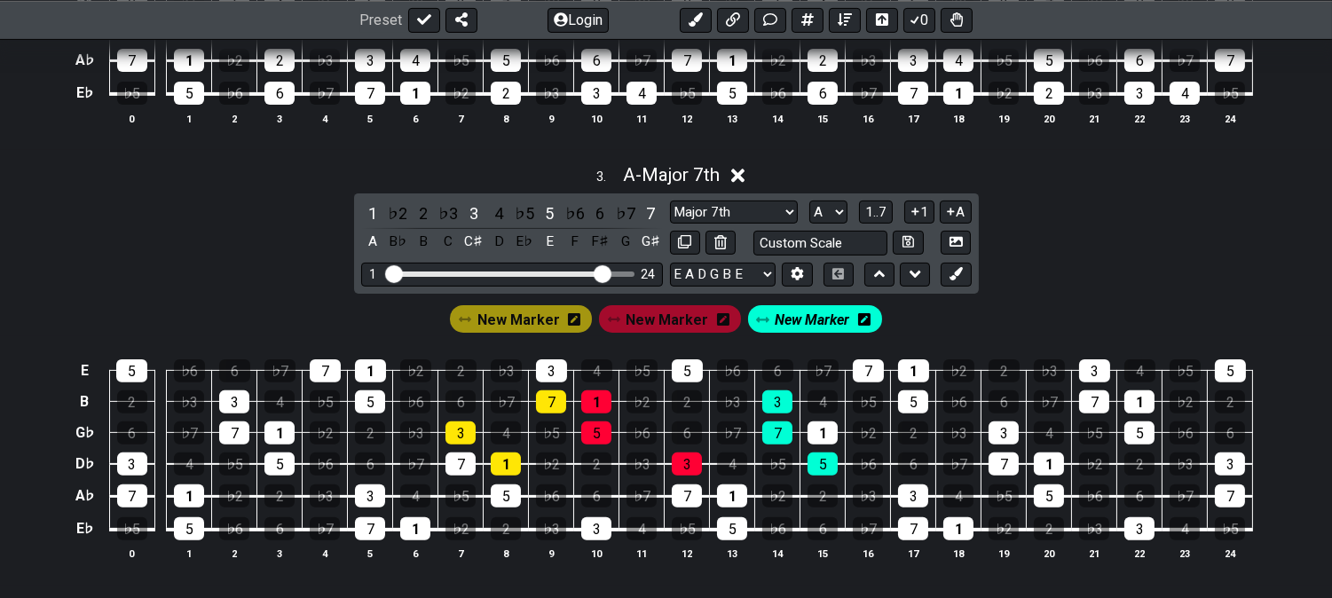
scroll to position [1281, 0]
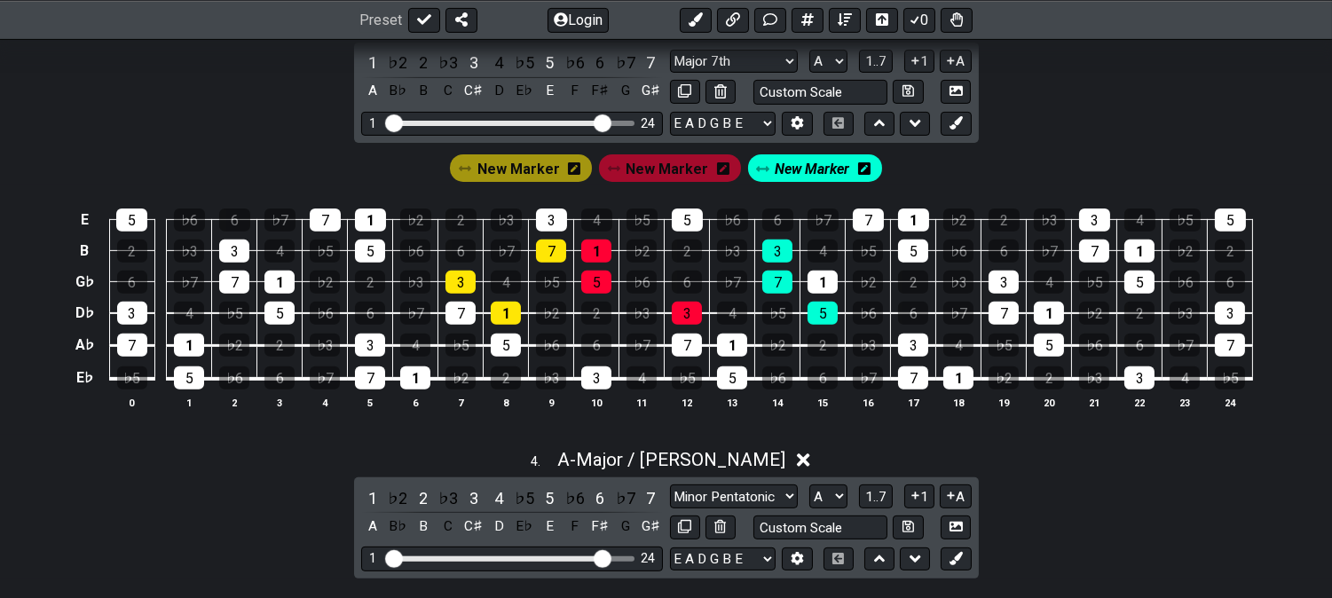
click at [578, 171] on icon at bounding box center [574, 168] width 12 height 12
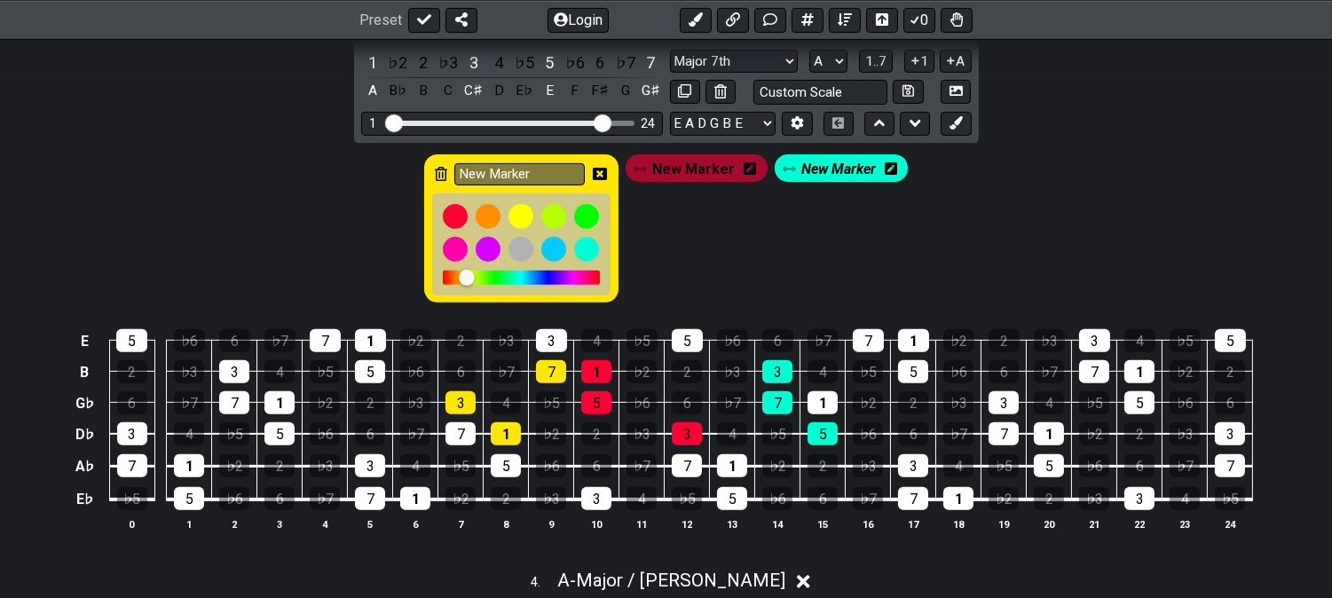
click at [447, 175] on icon at bounding box center [441, 174] width 12 height 14
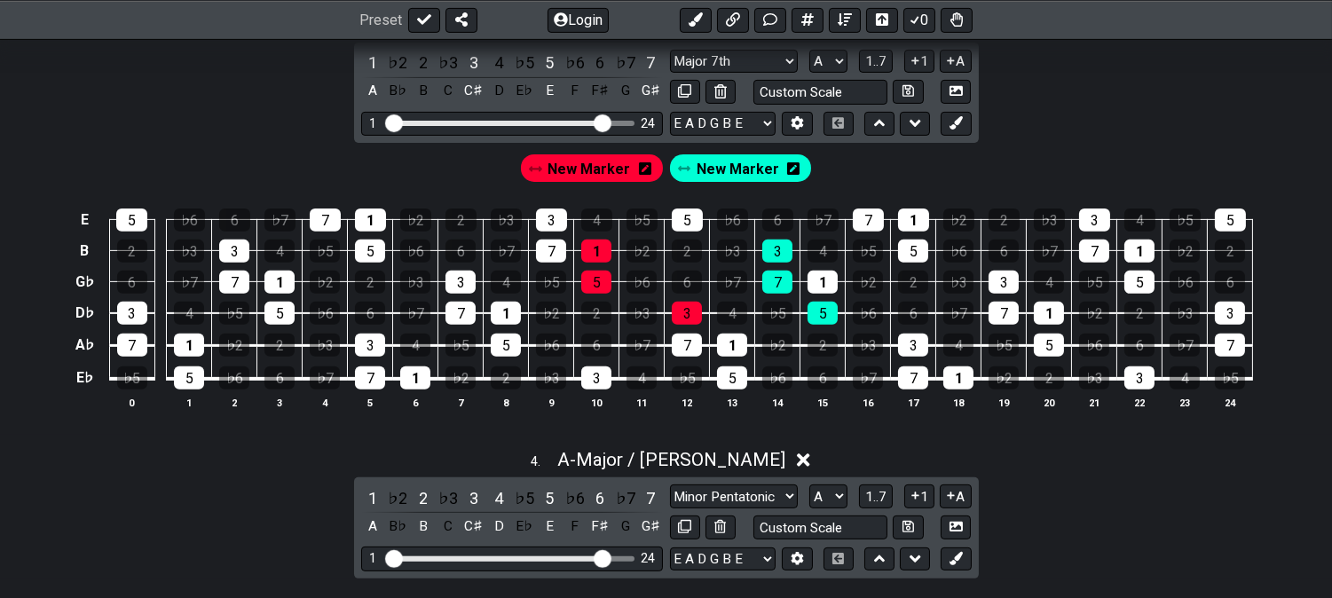
click at [640, 174] on icon at bounding box center [645, 168] width 12 height 12
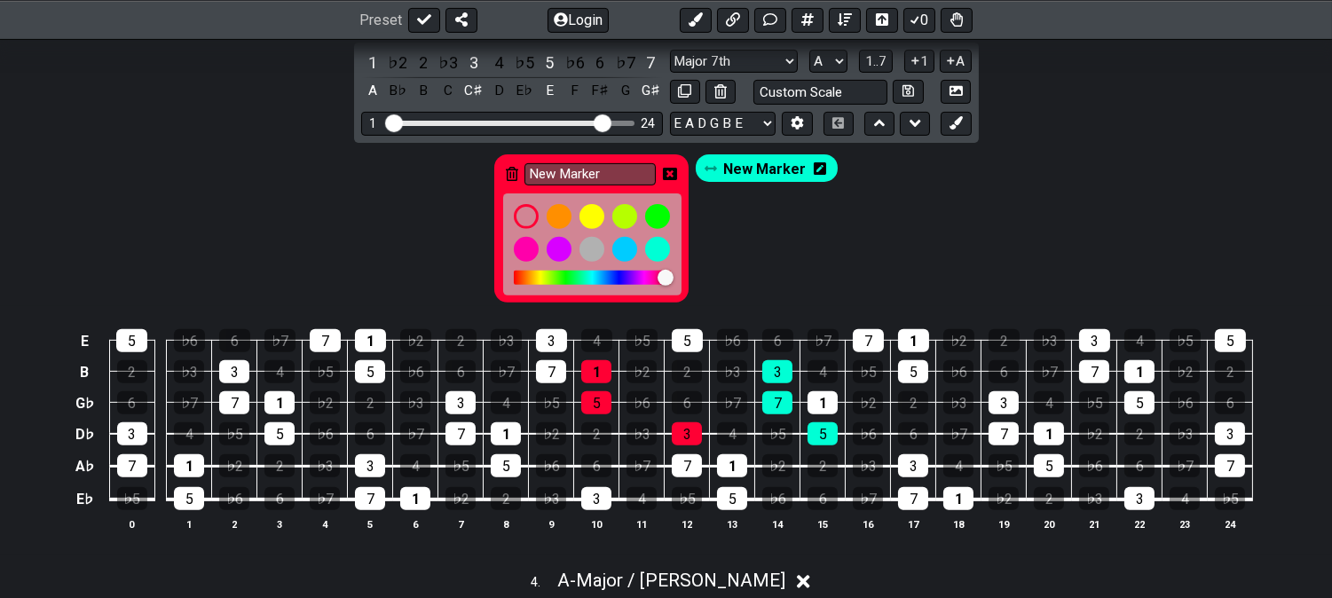
click at [508, 174] on icon at bounding box center [512, 174] width 12 height 14
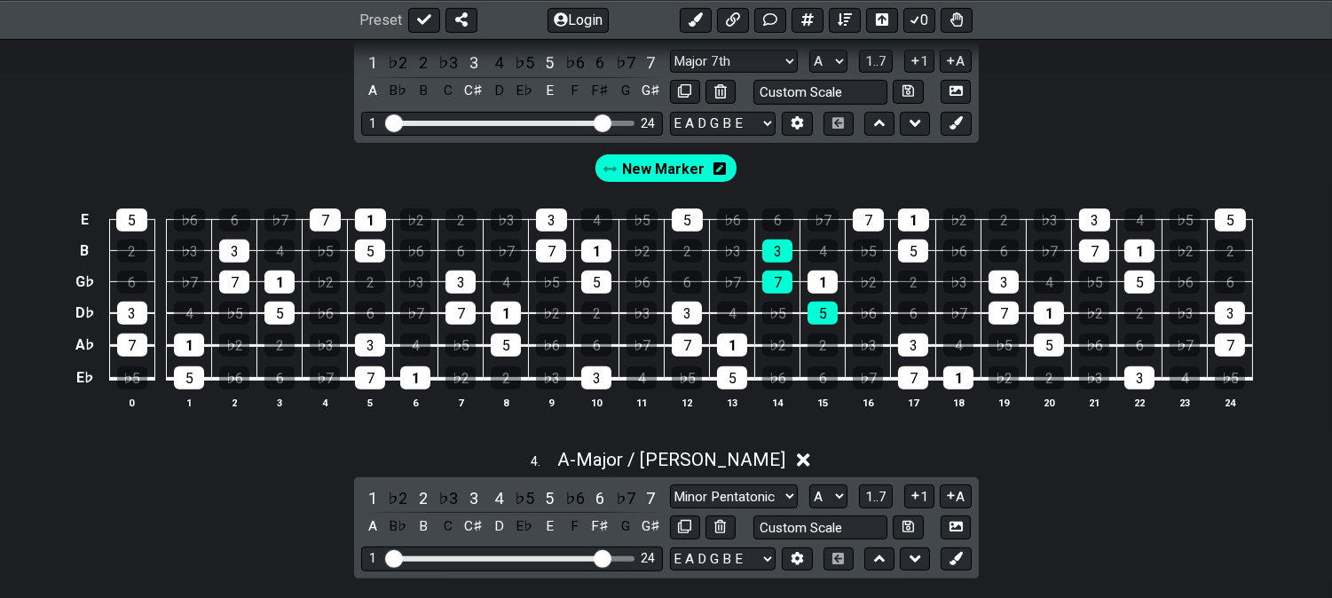
click at [717, 175] on icon at bounding box center [719, 168] width 12 height 12
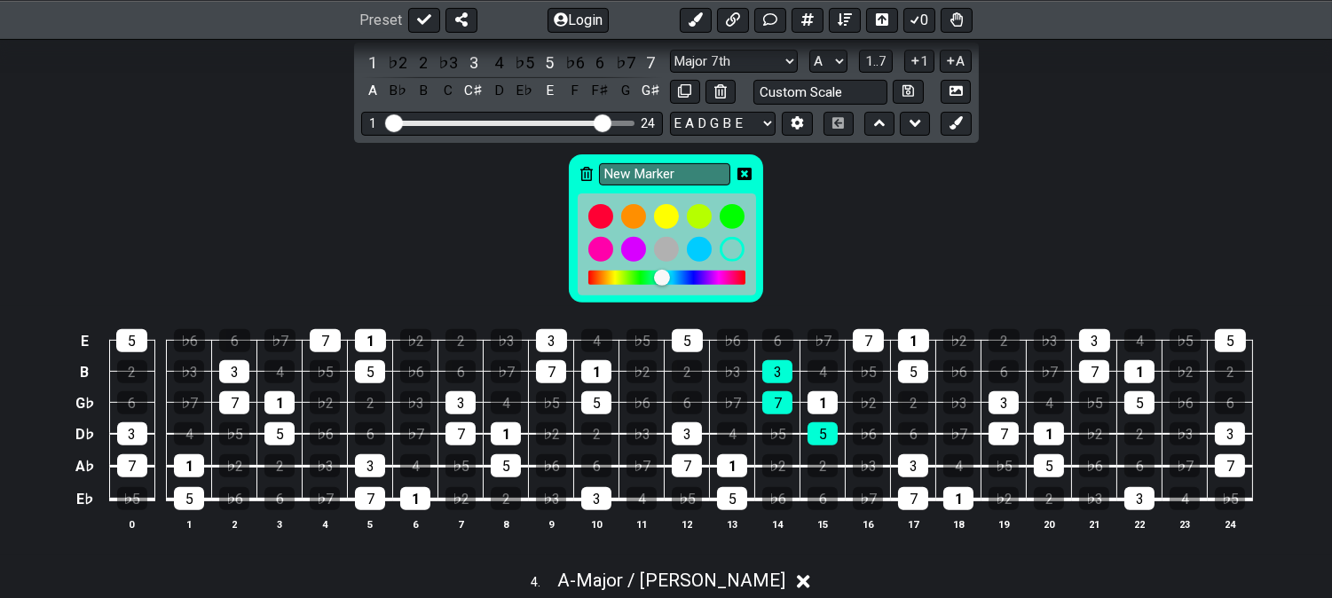
click at [578, 170] on div "New Marker" at bounding box center [666, 228] width 194 height 148
drag, startPoint x: 586, startPoint y: 171, endPoint x: 681, endPoint y: 176, distance: 95.9
click at [586, 172] on icon at bounding box center [586, 174] width 12 height 14
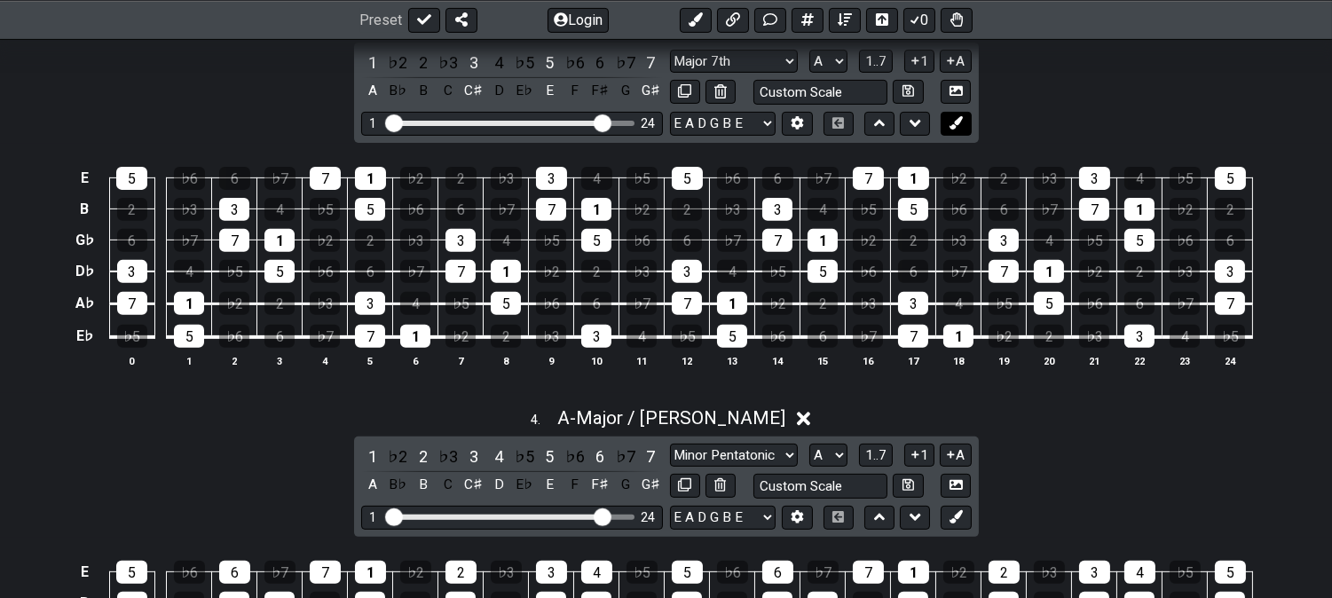
click at [949, 118] on icon at bounding box center [955, 122] width 13 height 13
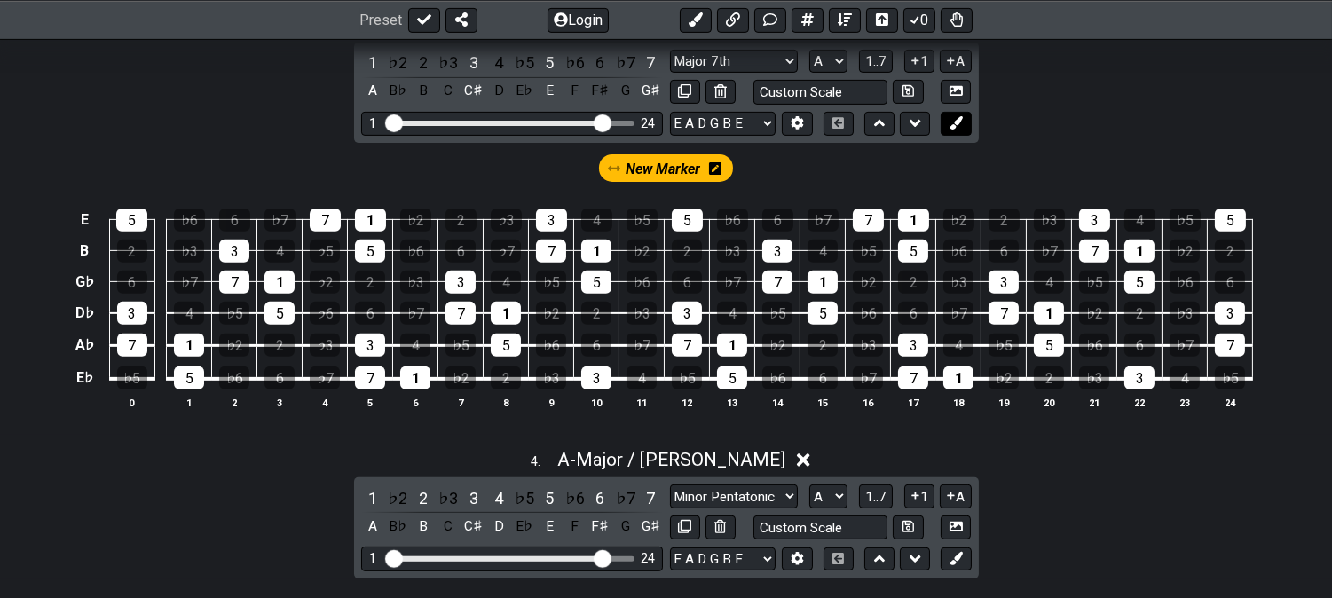
click at [950, 119] on icon at bounding box center [955, 122] width 13 height 13
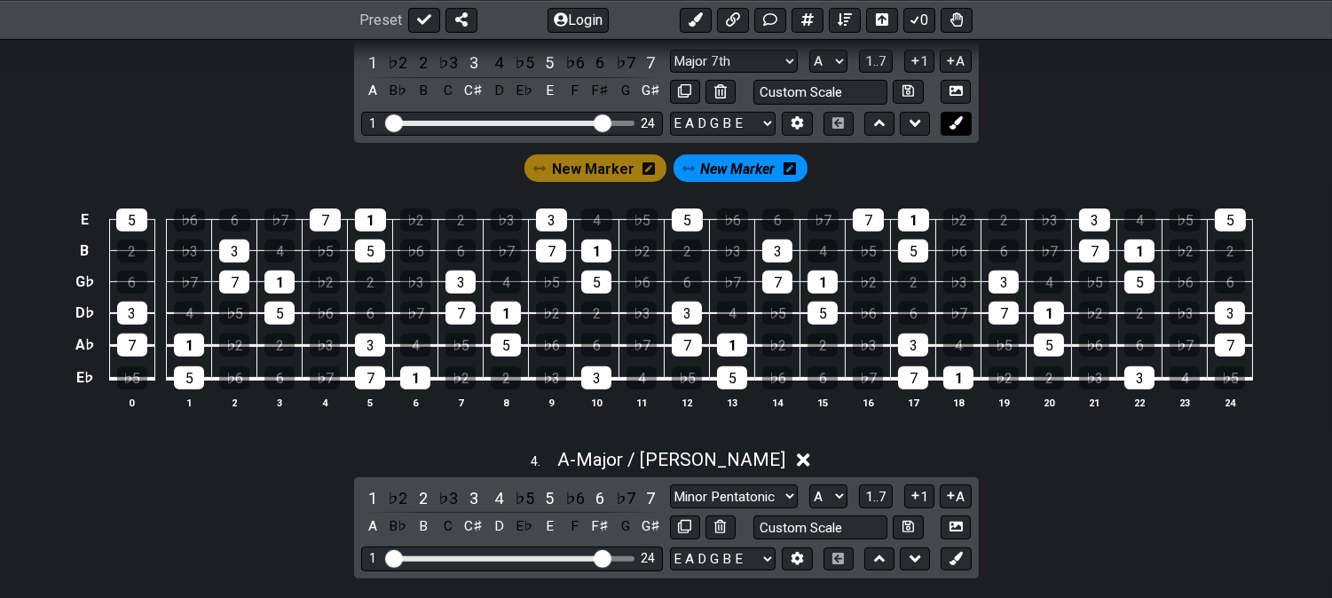
click at [950, 119] on icon at bounding box center [955, 122] width 13 height 13
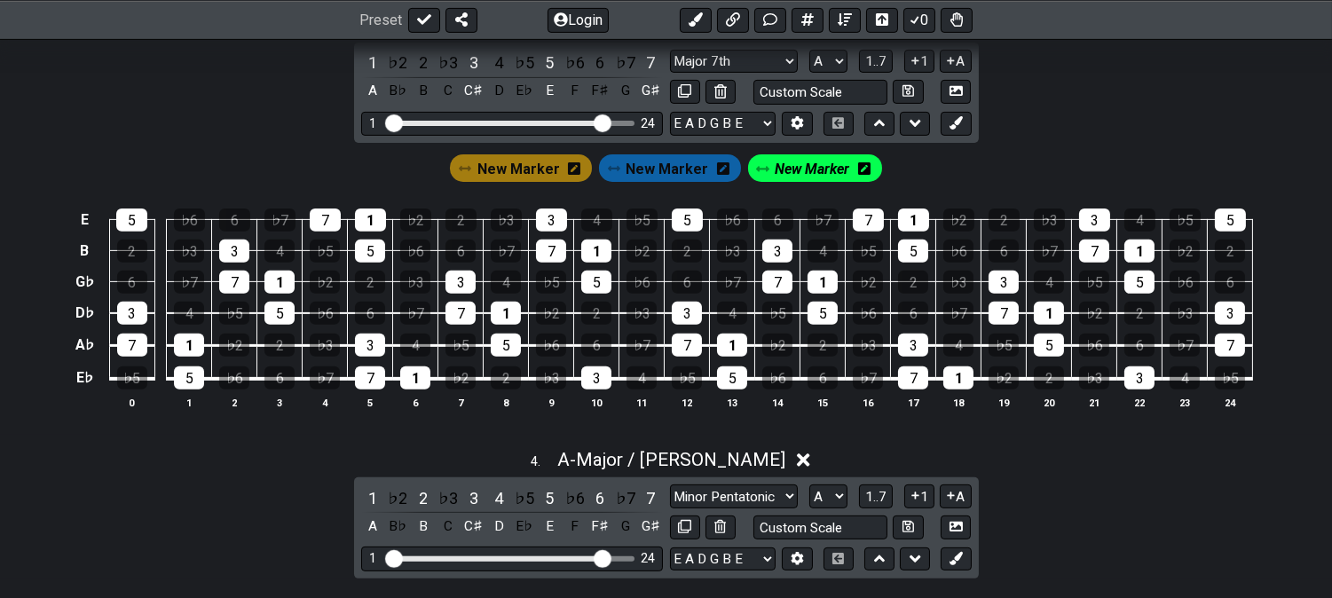
click at [526, 176] on span "New Marker" at bounding box center [518, 169] width 83 height 26
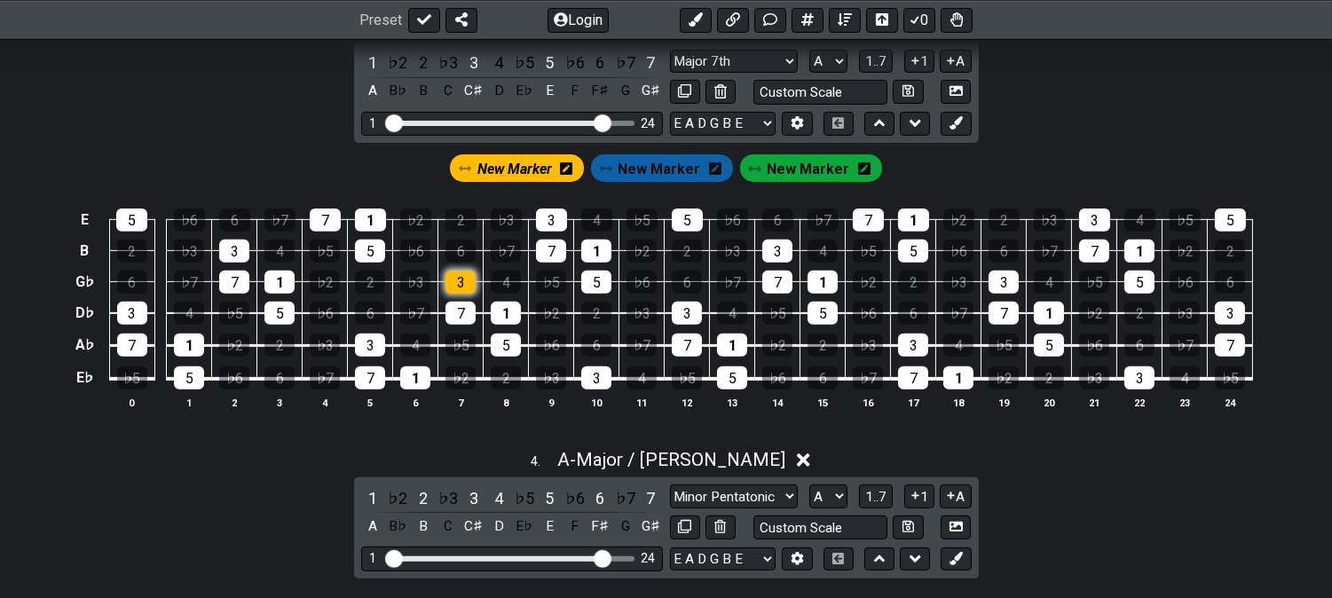
click at [468, 288] on div "3" at bounding box center [460, 282] width 30 height 23
click at [459, 308] on div "7" at bounding box center [460, 313] width 30 height 23
click at [508, 339] on div "5" at bounding box center [506, 345] width 30 height 23
click at [826, 173] on span "New Marker" at bounding box center [808, 169] width 83 height 26
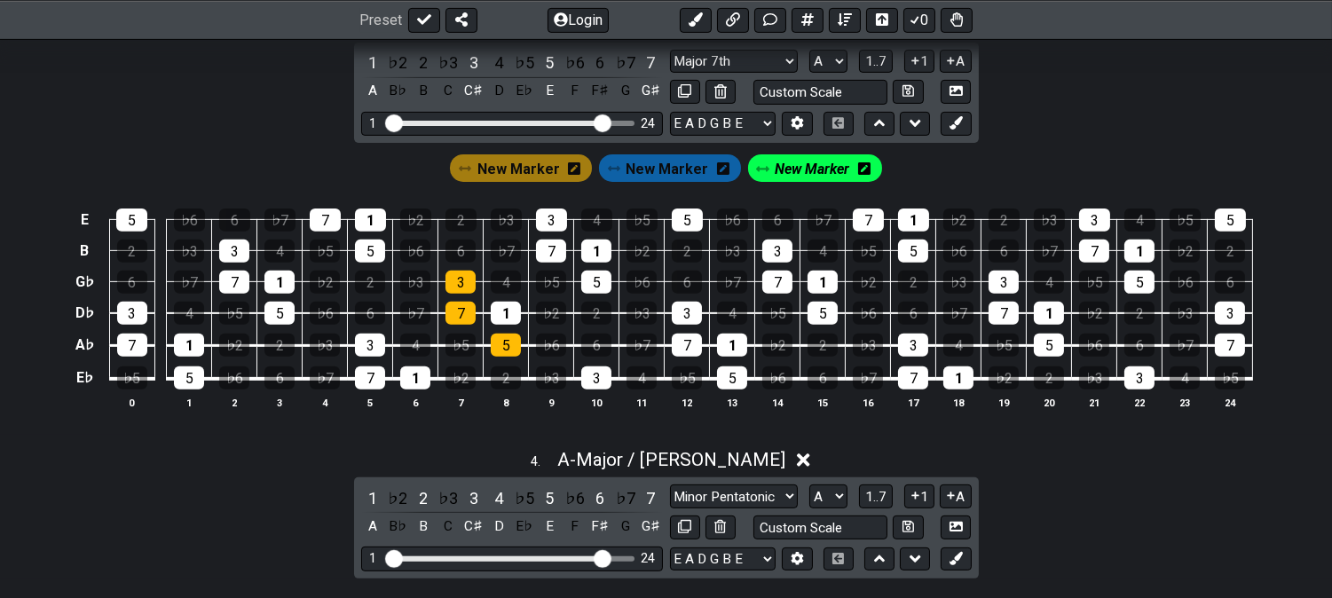
click at [295, 276] on td "1" at bounding box center [279, 265] width 45 height 31
click at [287, 294] on div "1" at bounding box center [279, 282] width 30 height 23
drag, startPoint x: 281, startPoint y: 313, endPoint x: 330, endPoint y: 316, distance: 48.9
click at [282, 313] on div "5" at bounding box center [279, 313] width 30 height 23
click at [373, 352] on div "3" at bounding box center [370, 345] width 30 height 23
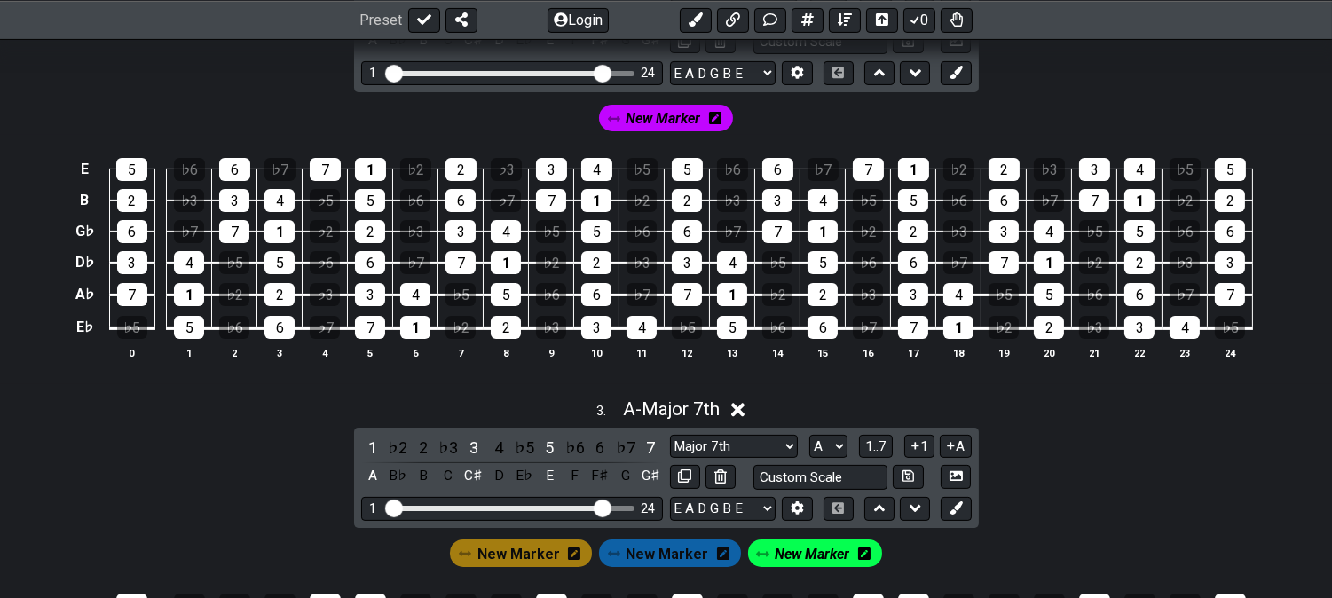
scroll to position [887, 0]
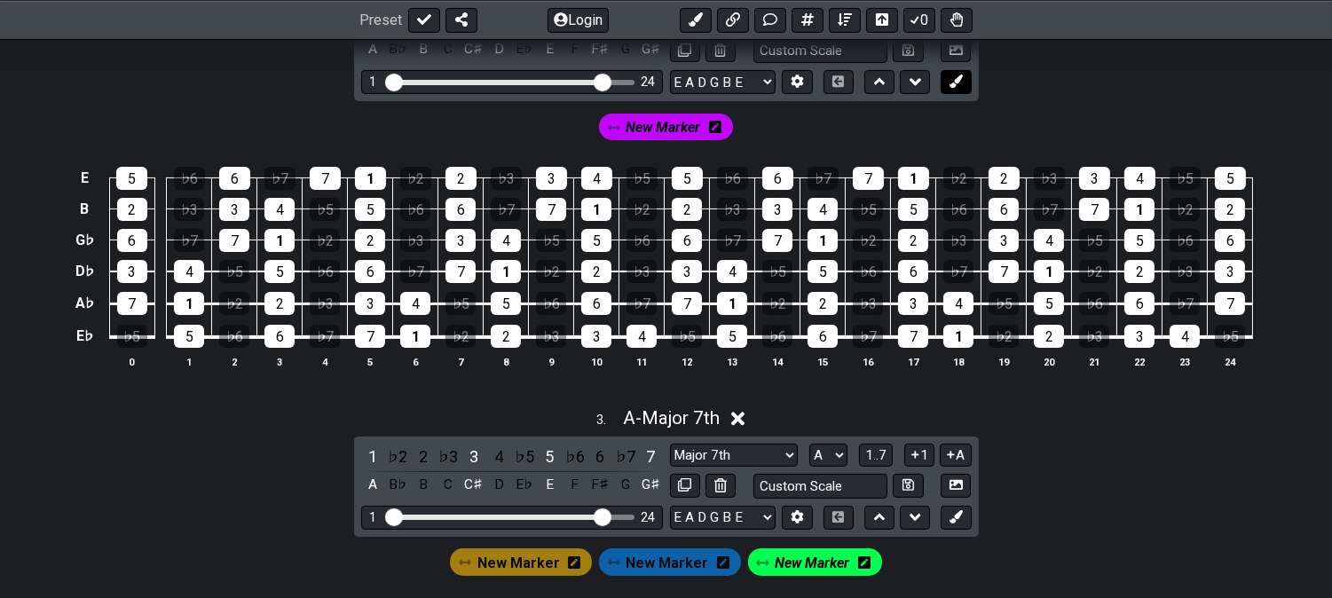
click at [965, 89] on button at bounding box center [955, 82] width 30 height 24
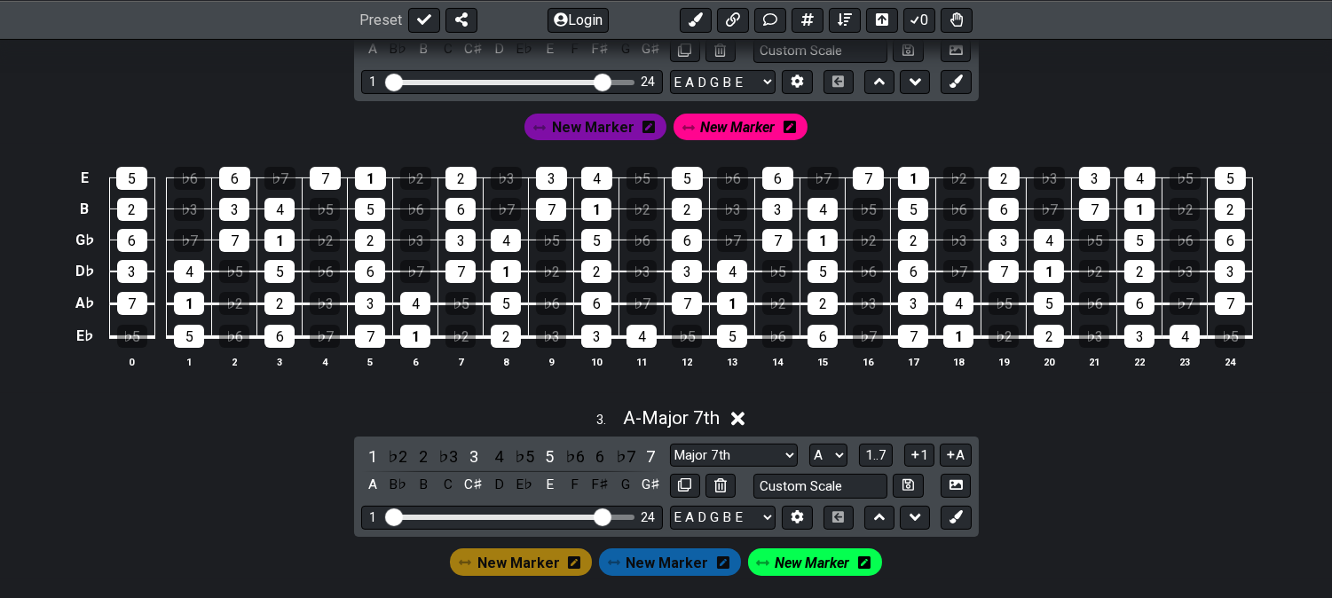
click at [587, 125] on span "New Marker" at bounding box center [593, 127] width 83 height 26
click at [575, 136] on span "New Marker" at bounding box center [589, 127] width 75 height 26
click at [572, 138] on span "New Marker" at bounding box center [588, 127] width 83 height 26
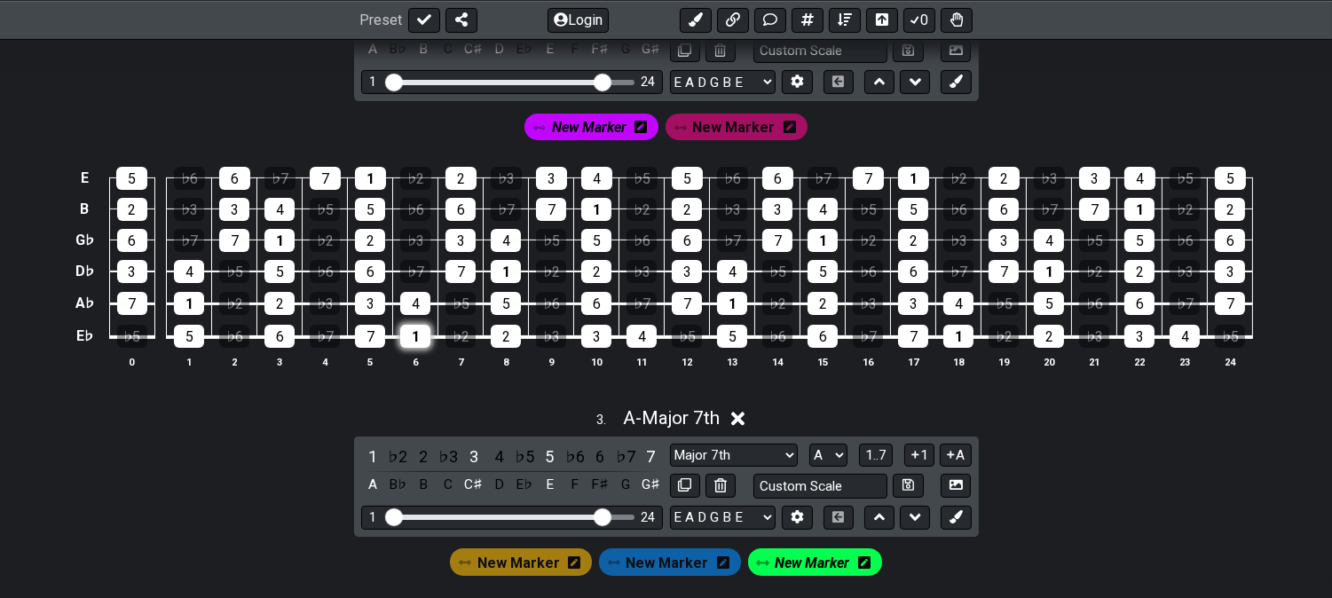
click at [424, 333] on div "1" at bounding box center [415, 336] width 30 height 23
click at [371, 293] on td "3" at bounding box center [370, 287] width 45 height 33
click at [462, 278] on div "7" at bounding box center [460, 271] width 30 height 23
click at [359, 308] on div "3" at bounding box center [370, 303] width 30 height 23
click at [720, 120] on span "New Marker" at bounding box center [733, 127] width 83 height 26
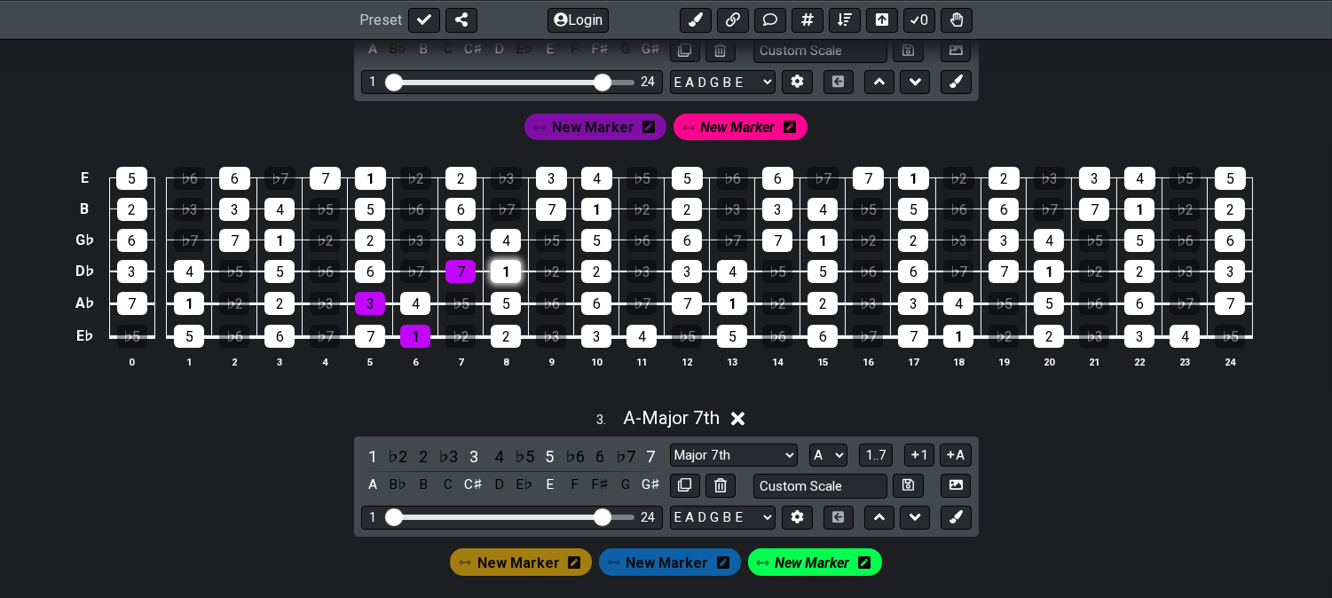
click at [499, 279] on div "1" at bounding box center [506, 271] width 30 height 23
click at [413, 306] on div "4" at bounding box center [415, 303] width 30 height 23
click at [502, 337] on div "2" at bounding box center [506, 336] width 30 height 23
click at [792, 126] on icon at bounding box center [789, 127] width 12 height 12
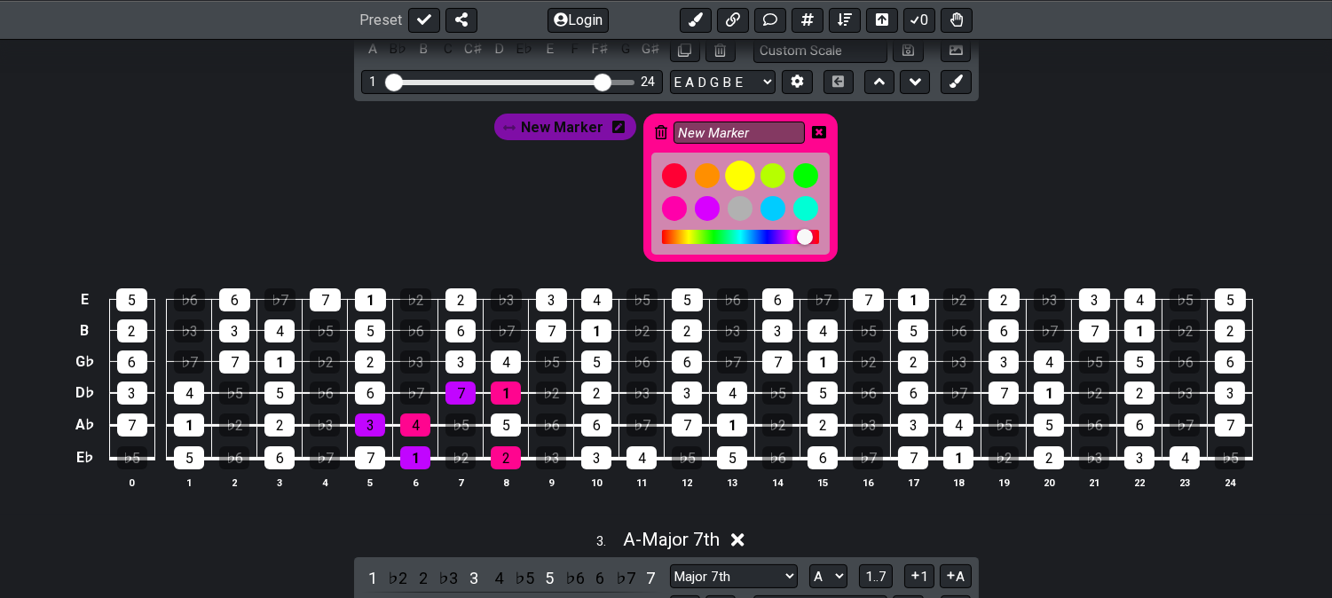
click at [732, 173] on div at bounding box center [741, 176] width 30 height 30
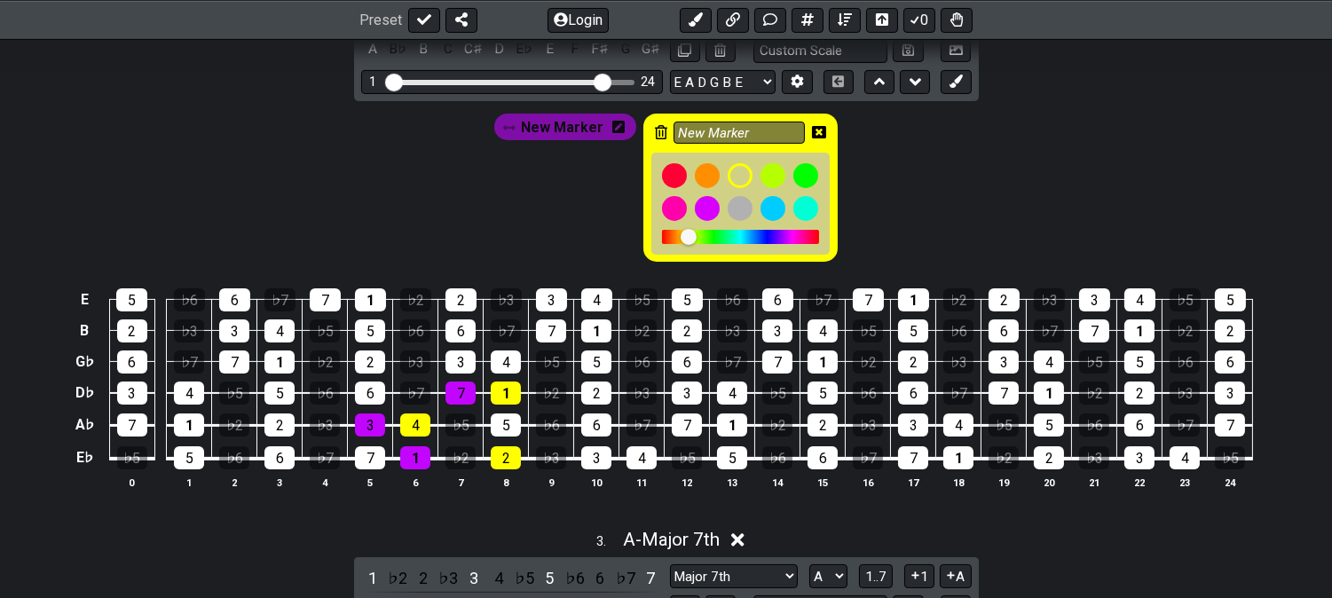
click at [823, 126] on div "New Marker" at bounding box center [740, 188] width 194 height 148
click at [822, 125] on span at bounding box center [819, 132] width 14 height 17
click at [821, 128] on icon at bounding box center [819, 132] width 14 height 12
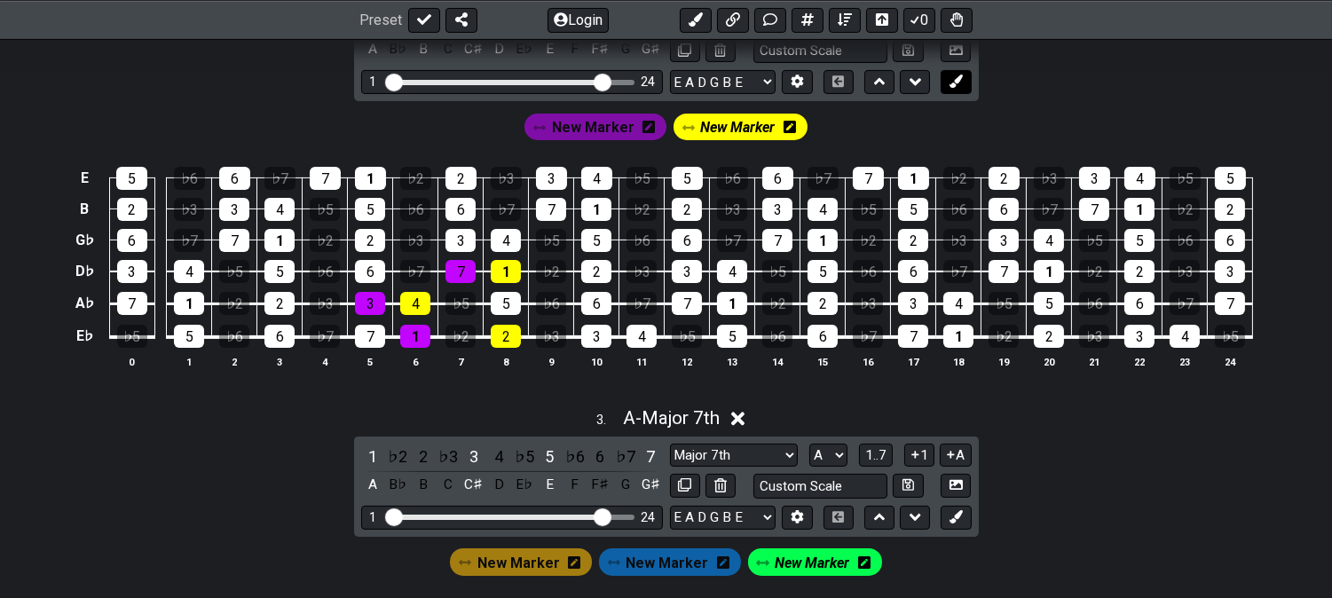
click at [950, 86] on icon at bounding box center [955, 81] width 13 height 13
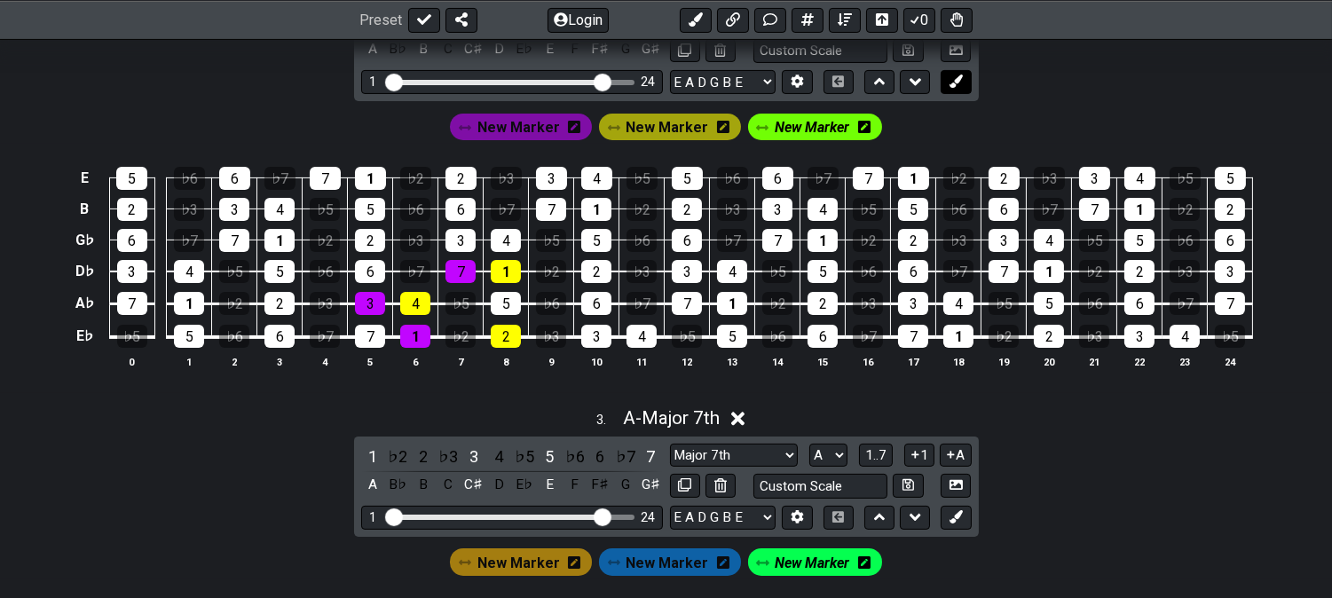
click at [965, 82] on button at bounding box center [955, 82] width 30 height 24
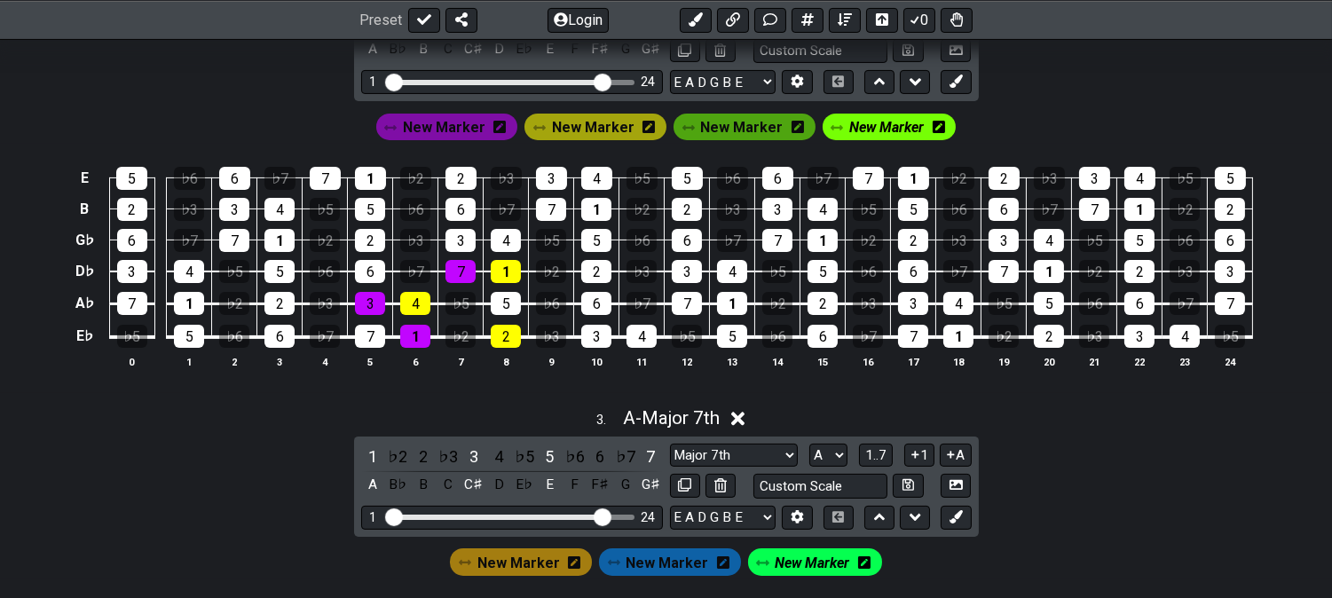
click at [791, 133] on icon at bounding box center [797, 127] width 12 height 12
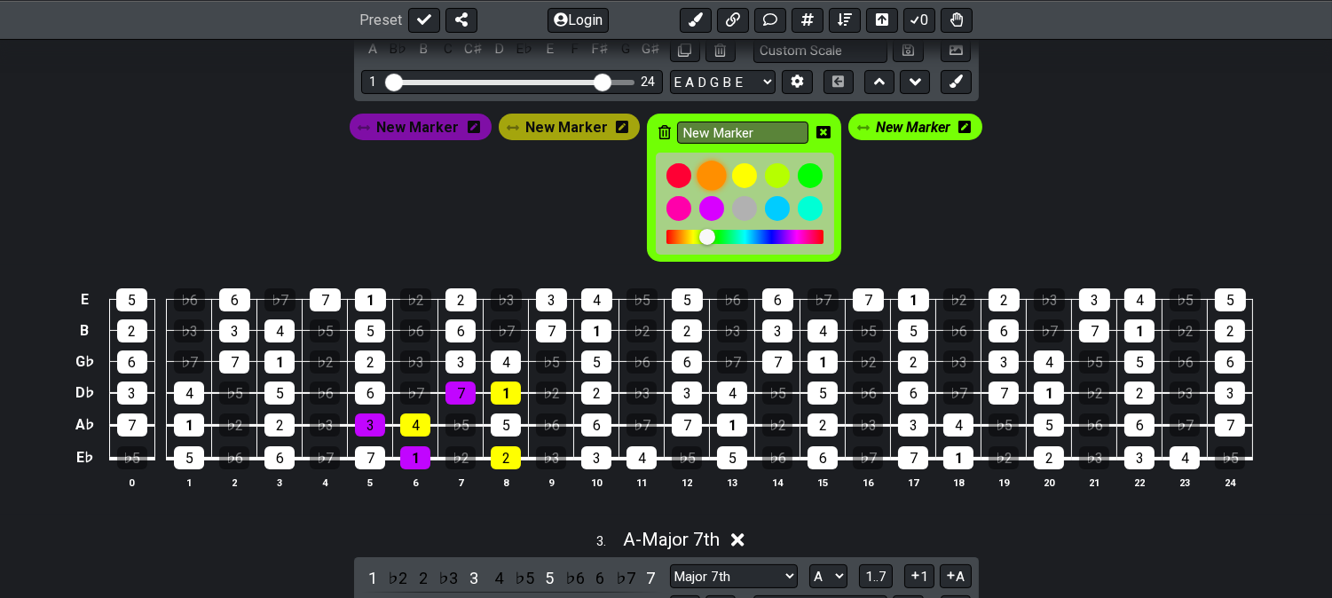
click at [696, 181] on div at bounding box center [711, 176] width 30 height 30
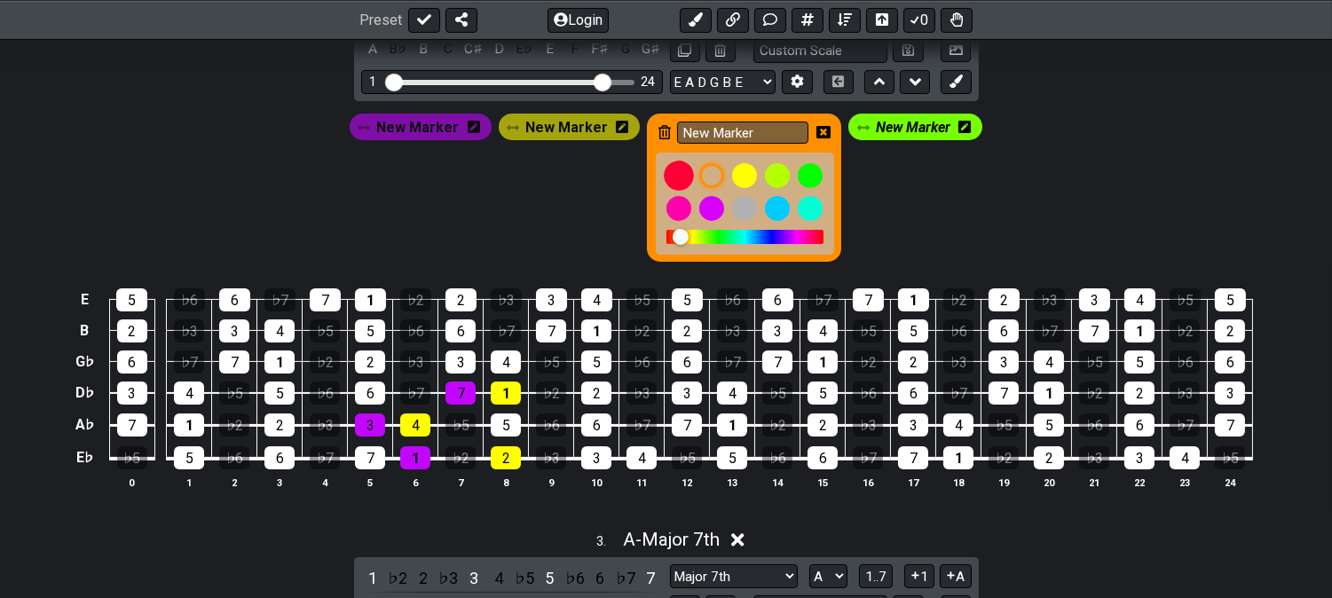
click at [679, 176] on div at bounding box center [679, 176] width 30 height 30
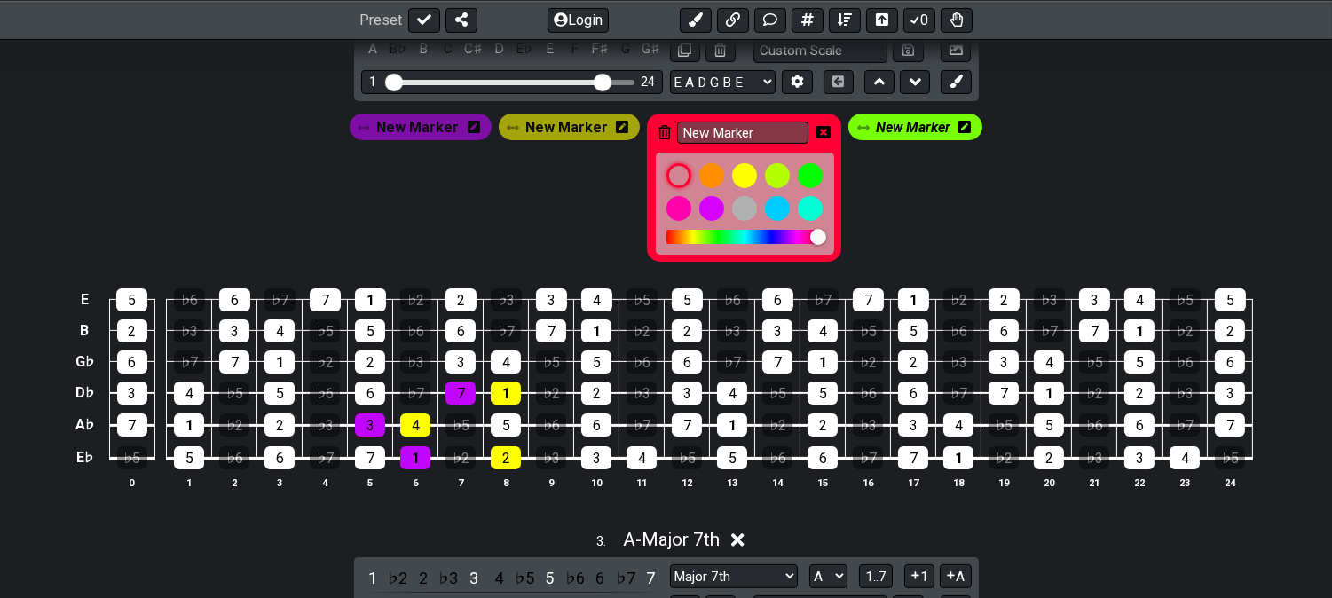
click at [818, 136] on div "New Marker" at bounding box center [744, 188] width 194 height 148
click at [817, 135] on icon at bounding box center [823, 132] width 14 height 14
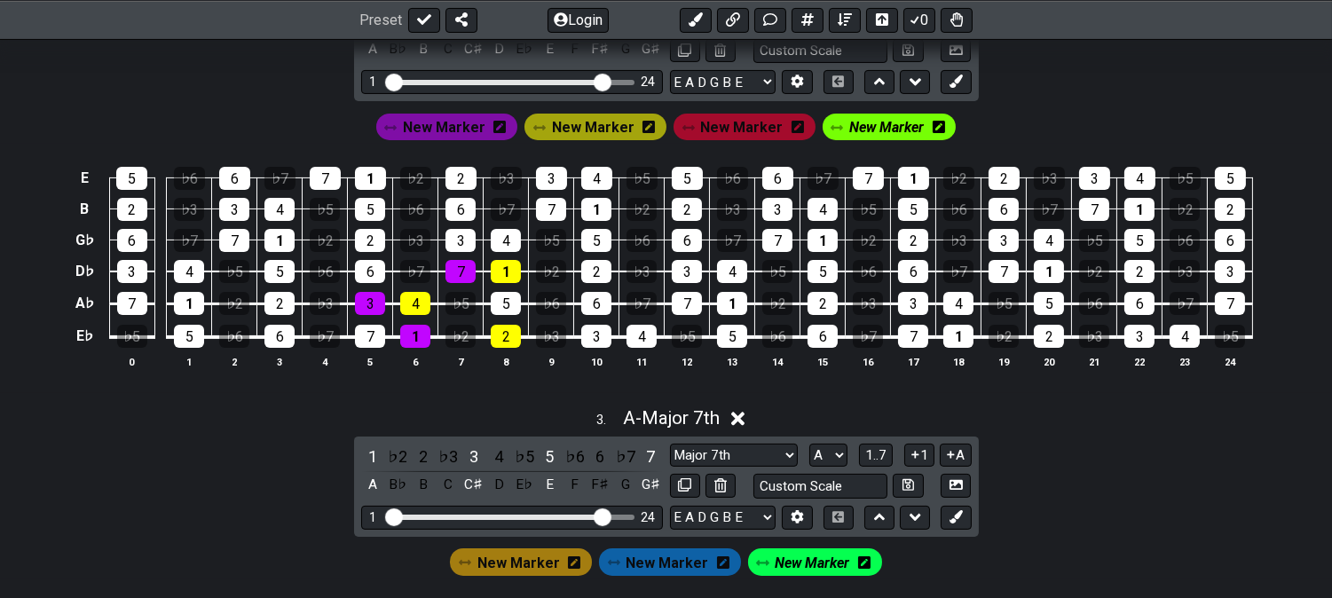
click at [932, 127] on icon at bounding box center [938, 127] width 12 height 12
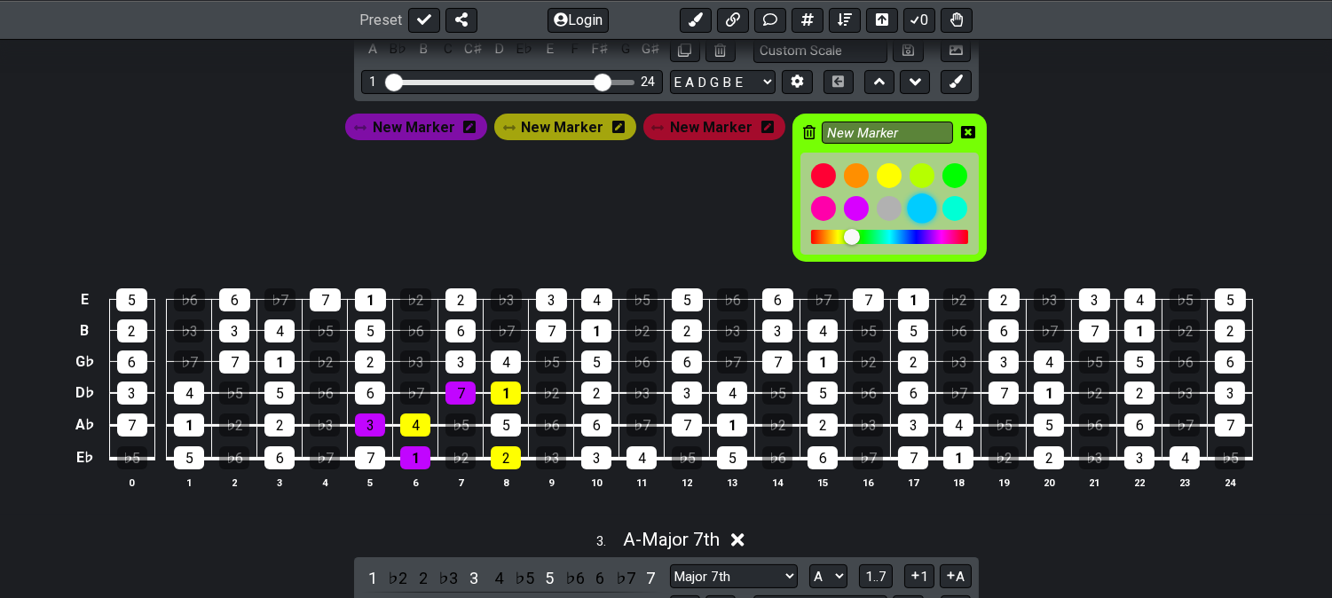
click at [908, 206] on div at bounding box center [922, 208] width 30 height 30
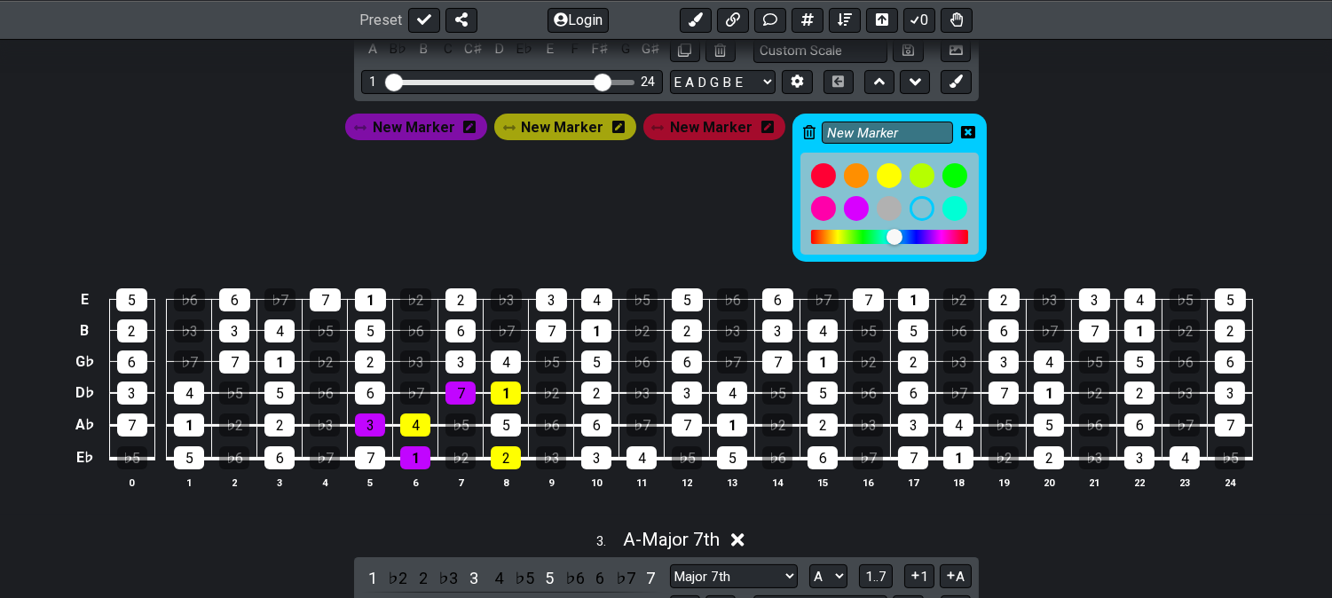
click at [961, 138] on icon at bounding box center [968, 132] width 14 height 12
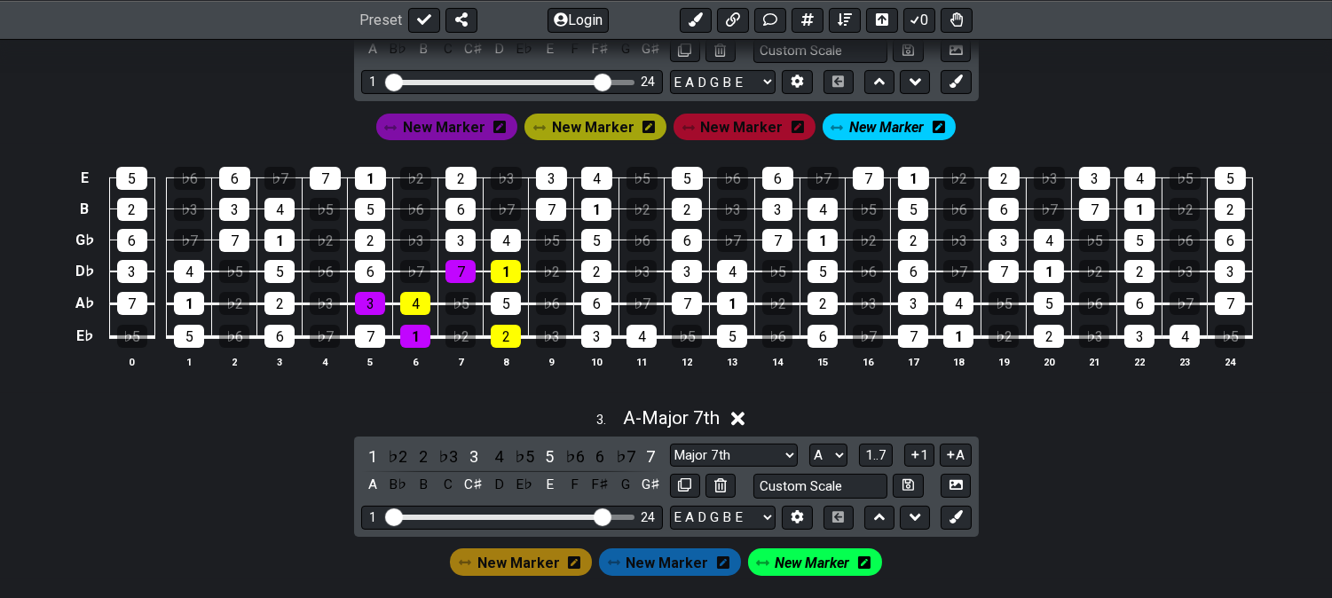
click at [759, 124] on span "New Marker" at bounding box center [741, 127] width 83 height 26
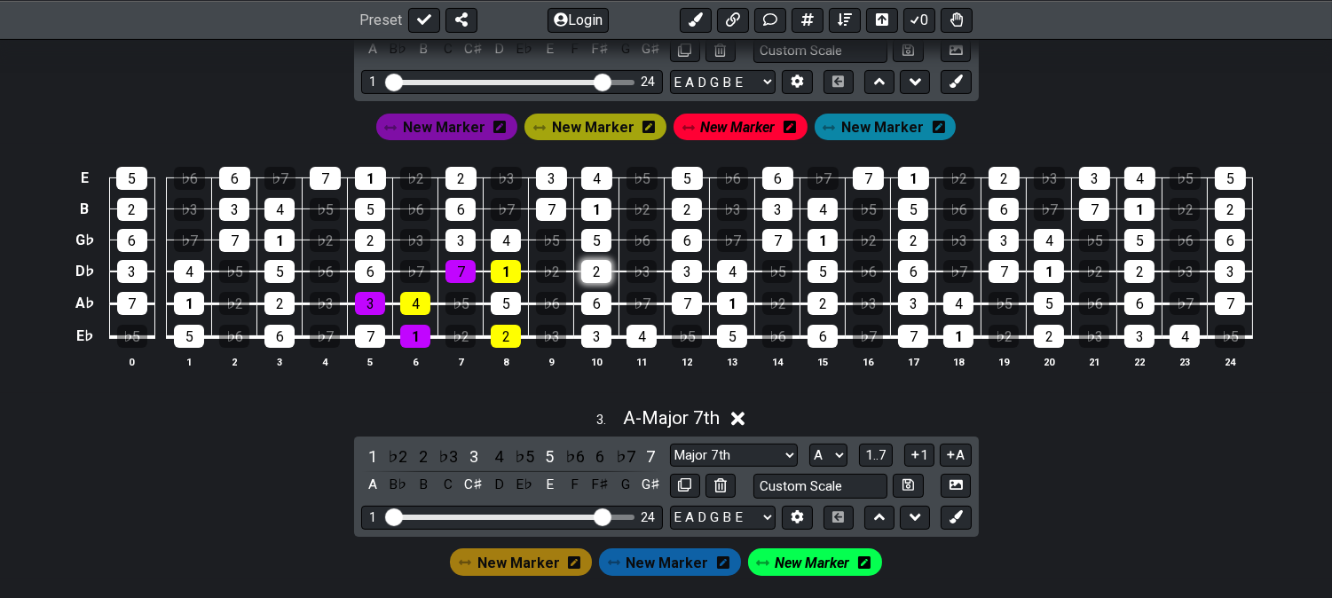
click at [595, 268] on div "2" at bounding box center [596, 271] width 30 height 23
click at [504, 306] on div "5" at bounding box center [506, 303] width 30 height 23
click at [590, 334] on div "3" at bounding box center [596, 336] width 30 height 23
click at [868, 122] on span "New Marker" at bounding box center [882, 127] width 83 height 26
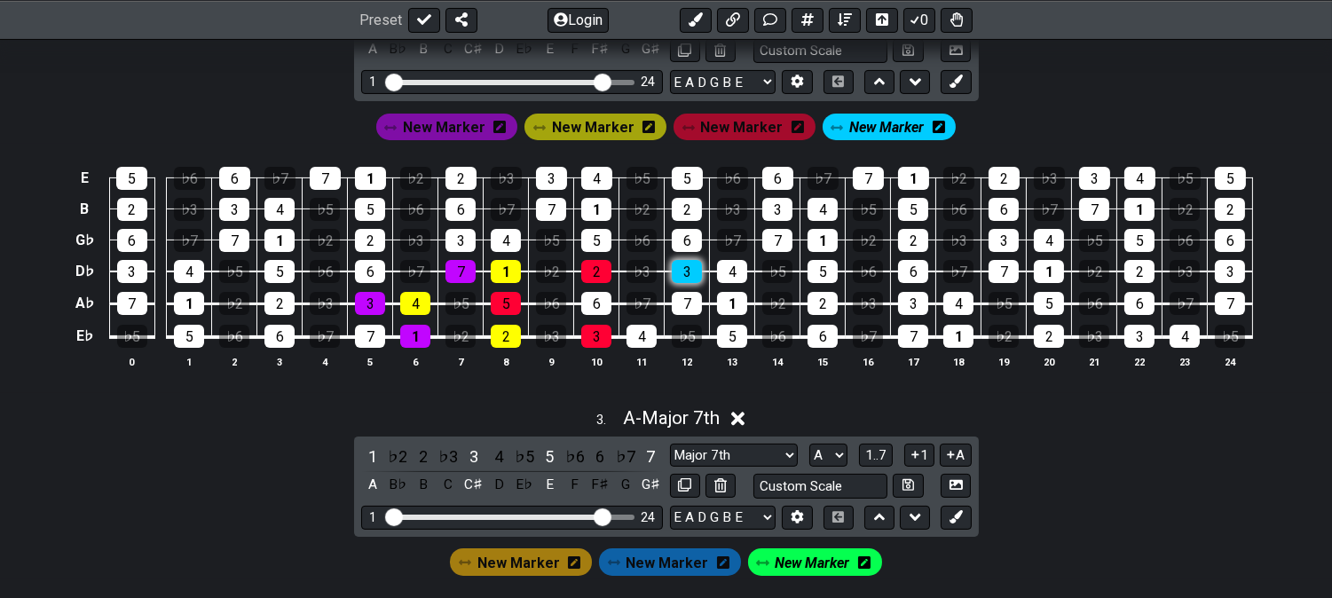
click at [680, 270] on div "3" at bounding box center [687, 271] width 30 height 23
click at [603, 303] on div "6" at bounding box center [596, 303] width 30 height 23
click at [644, 333] on div "4" at bounding box center [641, 336] width 30 height 23
click at [497, 136] on icon at bounding box center [499, 127] width 12 height 26
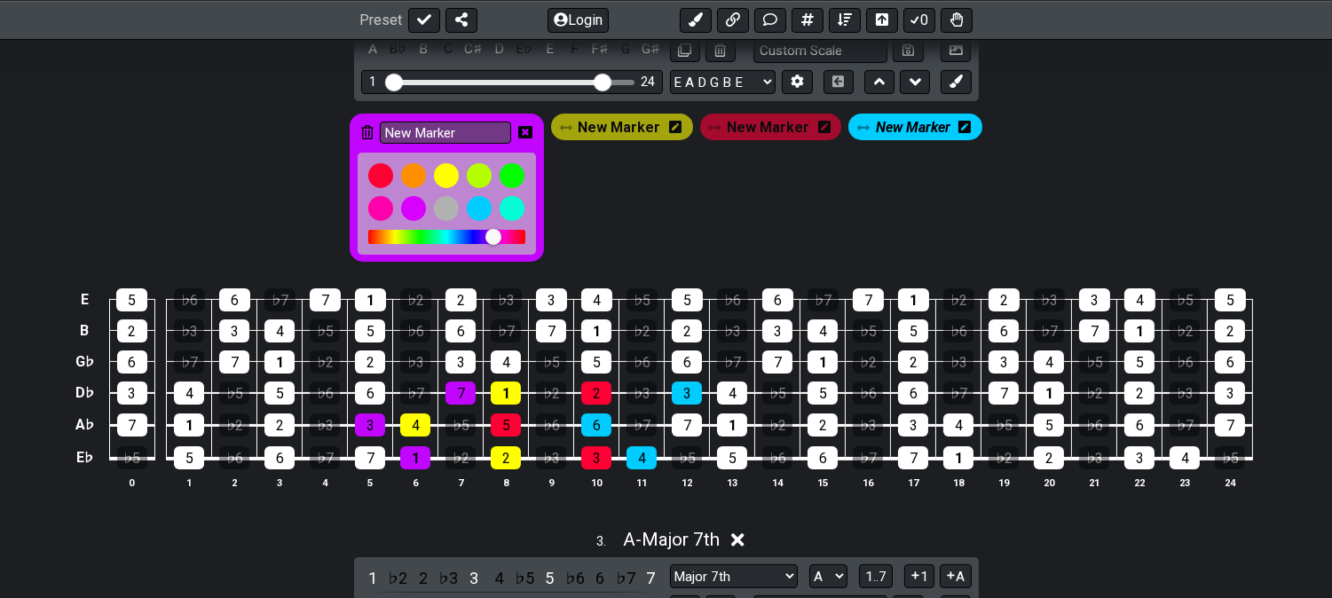
click at [530, 134] on icon at bounding box center [525, 132] width 14 height 14
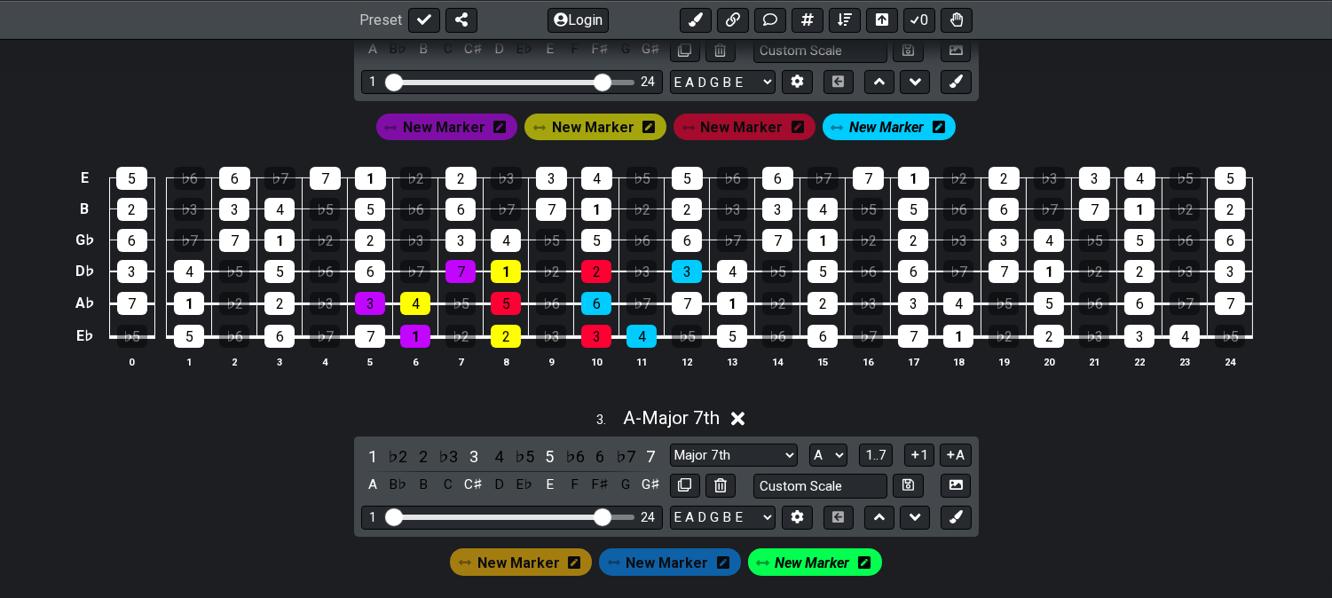
click at [430, 133] on span "New Marker" at bounding box center [444, 127] width 83 height 26
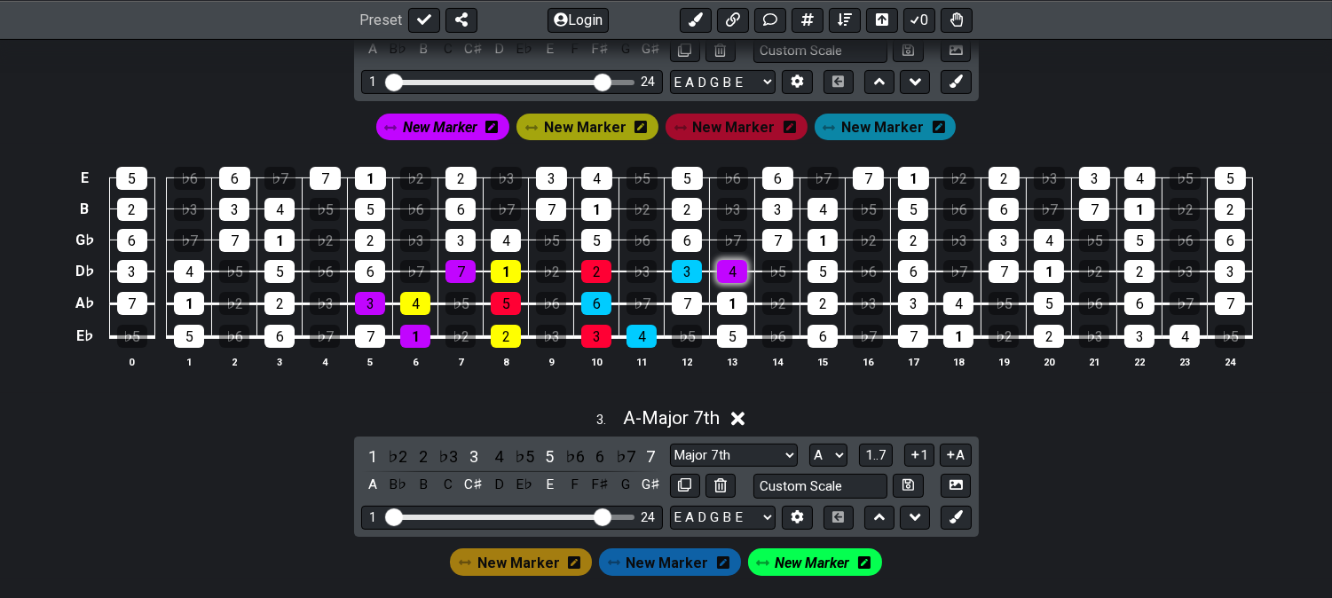
click at [725, 271] on div "4" at bounding box center [732, 271] width 30 height 23
click at [675, 303] on div "7" at bounding box center [687, 303] width 30 height 23
click at [731, 338] on div "5" at bounding box center [732, 336] width 30 height 23
click at [625, 129] on span "New Marker" at bounding box center [585, 127] width 83 height 26
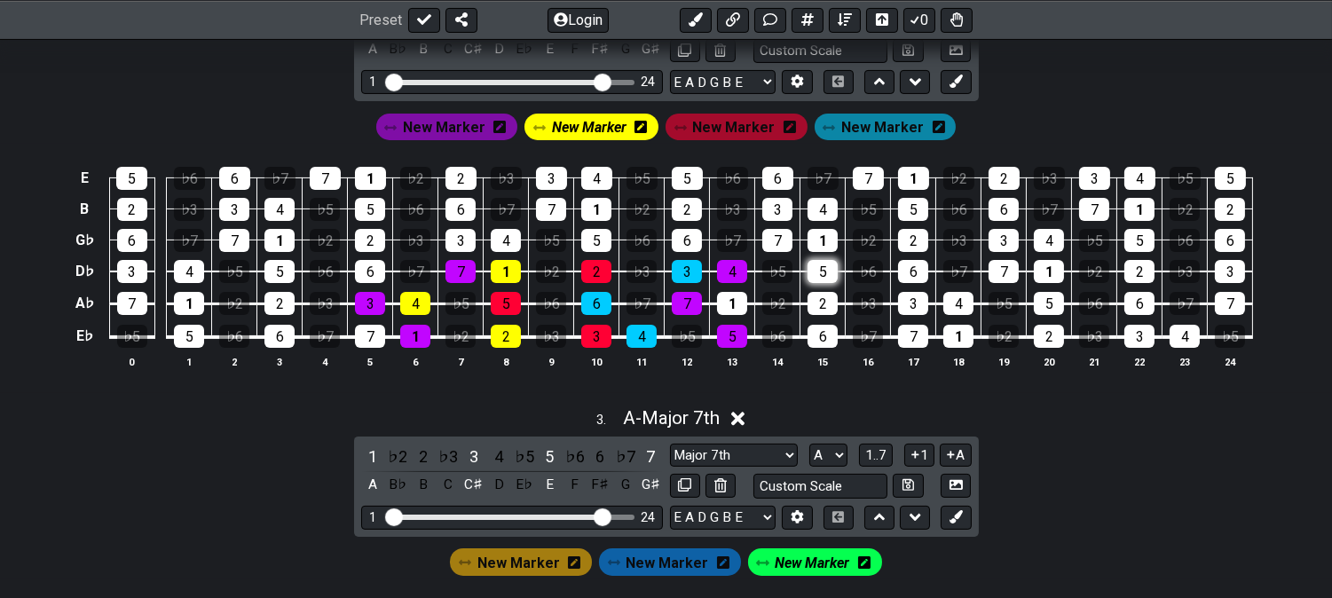
click at [812, 279] on div "5" at bounding box center [822, 271] width 30 height 23
click at [751, 303] on td "1" at bounding box center [732, 287] width 45 height 33
click at [730, 291] on td "1" at bounding box center [732, 287] width 45 height 33
click at [742, 311] on div "1" at bounding box center [732, 303] width 30 height 23
click at [822, 335] on div "6" at bounding box center [822, 336] width 30 height 23
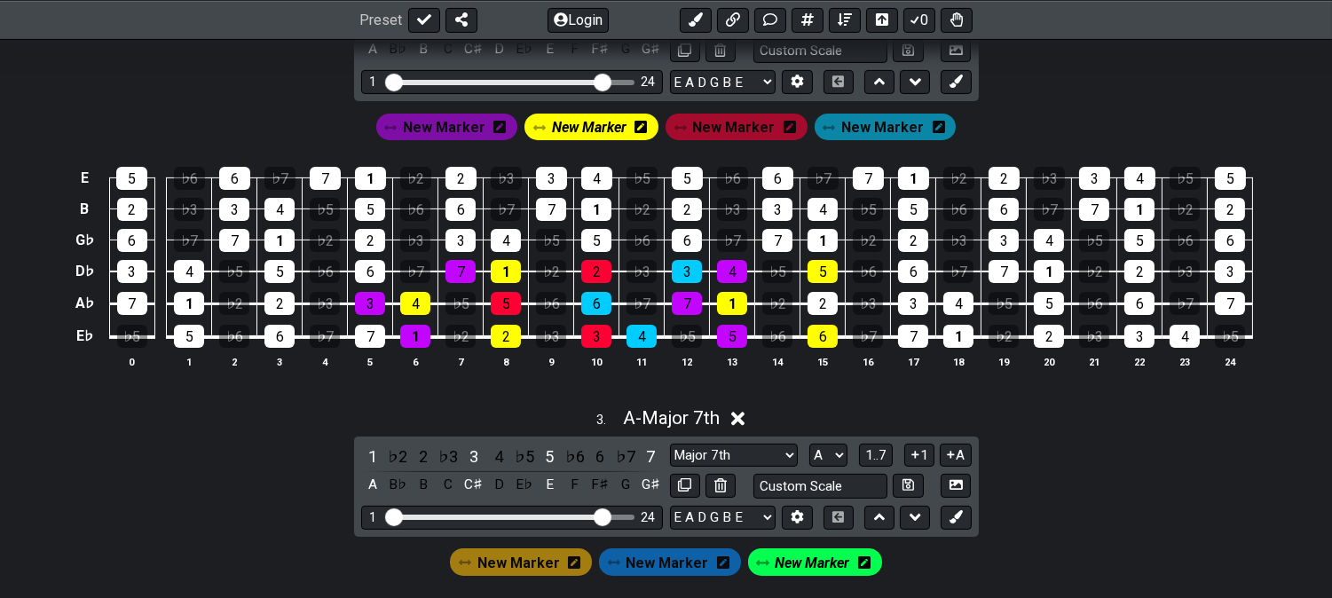
click at [750, 130] on span "New Marker" at bounding box center [733, 127] width 83 height 26
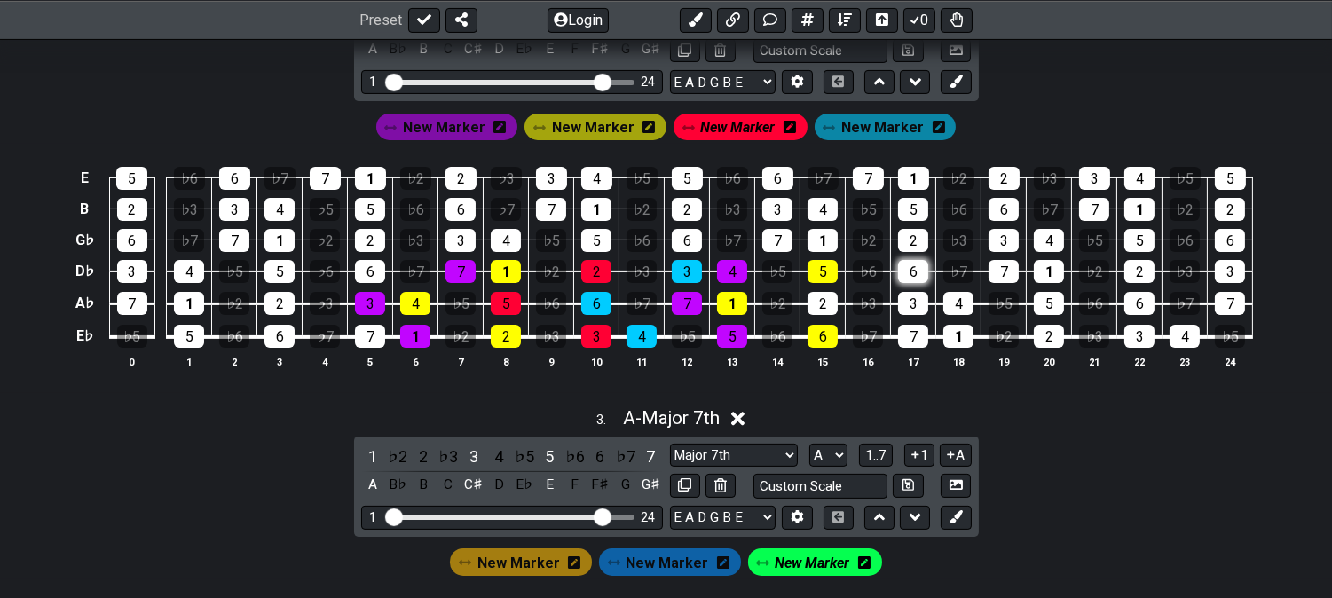
click at [911, 268] on div "6" at bounding box center [913, 271] width 30 height 23
click at [828, 307] on div "2" at bounding box center [822, 303] width 30 height 23
click at [921, 347] on div "7" at bounding box center [913, 336] width 30 height 23
click at [891, 130] on span "New Marker" at bounding box center [882, 127] width 83 height 26
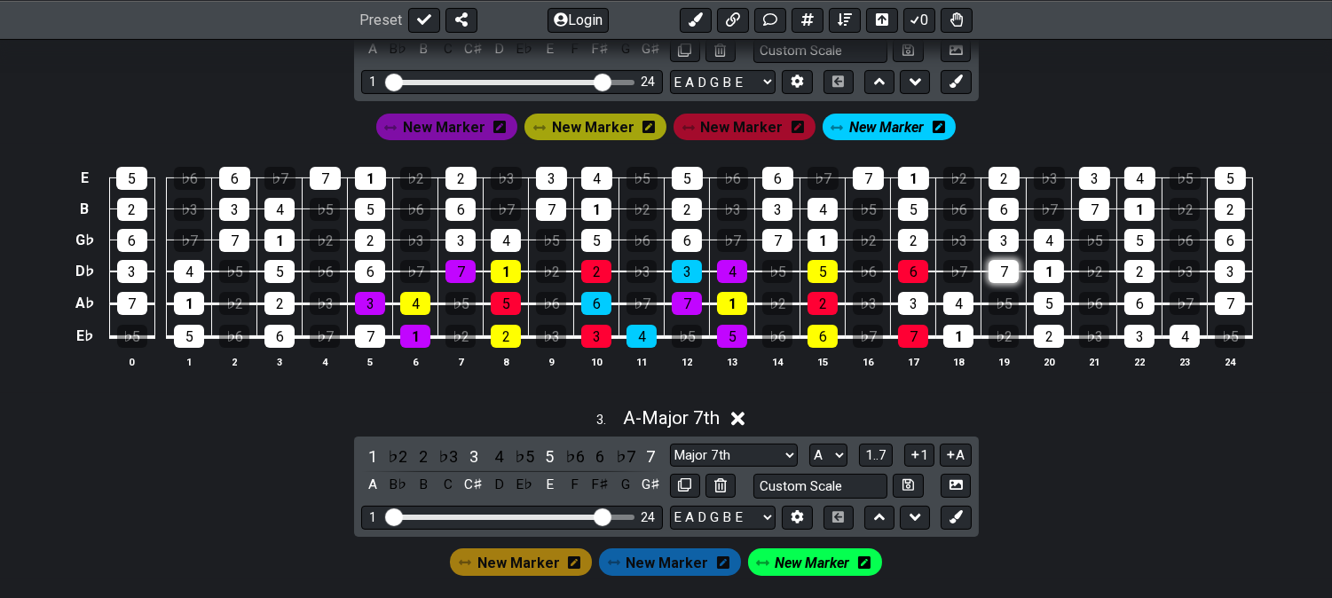
click at [1003, 275] on div "7" at bounding box center [1003, 271] width 30 height 23
click at [919, 300] on div "3" at bounding box center [913, 303] width 30 height 23
click at [950, 337] on div "1" at bounding box center [958, 336] width 30 height 23
click at [379, 338] on div "7" at bounding box center [370, 336] width 30 height 23
click at [295, 305] on td "6" at bounding box center [279, 320] width 45 height 34
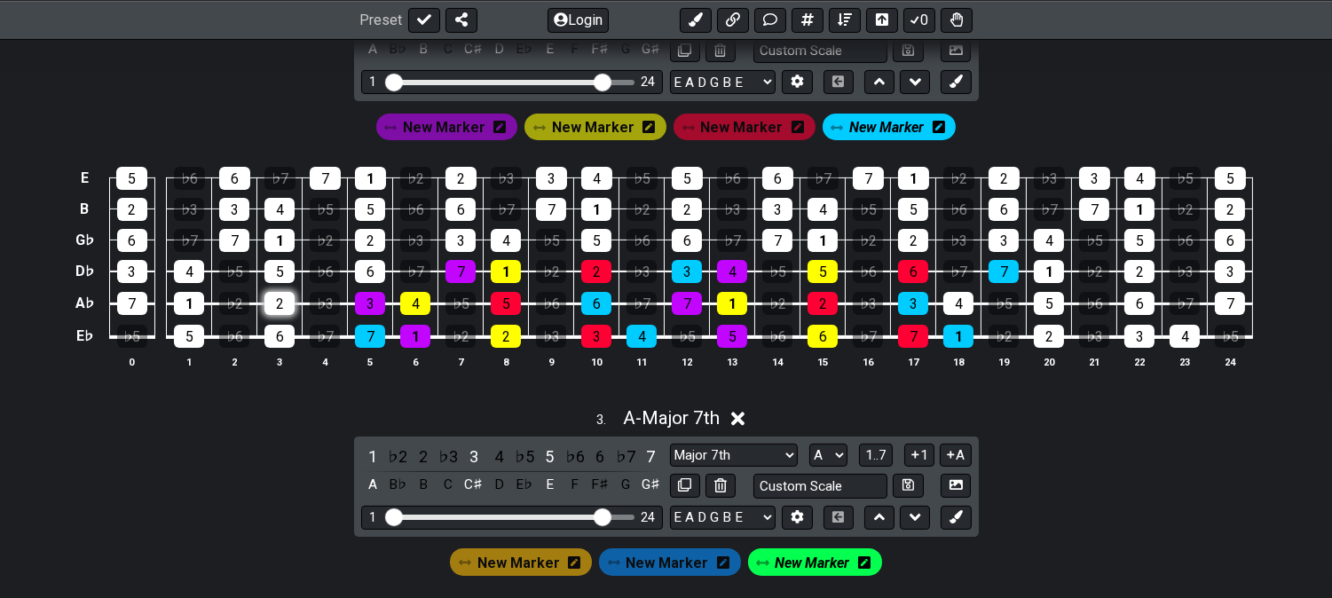
click at [287, 306] on div "2" at bounding box center [279, 303] width 30 height 23
click at [378, 282] on tbody "E 5 ♭6 6 ♭7 7 1 ♭2 2 ♭3 3 4 ♭5 5 ♭6 6 ♭7 7 1 ♭2 2 ♭3 3 4 ♭5 5 B 2 ♭3 3 4 ♭5 5 ♭…" at bounding box center [662, 251] width 1181 height 208
click at [377, 272] on div "6" at bounding box center [370, 271] width 30 height 23
click at [901, 130] on span "New Marker" at bounding box center [886, 127] width 75 height 26
